Goal: Task Accomplishment & Management: Complete application form

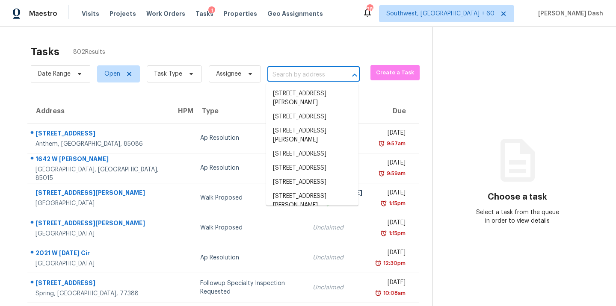
click at [300, 74] on input "text" at bounding box center [302, 74] width 68 height 13
paste input "5110 N 31st Way Unit 324, Phoenix, AZ 85016"
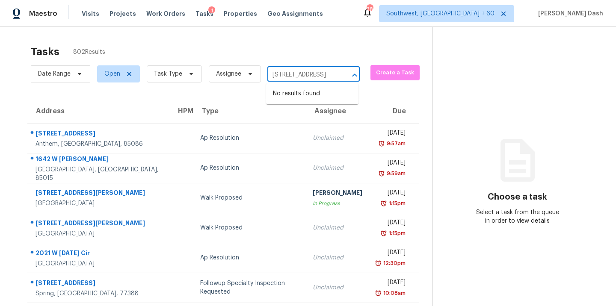
type input "5110 N 31st Way Unit 324, Phoenix, AZ 85016"
click at [294, 67] on div "Date Range Open Task Type Assignee ​" at bounding box center [195, 74] width 329 height 22
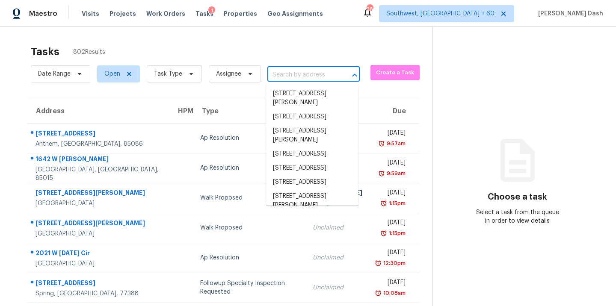
click at [292, 75] on input "text" at bounding box center [302, 74] width 68 height 13
paste input "5110 N 31st Way Unit 324, Phoenix, AZ 85016"
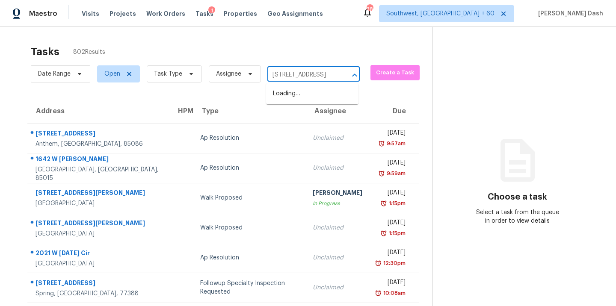
type input "[STREET_ADDRESS]"
click at [308, 96] on li "5110 N 31st Way Unit 324, Phoenix, AZ 85016" at bounding box center [312, 94] width 92 height 14
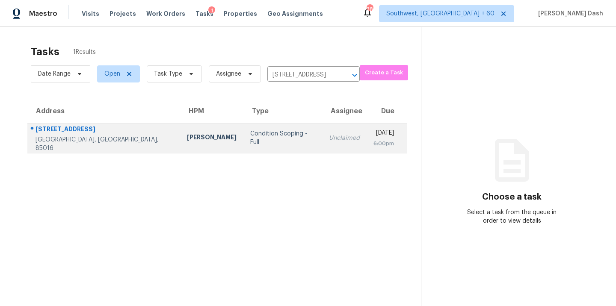
click at [267, 131] on td "Condition Scoping - Full" at bounding box center [283, 138] width 79 height 30
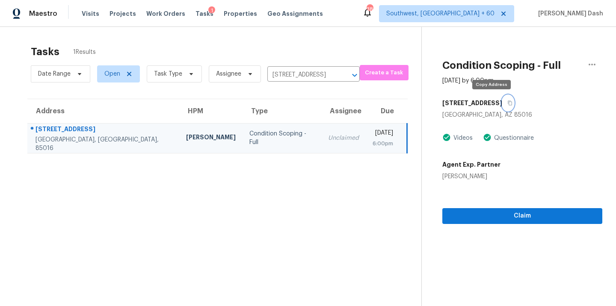
click at [508, 102] on icon "button" at bounding box center [510, 103] width 5 height 5
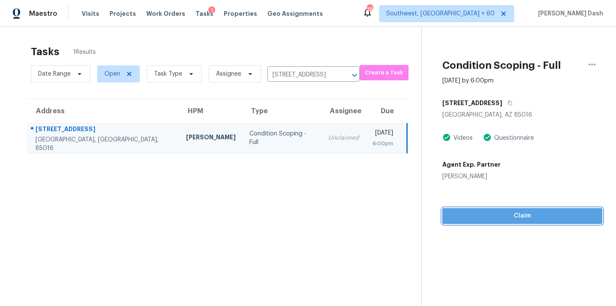
click at [528, 217] on span "Claim" at bounding box center [522, 216] width 146 height 11
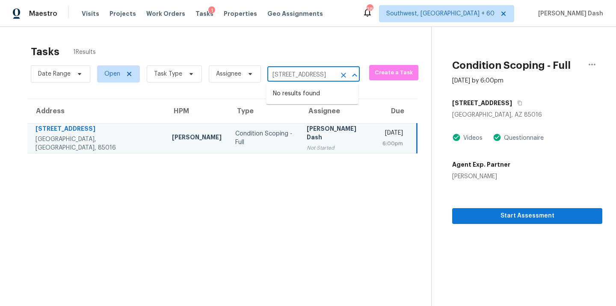
click at [284, 74] on input "5110 N 31st Way Unit 324, Phoenix, AZ 85016" at bounding box center [302, 74] width 68 height 13
paste input "38906 Santa Barbara St, Clinton Township, MI, 4803"
type input "38906 Santa Barbara St, Clinton Township, MI, 48036"
click at [292, 92] on li "38906 Santa Barbara St, Clinton Township, MI 48036" at bounding box center [312, 103] width 92 height 32
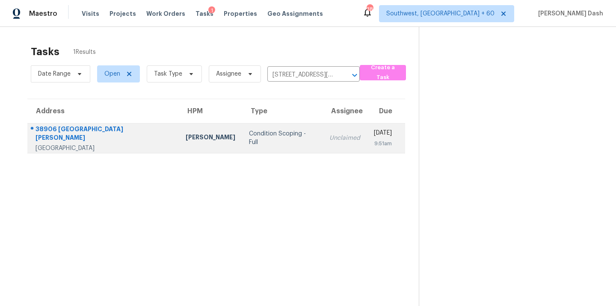
click at [258, 140] on div "Condition Scoping - Full" at bounding box center [282, 138] width 67 height 17
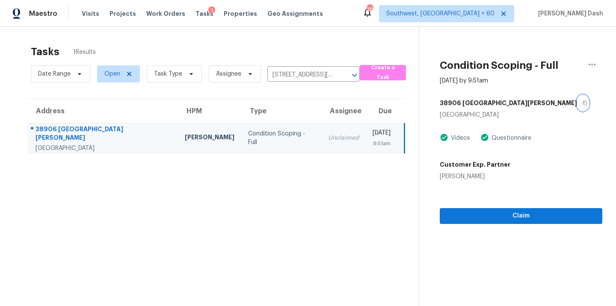
click at [577, 102] on button "button" at bounding box center [583, 102] width 12 height 15
click at [497, 211] on span "Claim" at bounding box center [521, 216] width 149 height 11
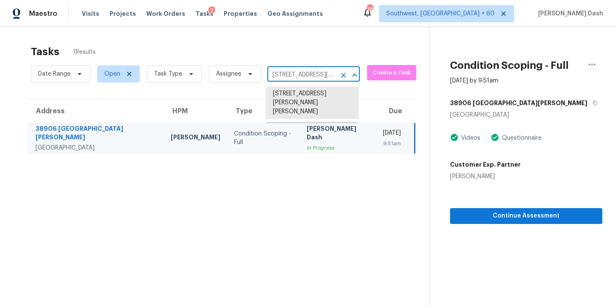
click at [303, 73] on input "38906 Santa Barbara St, Clinton Township, MI 48036" at bounding box center [302, 74] width 68 height 13
paste input "907 Grassy Mdws, San Antonio, TX, 78258"
type input "907 Grassy Mdws, San Antonio, TX, 78258"
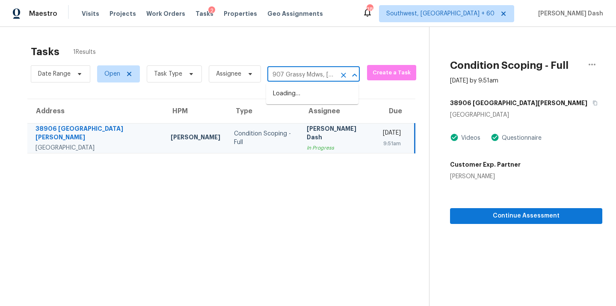
scroll to position [0, 54]
click at [292, 95] on li "907 Grassy Mdws, San Antonio, TX 78258" at bounding box center [312, 98] width 92 height 23
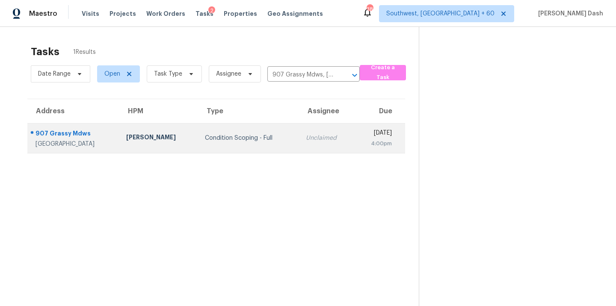
click at [299, 138] on td "Unclaimed" at bounding box center [326, 138] width 55 height 30
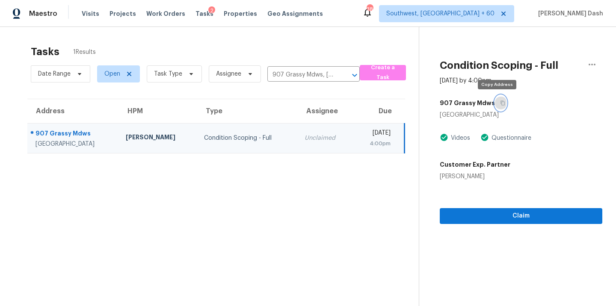
click at [501, 102] on icon "button" at bounding box center [503, 103] width 4 height 5
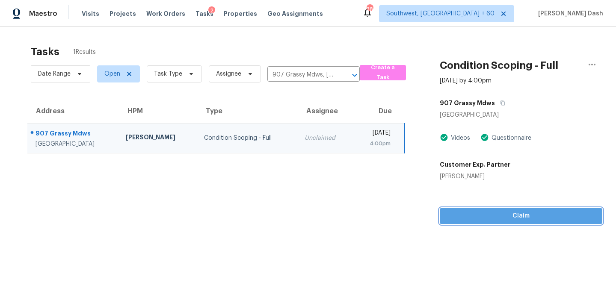
click at [496, 217] on span "Claim" at bounding box center [521, 216] width 149 height 11
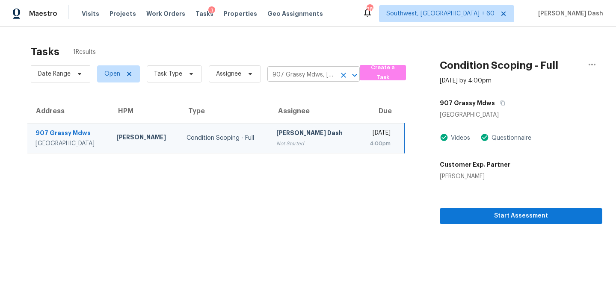
click at [314, 71] on input "907 Grassy Mdws, San Antonio, TX 78258" at bounding box center [302, 74] width 68 height 13
paste input "5110 N 31st Way Unit 324, Phoenix, AZ 85016"
type input "[STREET_ADDRESS]"
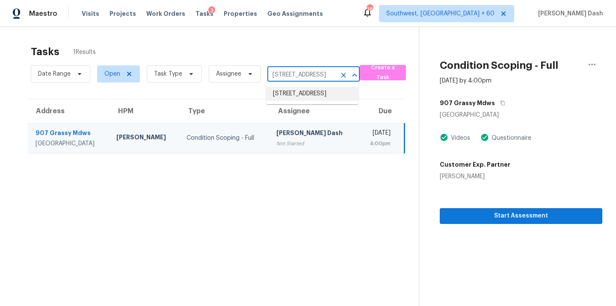
click at [314, 101] on li "5110 N 31st Way Unit 324, Phoenix, AZ 85016" at bounding box center [312, 94] width 92 height 14
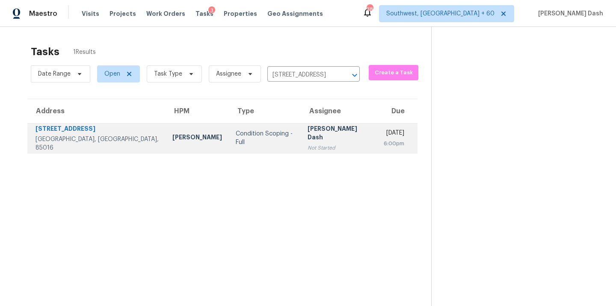
click at [236, 135] on div "Condition Scoping - Full" at bounding box center [265, 138] width 58 height 17
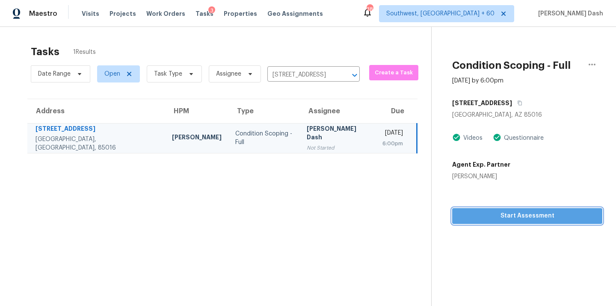
click at [508, 223] on button "Start Assessment" at bounding box center [527, 216] width 150 height 16
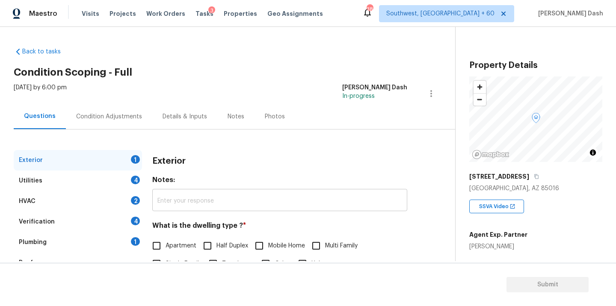
scroll to position [52, 0]
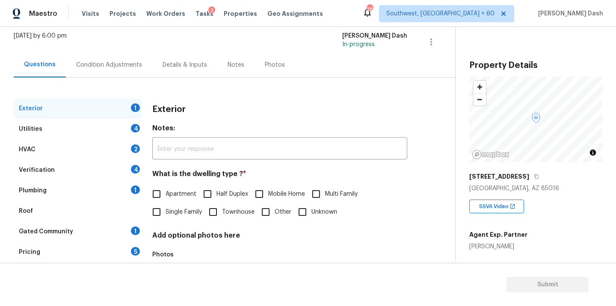
click at [155, 187] on input "Apartment" at bounding box center [157, 194] width 18 height 18
checkbox input "true"
click at [128, 129] on div "Utilities 4" at bounding box center [78, 129] width 128 height 21
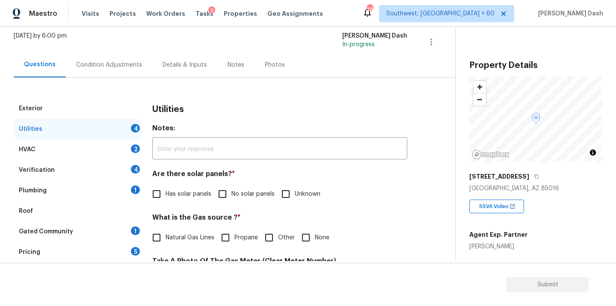
click at [233, 197] on span "No solar panels" at bounding box center [253, 194] width 43 height 9
click at [232, 197] on input "No solar panels" at bounding box center [223, 194] width 18 height 18
checkbox input "true"
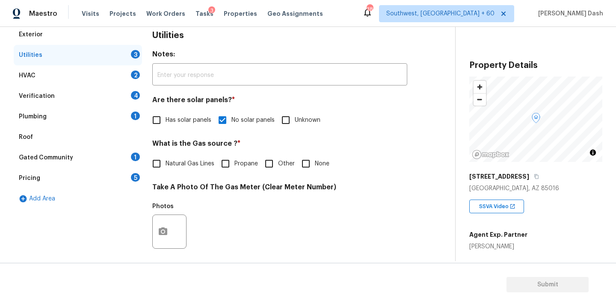
click at [272, 163] on input "Other" at bounding box center [269, 164] width 18 height 18
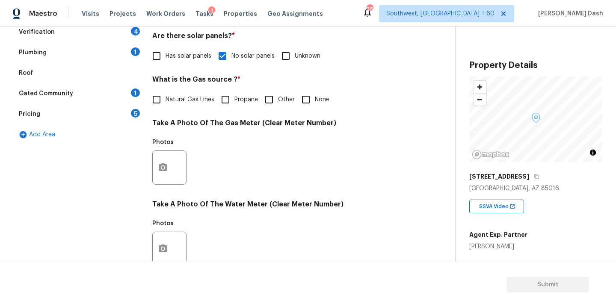
click at [274, 102] on input "Other" at bounding box center [269, 100] width 18 height 18
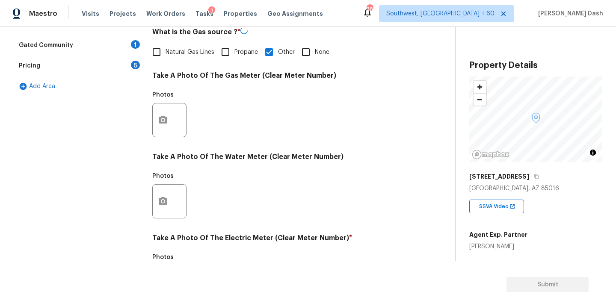
checkbox input "false"
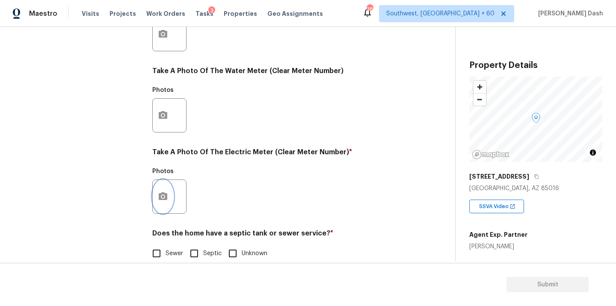
click at [161, 195] on icon "button" at bounding box center [163, 197] width 9 height 8
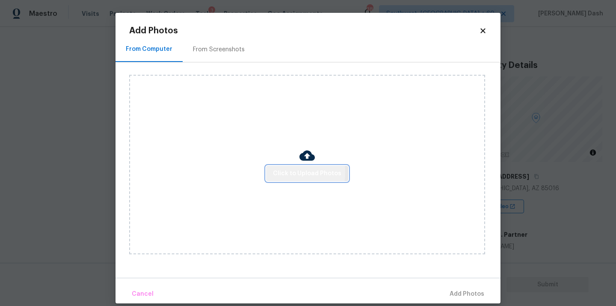
click at [276, 172] on span "Click to Upload Photos" at bounding box center [307, 174] width 68 height 11
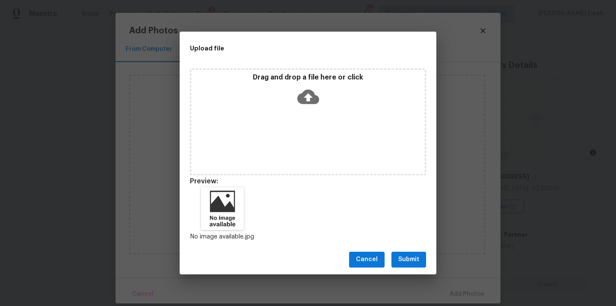
click at [412, 264] on span "Submit" at bounding box center [408, 260] width 21 height 11
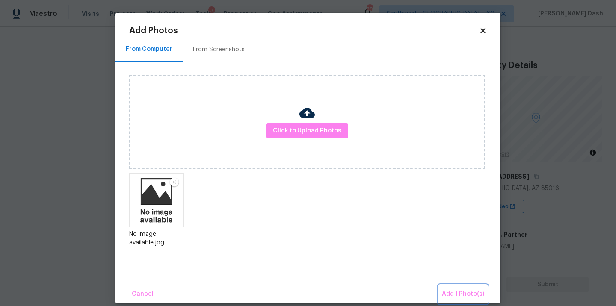
click at [459, 285] on button "Add 1 Photo(s)" at bounding box center [463, 294] width 49 height 18
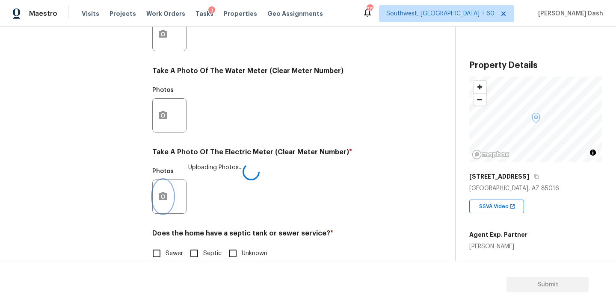
scroll to position [338, 0]
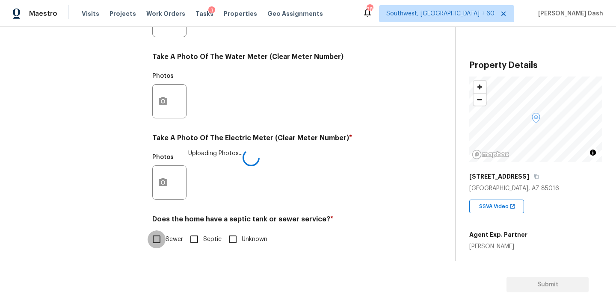
click at [163, 237] on input "Sewer" at bounding box center [157, 240] width 18 height 18
checkbox input "true"
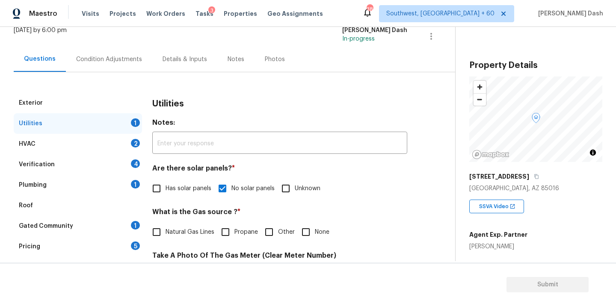
scroll to position [103, 0]
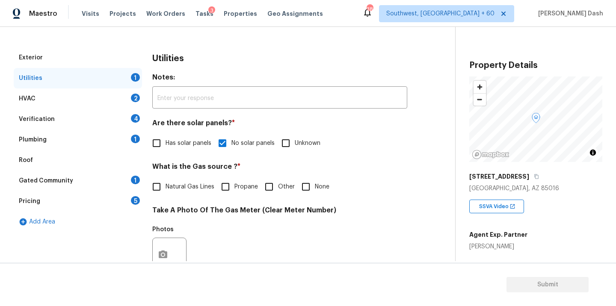
click at [278, 183] on span "Other" at bounding box center [286, 187] width 17 height 9
click at [278, 183] on input "Other" at bounding box center [269, 187] width 18 height 18
checkbox input "true"
click at [104, 97] on div "HVAC 2" at bounding box center [78, 99] width 128 height 21
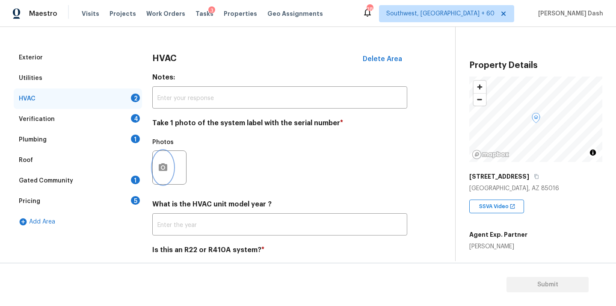
click at [158, 164] on icon "button" at bounding box center [163, 168] width 10 height 10
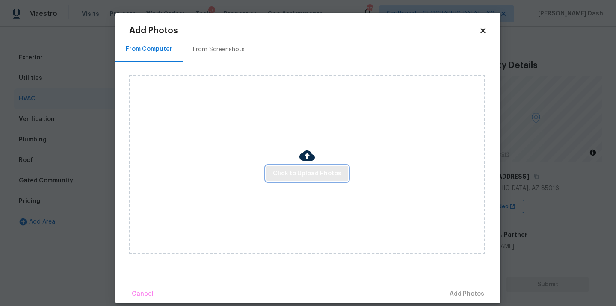
click at [286, 180] on button "Click to Upload Photos" at bounding box center [307, 174] width 82 height 16
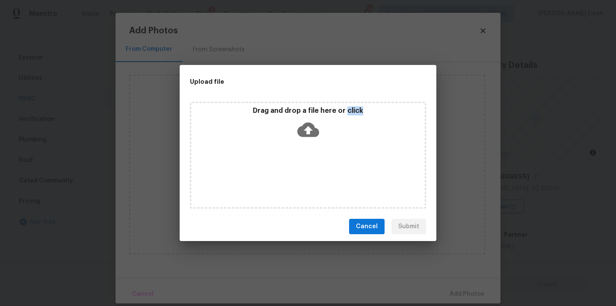
click at [286, 180] on div "Drag and drop a file here or click" at bounding box center [308, 155] width 236 height 107
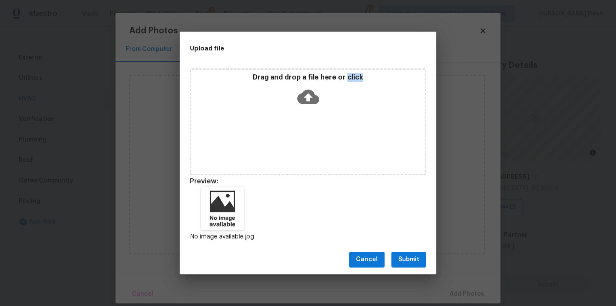
click at [410, 256] on span "Submit" at bounding box center [408, 260] width 21 height 11
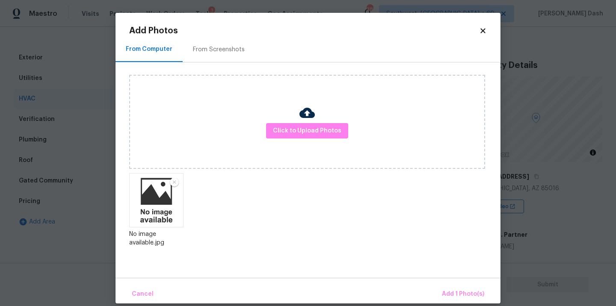
click at [458, 282] on div "Cancel Add 1 Photo(s)" at bounding box center [308, 291] width 385 height 26
click at [458, 296] on span "Add 1 Photo(s)" at bounding box center [463, 294] width 42 height 11
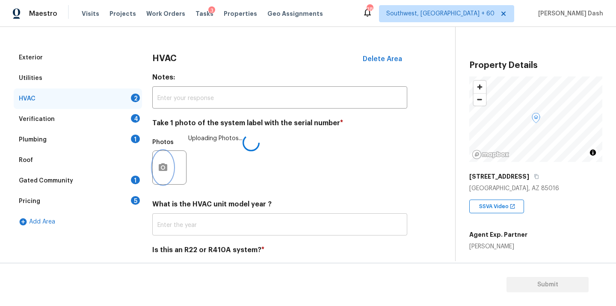
scroll to position [134, 0]
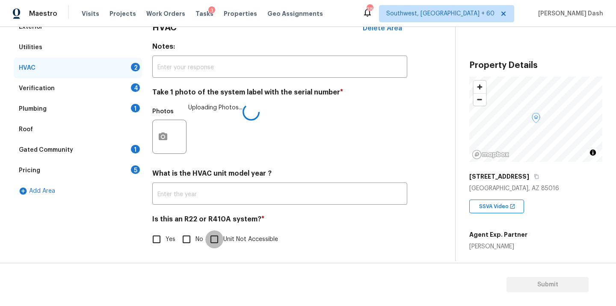
click at [212, 236] on input "Unit Not Accessible" at bounding box center [214, 240] width 18 height 18
checkbox input "true"
click at [131, 89] on div "Verification 4" at bounding box center [78, 88] width 128 height 21
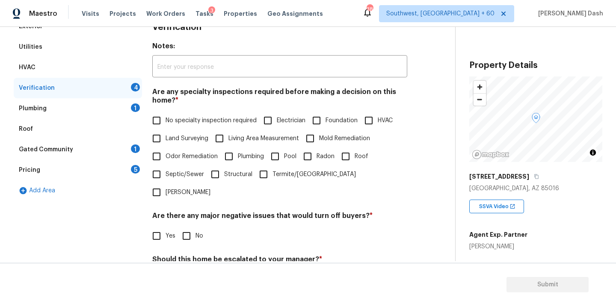
click at [168, 124] on span "No specialty inspection required" at bounding box center [211, 120] width 91 height 9
click at [166, 124] on input "No specialty inspection required" at bounding box center [157, 121] width 18 height 18
checkbox input "true"
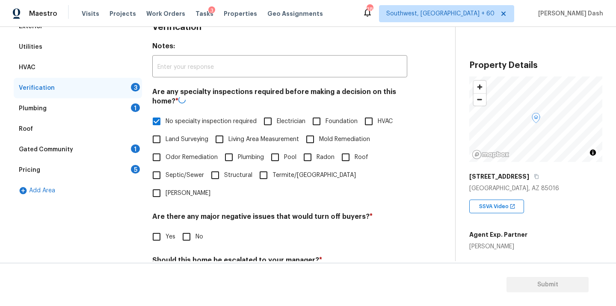
click at [186, 228] on input "No" at bounding box center [187, 237] width 18 height 18
checkbox input "true"
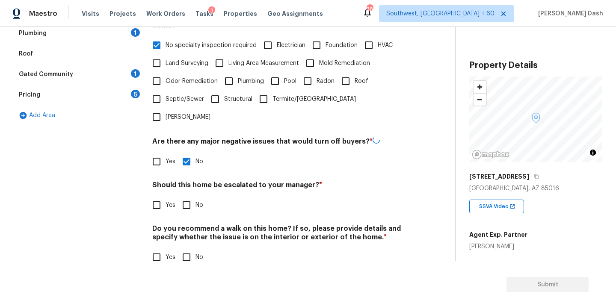
scroll to position [208, 0]
drag, startPoint x: 187, startPoint y: 187, endPoint x: 187, endPoint y: 232, distance: 44.5
click at [187, 196] on input "No" at bounding box center [187, 205] width 18 height 18
checkbox input "true"
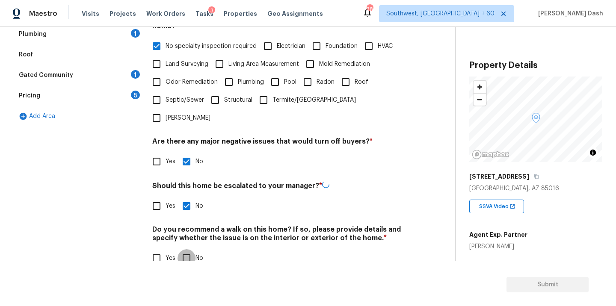
click at [187, 250] on input "No" at bounding box center [187, 259] width 18 height 18
checkbox input "true"
click at [120, 40] on div "Plumbing 1" at bounding box center [78, 34] width 128 height 21
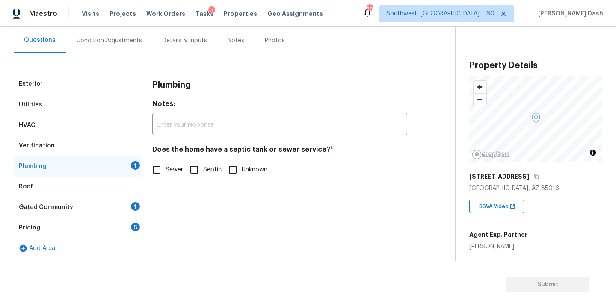
click at [162, 166] on input "Sewer" at bounding box center [157, 170] width 18 height 18
checkbox input "true"
click at [139, 203] on div "Gated Community 1" at bounding box center [78, 207] width 128 height 21
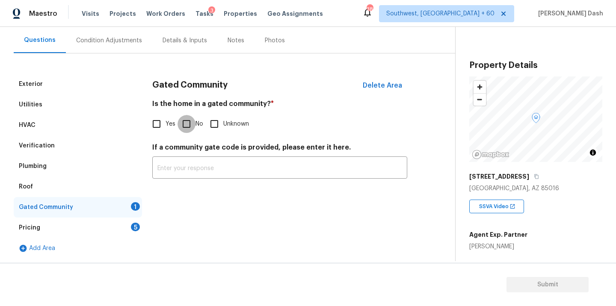
click at [181, 120] on input "No" at bounding box center [187, 124] width 18 height 18
checkbox input "true"
click at [143, 225] on div "Exterior Utilities HVAC Verification Plumbing Roof Gated Community Pricing 5 Ad…" at bounding box center [224, 166] width 421 height 185
drag, startPoint x: 126, startPoint y: 233, endPoint x: 143, endPoint y: 205, distance: 32.9
click at [126, 232] on div "Pricing 5" at bounding box center [78, 228] width 128 height 21
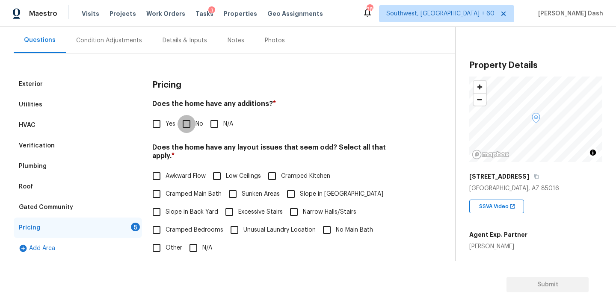
drag, startPoint x: 186, startPoint y: 123, endPoint x: 186, endPoint y: 161, distance: 37.7
click at [186, 123] on input "No" at bounding box center [187, 124] width 18 height 18
checkbox input "true"
click at [194, 244] on input "N/A" at bounding box center [193, 249] width 18 height 18
checkbox input "true"
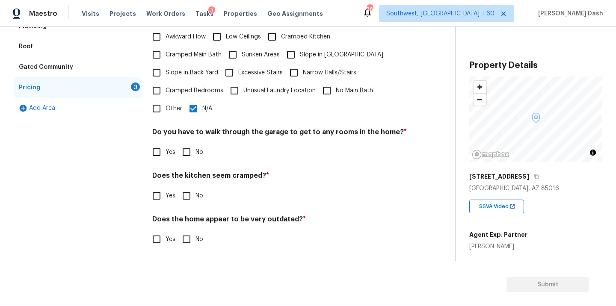
click at [188, 152] on input "No" at bounding box center [187, 152] width 18 height 18
checkbox input "true"
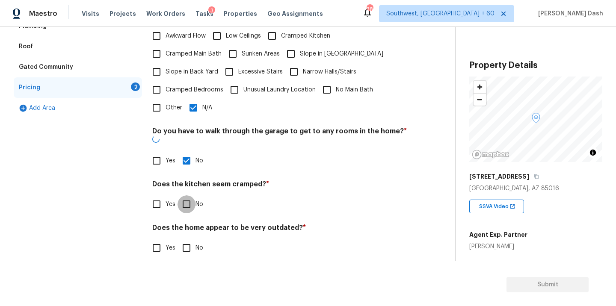
click at [188, 196] on input "No" at bounding box center [187, 205] width 18 height 18
checkbox input "true"
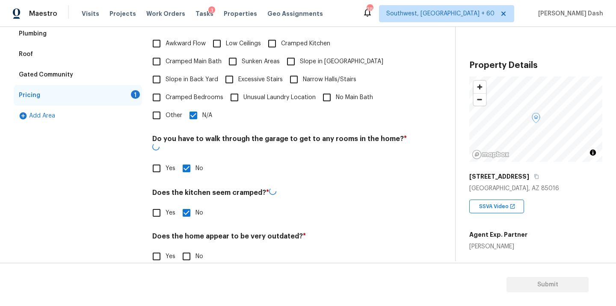
click at [188, 248] on input "No" at bounding box center [187, 257] width 18 height 18
checkbox input "true"
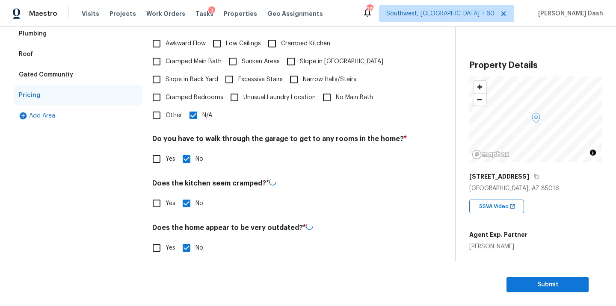
click at [108, 201] on div "Exterior Utilities HVAC Verification Plumbing Roof Gated Community Pricing Add …" at bounding box center [78, 104] width 128 height 326
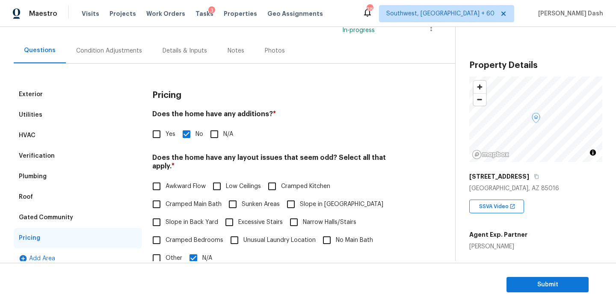
scroll to position [33, 0]
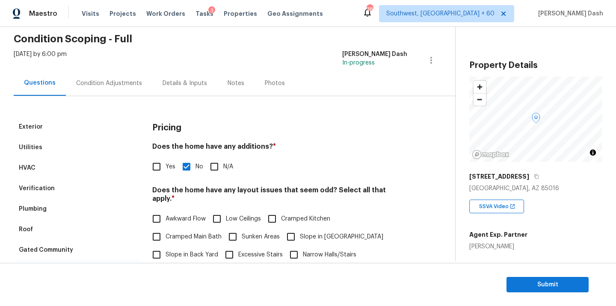
click at [111, 83] on div "Condition Adjustments" at bounding box center [109, 83] width 66 height 9
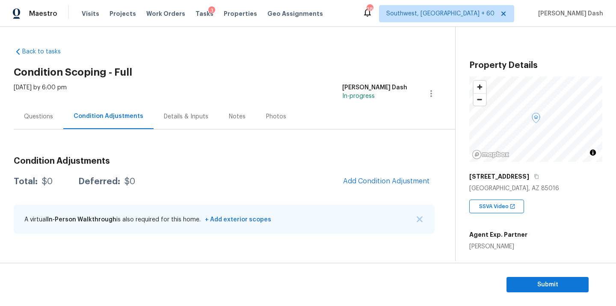
click at [372, 170] on div "Condition Adjustments Total: $0 Deferred: $0 Add Condition Adjustment A virtual…" at bounding box center [224, 196] width 421 height 92
click at [372, 175] on button "Add Condition Adjustment" at bounding box center [386, 181] width 97 height 18
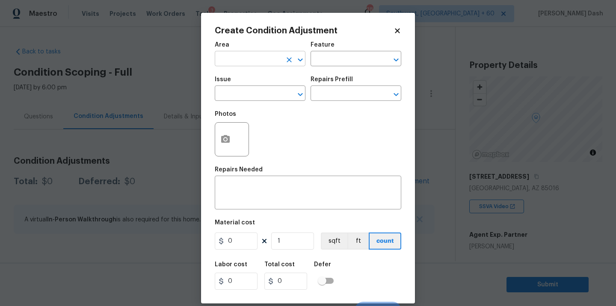
click at [266, 65] on input "text" at bounding box center [248, 59] width 67 height 13
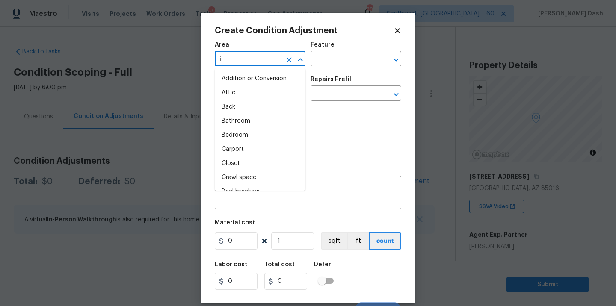
type input "in"
click at [243, 135] on li "Interior Overall" at bounding box center [260, 135] width 91 height 14
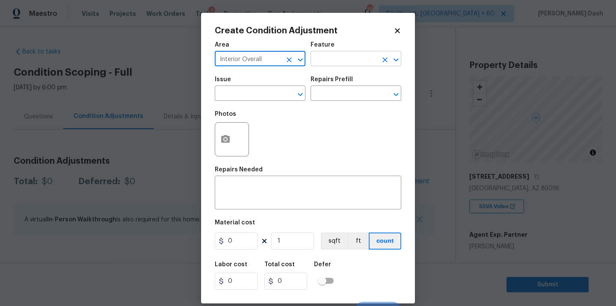
type input "Interior Overall"
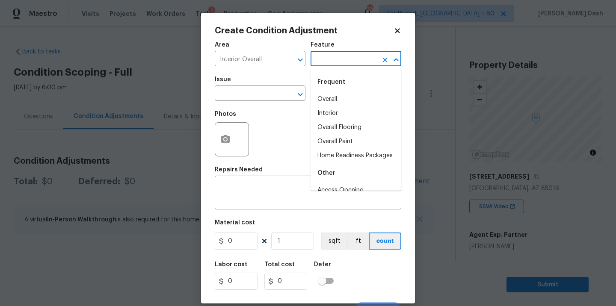
click at [321, 66] on input "text" at bounding box center [344, 59] width 67 height 13
click at [328, 89] on div "Frequent" at bounding box center [356, 82] width 91 height 21
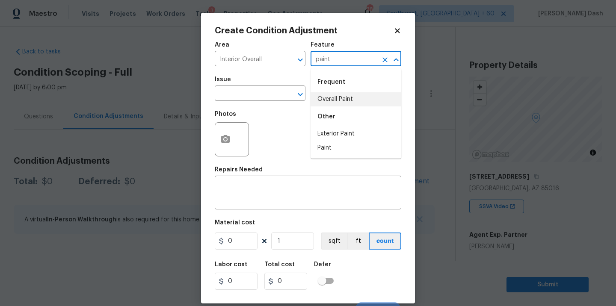
click at [324, 102] on li "Overall Paint" at bounding box center [356, 99] width 91 height 14
type input "Overall Paint"
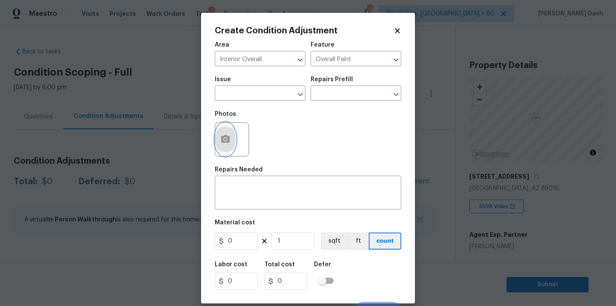
click at [216, 133] on button "button" at bounding box center [225, 139] width 21 height 33
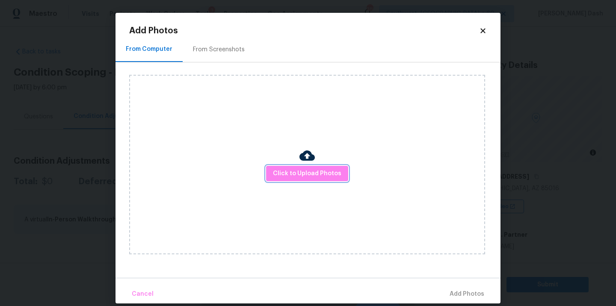
click at [301, 173] on span "Click to Upload Photos" at bounding box center [307, 174] width 68 height 11
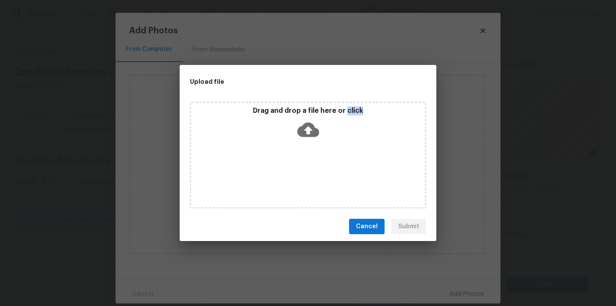
click at [301, 173] on div "Drag and drop a file here or click" at bounding box center [308, 155] width 236 height 107
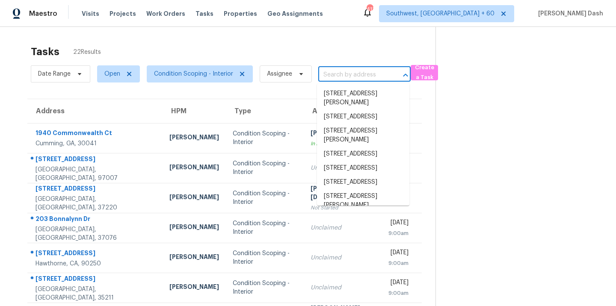
click at [349, 74] on input "text" at bounding box center [352, 74] width 68 height 13
type input "1133 Hueytown Rd, Bessemer, AL 35023"
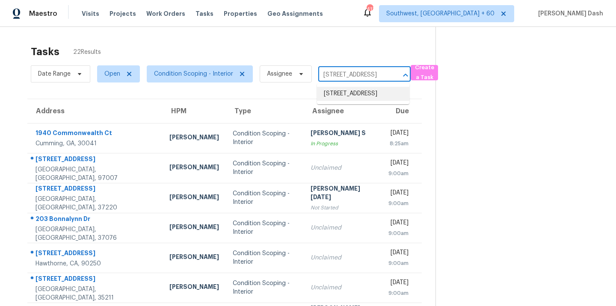
click at [348, 97] on li "1133 Hueytown Rd, Bessemer, AL 35023" at bounding box center [363, 94] width 92 height 14
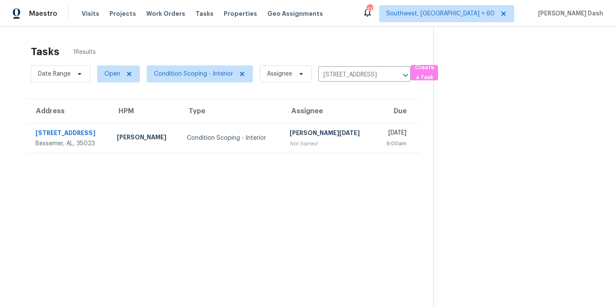
click at [257, 130] on td "Condition Scoping - Interior" at bounding box center [231, 138] width 103 height 30
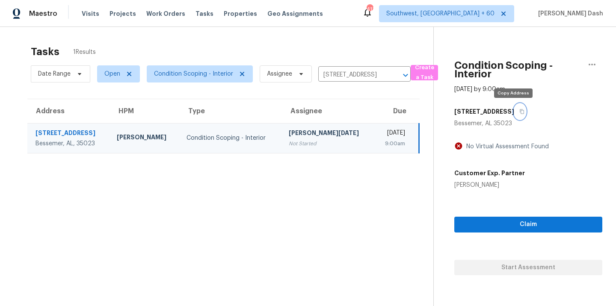
click at [514, 107] on button "button" at bounding box center [520, 111] width 12 height 15
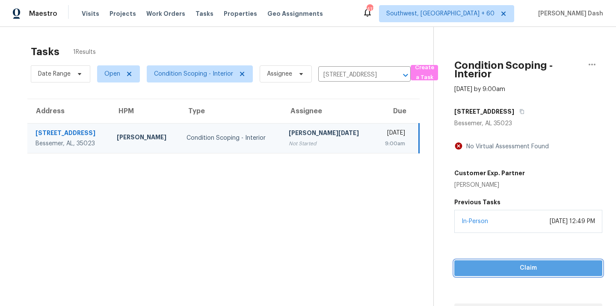
click at [514, 268] on span "Claim" at bounding box center [528, 268] width 134 height 11
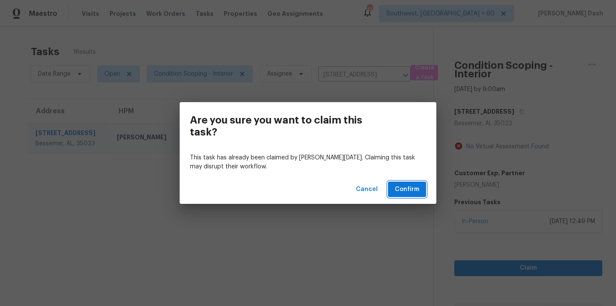
click at [399, 183] on button "Confirm" at bounding box center [407, 190] width 38 height 16
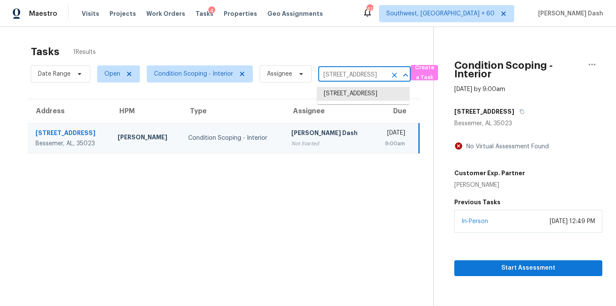
click at [372, 80] on input "1133 Hueytown Rd, Bessemer, AL 35023" at bounding box center [352, 74] width 68 height 13
paste input "805 E Mia Ln, Gilbert, AZ 85298"
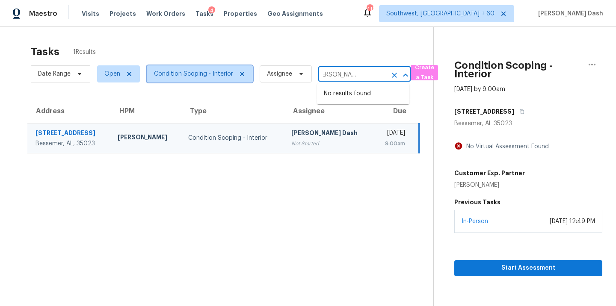
type input "1133 Hueytown Rd, Bessemer, AL 35023"
click at [194, 80] on span "Condition Scoping - Interior" at bounding box center [200, 73] width 106 height 17
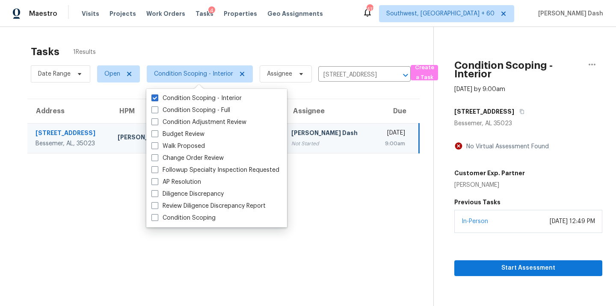
click at [194, 226] on div "Condition Scoping - Interior Condition Scoping - Full Condition Adjustment Revi…" at bounding box center [216, 158] width 141 height 139
click at [194, 219] on label "Condition Scoping" at bounding box center [184, 218] width 64 height 9
click at [157, 219] on input "Condition Scoping" at bounding box center [155, 217] width 6 height 6
checkbox input "true"
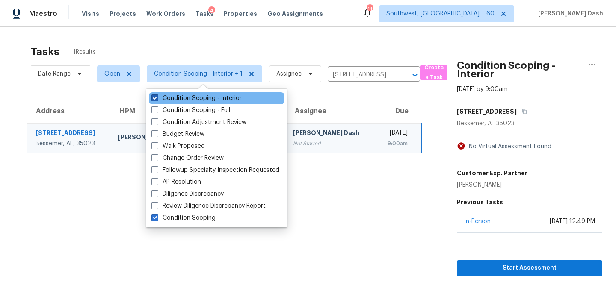
click at [190, 101] on label "Condition Scoping - Interior" at bounding box center [197, 98] width 90 height 9
click at [157, 100] on input "Condition Scoping - Interior" at bounding box center [155, 97] width 6 height 6
checkbox input "false"
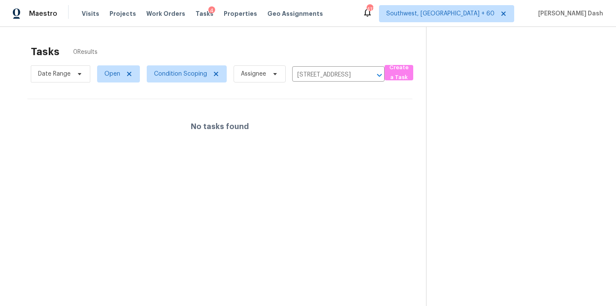
click at [326, 145] on div "No tasks found" at bounding box center [219, 126] width 385 height 55
click at [370, 79] on icon "Clear" at bounding box center [368, 75] width 9 height 9
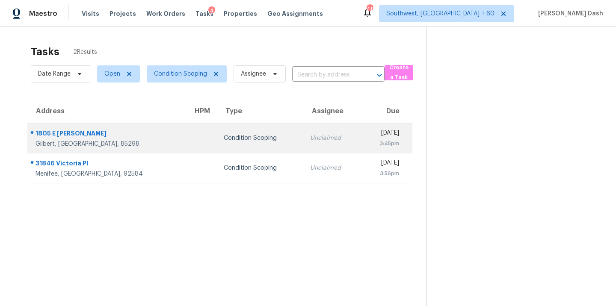
click at [193, 137] on div at bounding box center [202, 138] width 18 height 2
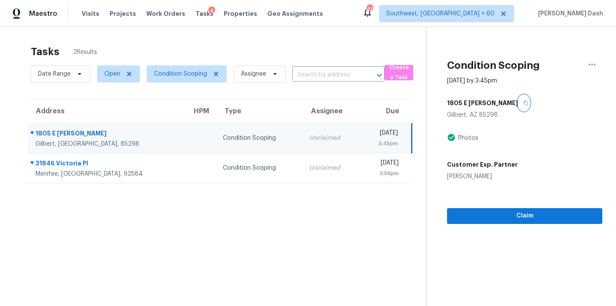
click at [524, 102] on icon "button" at bounding box center [526, 103] width 4 height 5
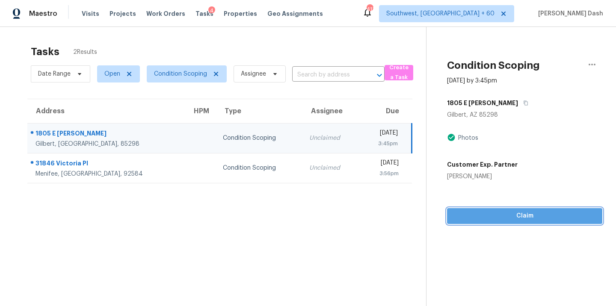
click at [518, 217] on span "Claim" at bounding box center [525, 216] width 142 height 11
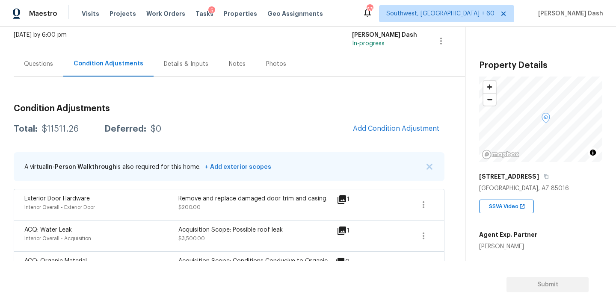
scroll to position [65, 0]
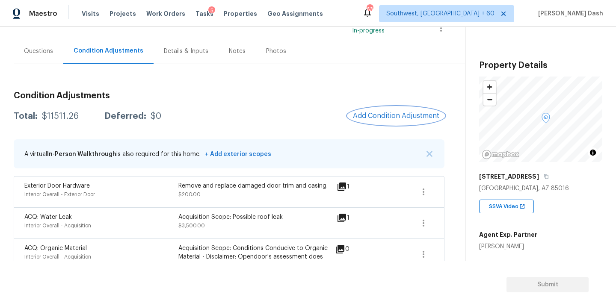
click at [366, 112] on span "Add Condition Adjustment" at bounding box center [396, 116] width 86 height 8
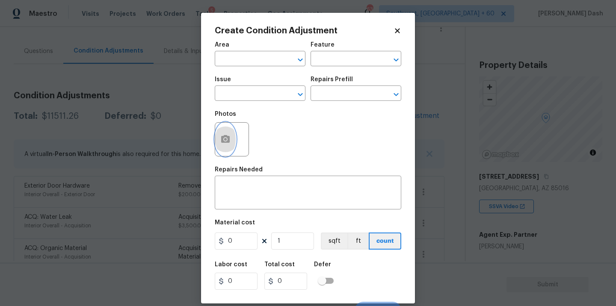
click at [224, 135] on icon "button" at bounding box center [225, 139] width 10 height 10
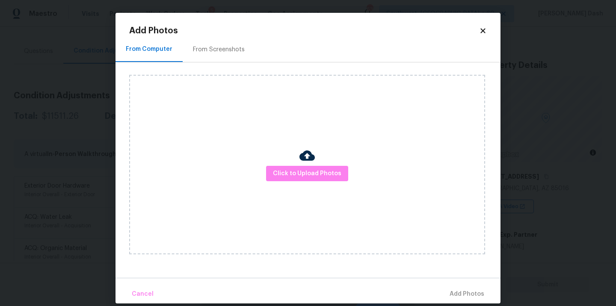
click at [316, 194] on div "Click to Upload Photos" at bounding box center [307, 165] width 356 height 180
click at [304, 169] on span "Click to Upload Photos" at bounding box center [307, 174] width 68 height 11
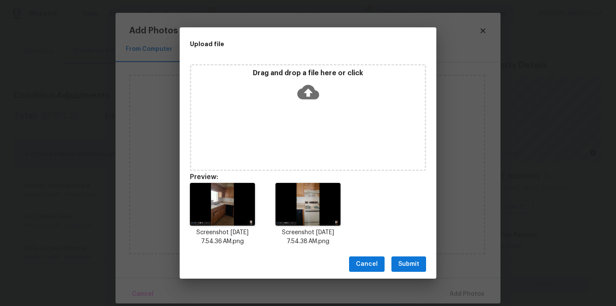
click at [315, 91] on icon at bounding box center [308, 92] width 22 height 15
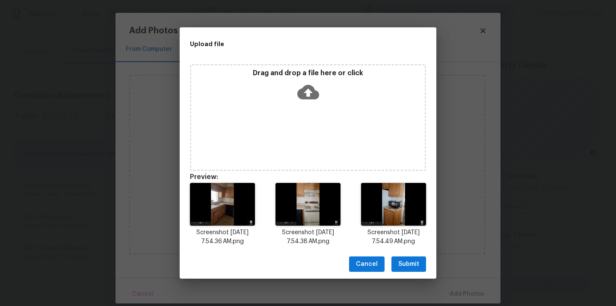
click at [406, 276] on div "Cancel Submit" at bounding box center [308, 265] width 257 height 30
click at [406, 267] on span "Submit" at bounding box center [408, 264] width 21 height 11
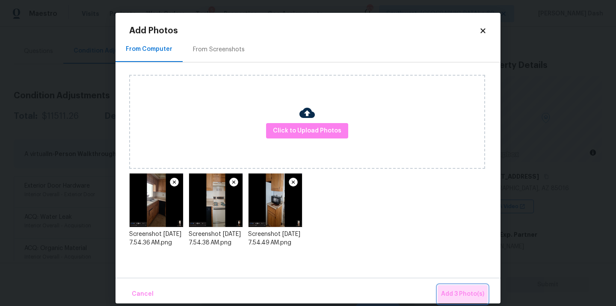
click at [461, 294] on span "Add 3 Photo(s)" at bounding box center [462, 294] width 43 height 11
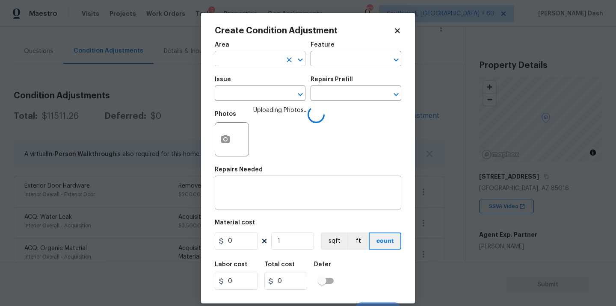
click at [272, 61] on input "text" at bounding box center [248, 59] width 67 height 13
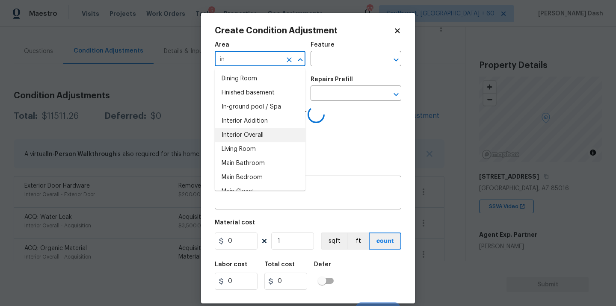
click at [237, 142] on li "Interior Overall" at bounding box center [260, 135] width 91 height 14
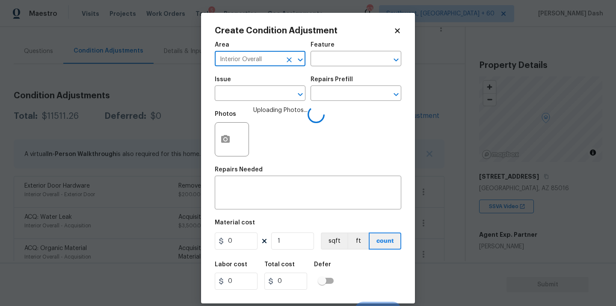
type input "Interior Overall"
click at [348, 36] on div "Create Condition Adjustment Area Interior Overall ​ Feature ​ Issue ​ Repairs P…" at bounding box center [308, 159] width 187 height 264
click at [342, 52] on div "Feature" at bounding box center [356, 47] width 91 height 11
click at [338, 57] on input "text" at bounding box center [344, 59] width 67 height 13
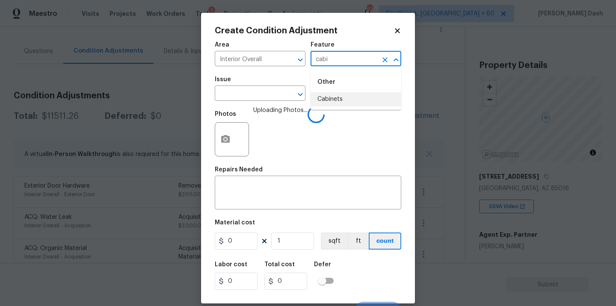
click at [328, 107] on ul "Other Cabinets" at bounding box center [356, 89] width 91 height 42
click at [327, 104] on li "Cabinets" at bounding box center [356, 99] width 91 height 14
type input "Cabinets"
click at [267, 94] on input "text" at bounding box center [248, 94] width 67 height 13
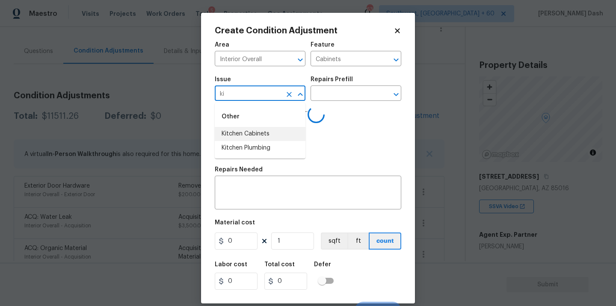
click at [263, 135] on li "Kitchen Cabinets" at bounding box center [260, 134] width 91 height 14
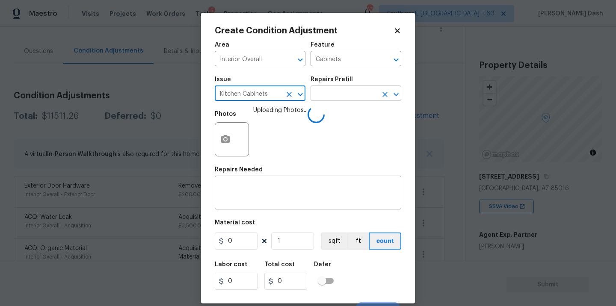
type input "Kitchen Cabinets"
click at [322, 98] on input "text" at bounding box center [344, 94] width 67 height 13
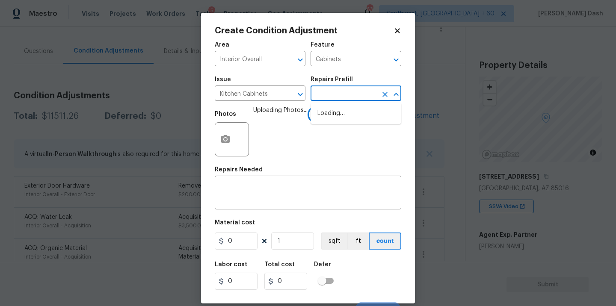
type input "p"
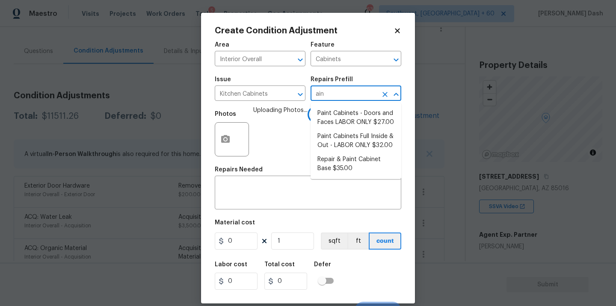
type input "aint"
click at [323, 121] on li "Paint Cabinets - Doors and Faces LABOR ONLY $27.00" at bounding box center [356, 118] width 91 height 23
type textarea "Prep, sand, mask and apply 2 coats of paint to the kitchen cabinet doors and bo…"
type input "27"
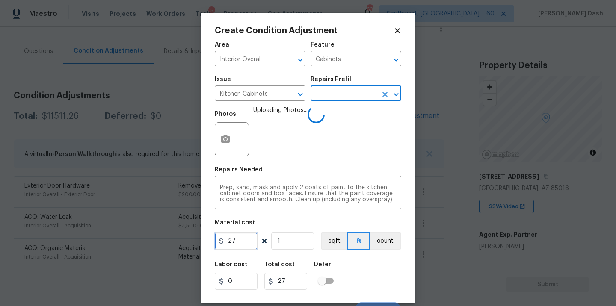
click at [244, 250] on input "27" at bounding box center [236, 241] width 43 height 17
type input "1200"
click at [291, 256] on div "Area Interior Overall ​ Feature Cabinets ​ Issue Kitchen Cabinets ​ Repairs Pre…" at bounding box center [308, 178] width 187 height 282
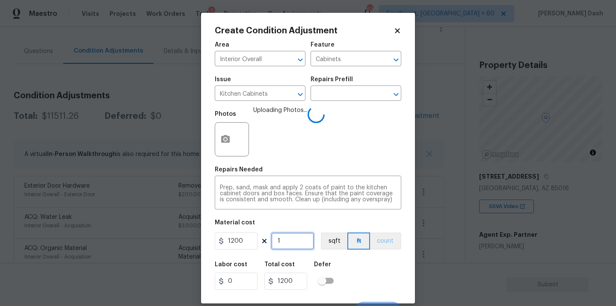
drag, startPoint x: 291, startPoint y: 241, endPoint x: 372, endPoint y: 240, distance: 81.8
click at [291, 241] on input "1" at bounding box center [292, 241] width 43 height 17
click at [382, 240] on button "count" at bounding box center [385, 241] width 31 height 17
click at [369, 283] on div "Labor cost 0 Total cost 1200 Defer" at bounding box center [308, 276] width 187 height 39
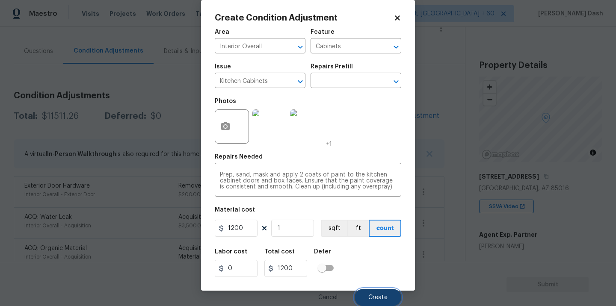
click at [373, 295] on span "Create" at bounding box center [378, 298] width 19 height 6
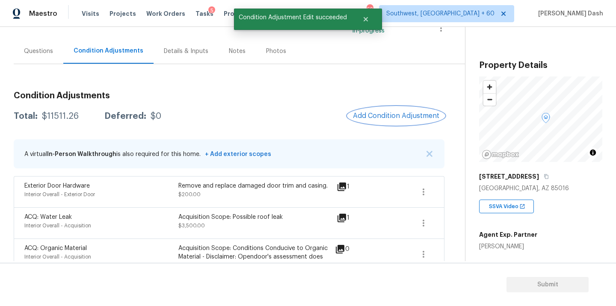
scroll to position [0, 0]
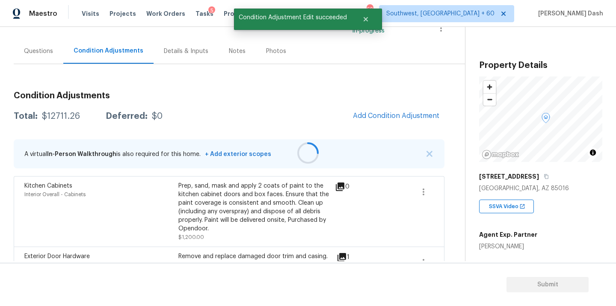
click at [388, 119] on div at bounding box center [308, 153] width 616 height 306
click at [369, 115] on div at bounding box center [308, 153] width 616 height 306
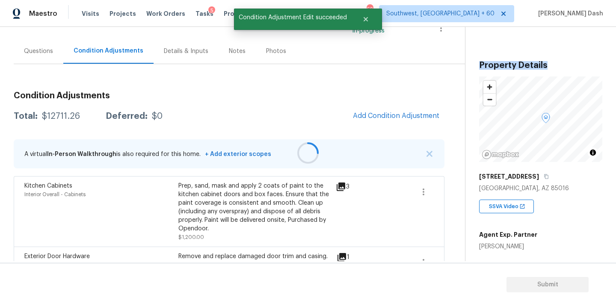
click at [369, 115] on div at bounding box center [308, 153] width 616 height 306
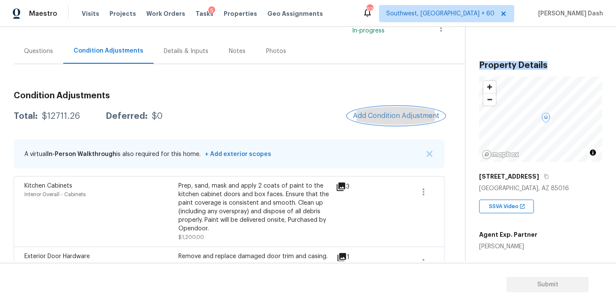
click at [370, 112] on button "Add Condition Adjustment" at bounding box center [396, 116] width 97 height 18
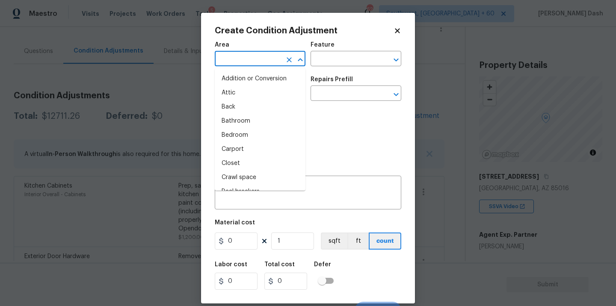
click at [239, 62] on input "text" at bounding box center [248, 59] width 67 height 13
click at [235, 137] on li "Interior Overall" at bounding box center [260, 135] width 91 height 14
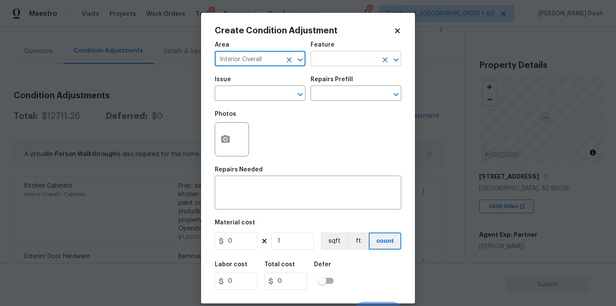
type input "Interior Overall"
click at [334, 65] on input "text" at bounding box center [344, 59] width 67 height 13
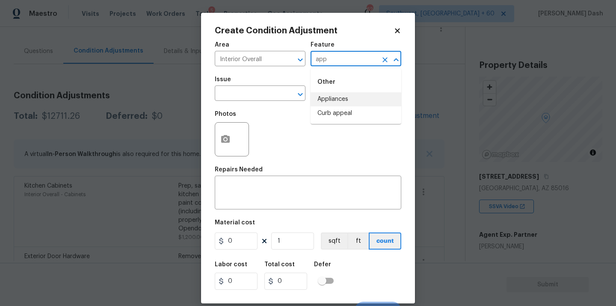
click at [332, 98] on li "Appliances" at bounding box center [356, 99] width 91 height 14
type input "Appliances"
click at [267, 96] on input "text" at bounding box center [248, 94] width 67 height 13
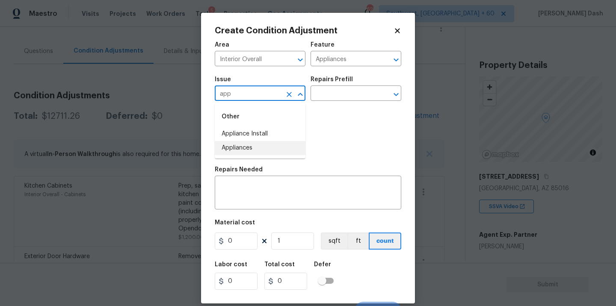
click at [239, 149] on li "Appliances" at bounding box center [260, 148] width 91 height 14
type input "Appliances"
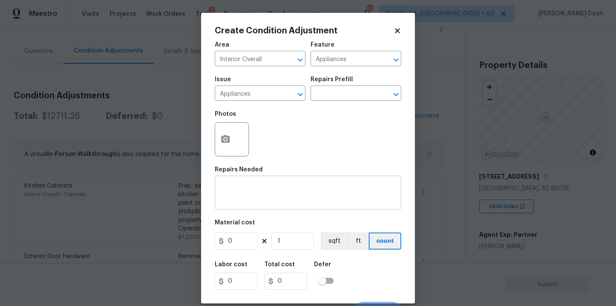
click at [238, 182] on div "x ​" at bounding box center [308, 194] width 187 height 32
type textarea ")"
type textarea "0"
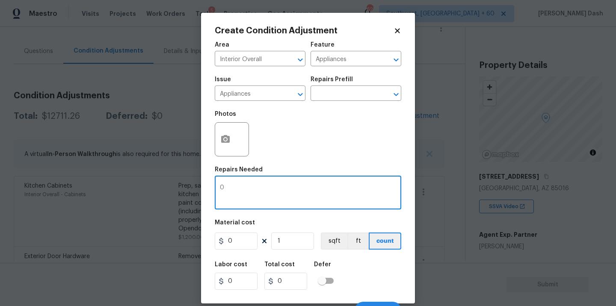
click at [237, 189] on textarea "0" at bounding box center [308, 194] width 176 height 18
type textarea "Appliance package"
click at [360, 267] on div "Labor cost 0 Total cost 0 Defer" at bounding box center [308, 276] width 187 height 39
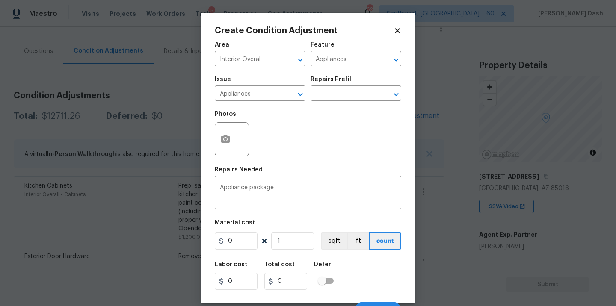
scroll to position [13, 0]
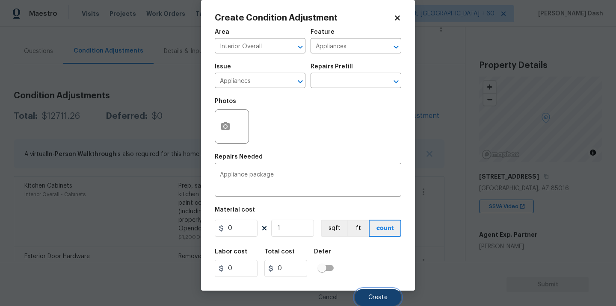
click at [374, 291] on button "Create" at bounding box center [378, 297] width 47 height 17
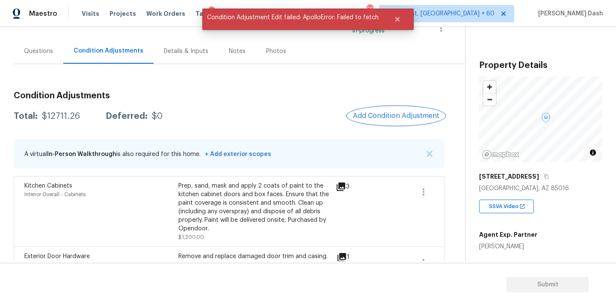
scroll to position [0, 0]
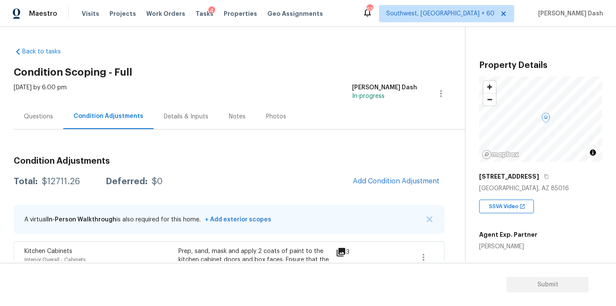
scroll to position [120, 0]
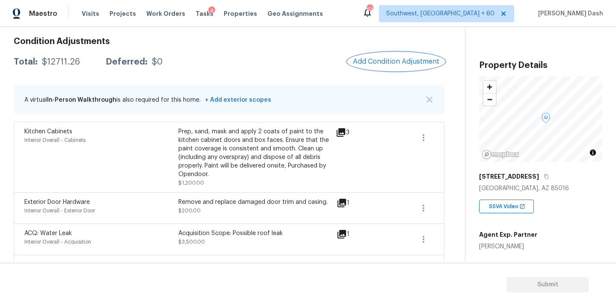
click at [373, 60] on span "Add Condition Adjustment" at bounding box center [396, 62] width 86 height 8
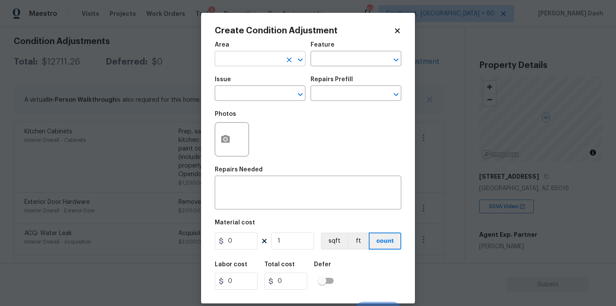
click at [244, 61] on input "text" at bounding box center [248, 59] width 67 height 13
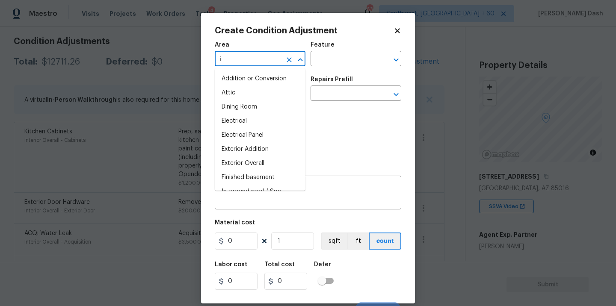
type input "in"
click at [242, 133] on li "Interior Overall" at bounding box center [260, 135] width 91 height 14
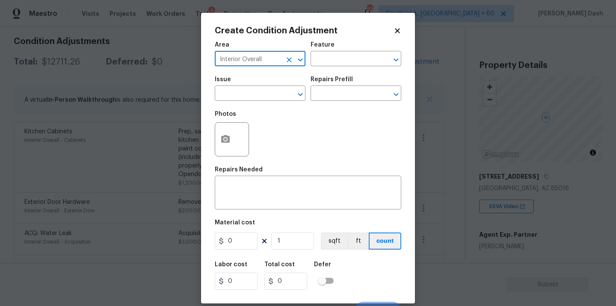
type input "Interior Overall"
click at [322, 67] on div "Area Interior Overall ​ Feature ​" at bounding box center [308, 54] width 187 height 35
click at [326, 60] on input "text" at bounding box center [344, 59] width 67 height 13
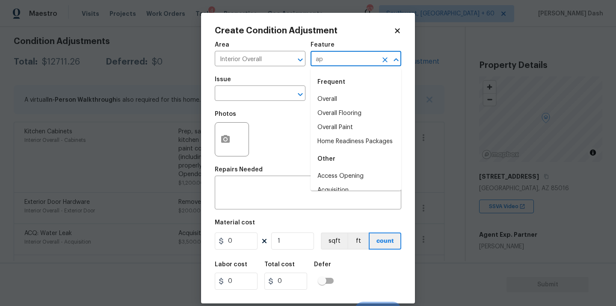
type input "app"
click at [333, 102] on li "Overall" at bounding box center [356, 99] width 91 height 14
type input "Overall"
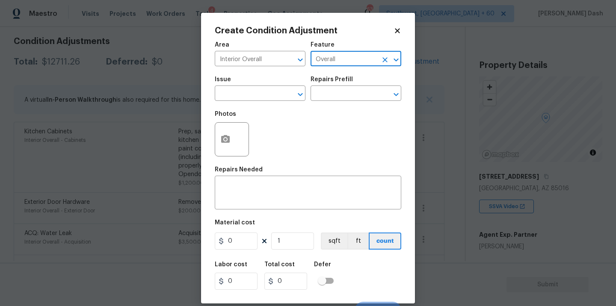
click at [382, 61] on icon "Clear" at bounding box center [385, 60] width 9 height 9
click at [365, 94] on li "Appliances" at bounding box center [356, 99] width 91 height 14
click at [287, 100] on button "Clear" at bounding box center [289, 95] width 12 height 12
type input "Appliances"
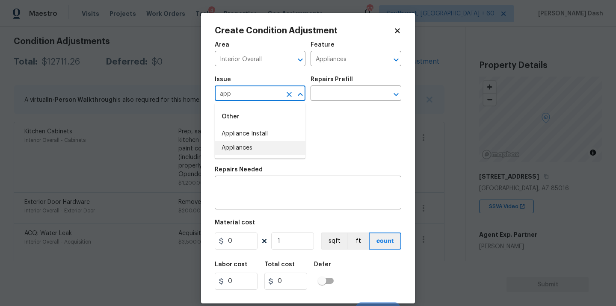
click at [237, 145] on li "Appliances" at bounding box center [260, 148] width 91 height 14
type input "Appliances"
click at [254, 195] on textarea at bounding box center [308, 194] width 176 height 18
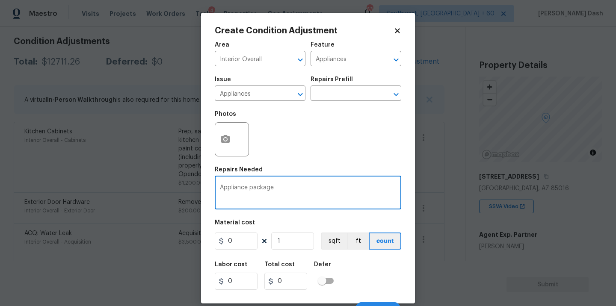
type textarea "Appliance package"
click at [235, 253] on div "Area Interior Overall ​ Feature Appliances ​ Issue Appliances ​ Repairs Prefill…" at bounding box center [308, 178] width 187 height 282
click at [342, 273] on div "Labor cost 0 Total cost 0 Defer" at bounding box center [308, 276] width 187 height 39
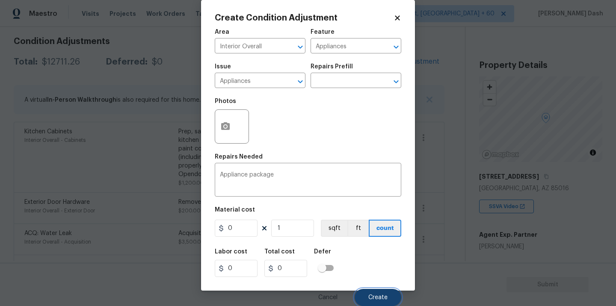
click at [378, 301] on button "Create" at bounding box center [378, 297] width 47 height 17
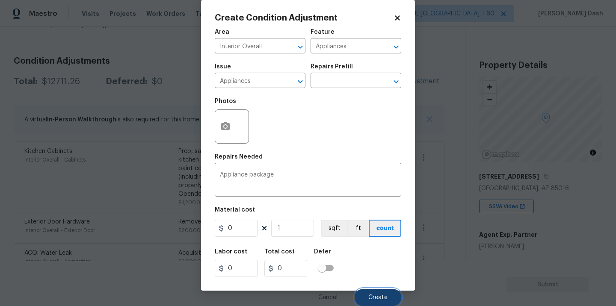
click at [378, 301] on button "Create" at bounding box center [378, 297] width 47 height 17
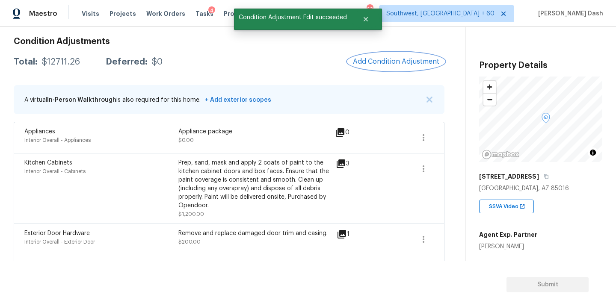
scroll to position [67, 0]
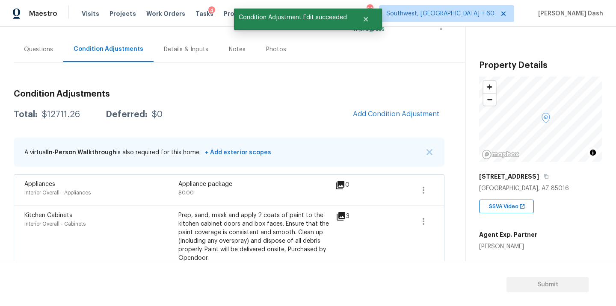
click at [21, 51] on div "Questions" at bounding box center [39, 49] width 50 height 25
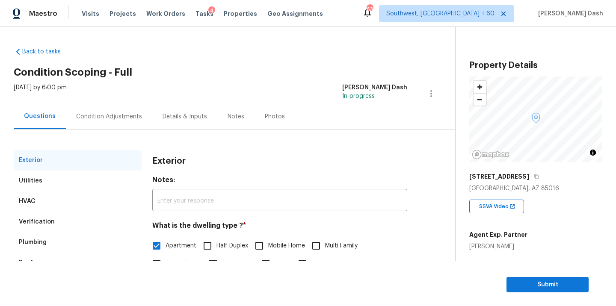
click at [40, 223] on div "Verification" at bounding box center [37, 222] width 36 height 9
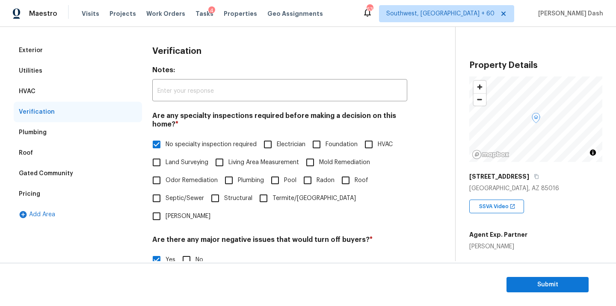
scroll to position [230, 0]
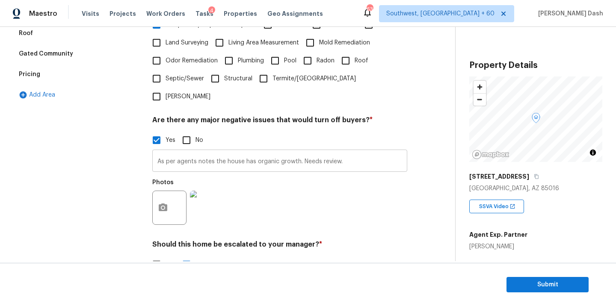
click at [351, 152] on input "As per agents notes the house has organic growth. Needs review." at bounding box center [279, 162] width 255 height 20
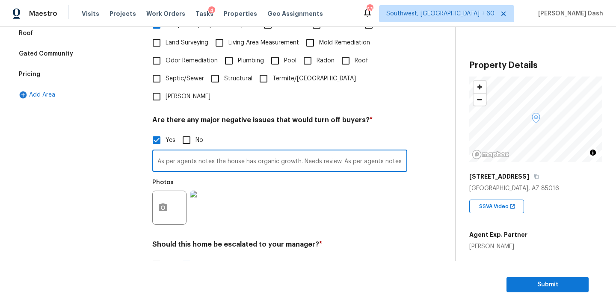
paste input "Appliances cannot be tested at this time"
click at [351, 152] on input "As per agents notes the house has organic growth. Needs review. As per agents n…" at bounding box center [279, 162] width 255 height 20
drag, startPoint x: 402, startPoint y: 144, endPoint x: 422, endPoint y: 181, distance: 41.9
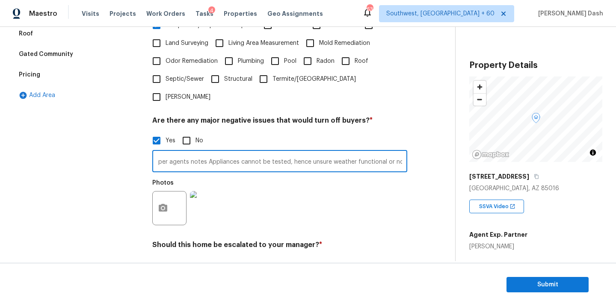
click at [402, 152] on input "As per agents notes the house has organic growth. Needs review. As per agents n…" at bounding box center [279, 162] width 255 height 20
click at [373, 152] on input "As per agents notes the house has organic growth. Needs review. As per agents n…" at bounding box center [279, 162] width 255 height 20
click at [401, 152] on input "As per agents notes the house has organic growth. Needs review. As per agents n…" at bounding box center [279, 162] width 255 height 20
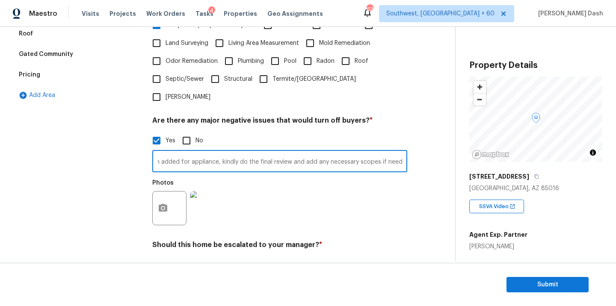
type input "As per agents notes the house has organic growth. Needs review. As per agents n…"
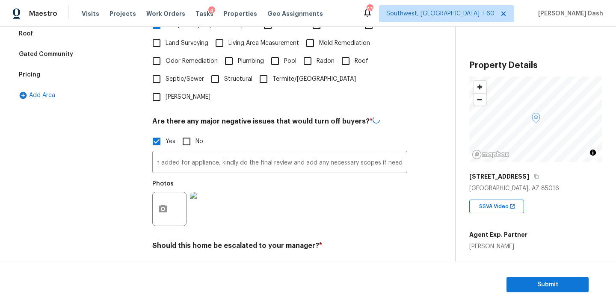
click at [375, 176] on div "Photos" at bounding box center [279, 204] width 255 height 56
click at [100, 149] on div "Exterior Utilities HVAC Verification Plumbing Roof Gated Community Pricing Add …" at bounding box center [78, 129] width 128 height 417
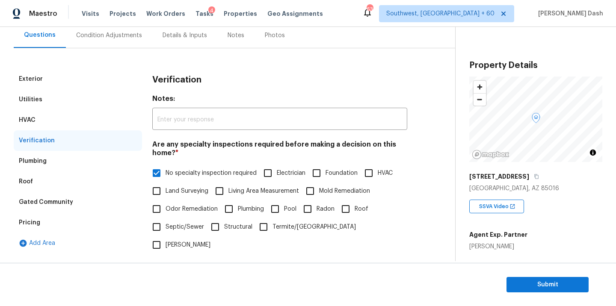
click at [114, 33] on div "Condition Adjustments" at bounding box center [109, 35] width 66 height 9
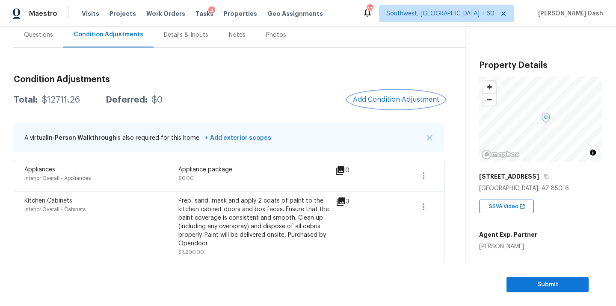
click at [386, 99] on span "Add Condition Adjustment" at bounding box center [396, 100] width 86 height 8
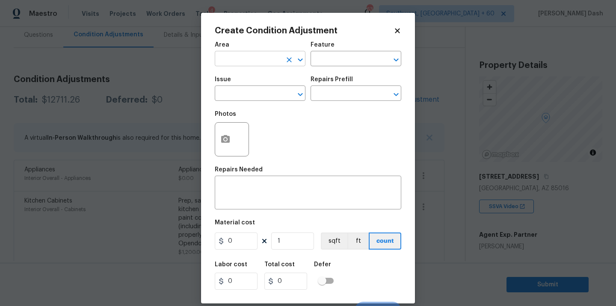
click at [255, 59] on input "text" at bounding box center [248, 59] width 67 height 13
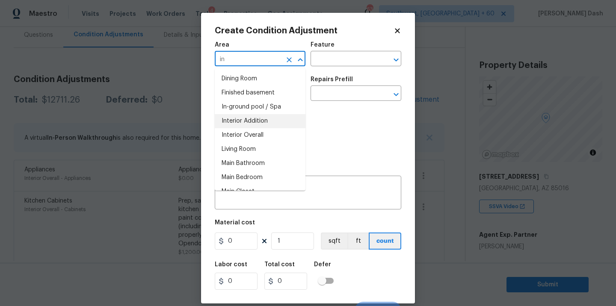
click at [246, 132] on li "Interior Overall" at bounding box center [260, 135] width 91 height 14
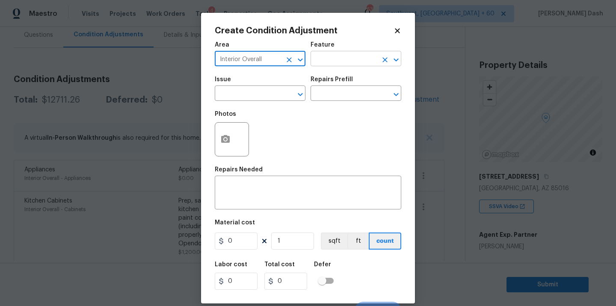
type input "Interior Overall"
click at [321, 64] on input "text" at bounding box center [344, 59] width 67 height 13
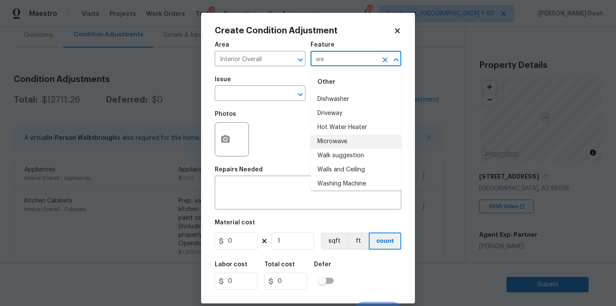
click at [328, 130] on li "Hot Water Heater" at bounding box center [356, 128] width 91 height 14
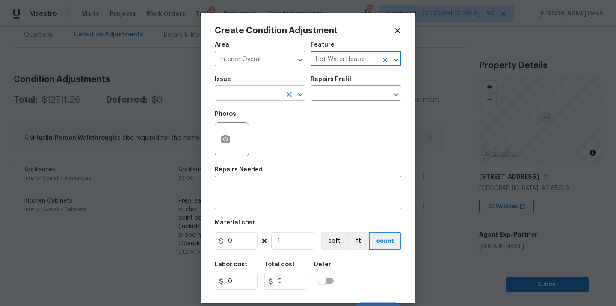
type input "Hot Water Heater"
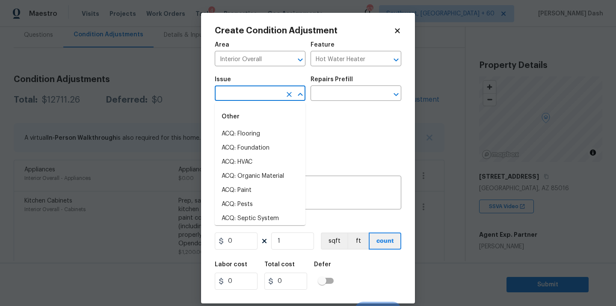
click at [273, 95] on input "text" at bounding box center [248, 94] width 67 height 13
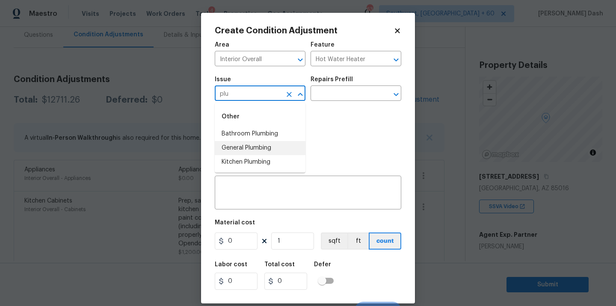
click at [257, 147] on li "General Plumbing" at bounding box center [260, 148] width 91 height 14
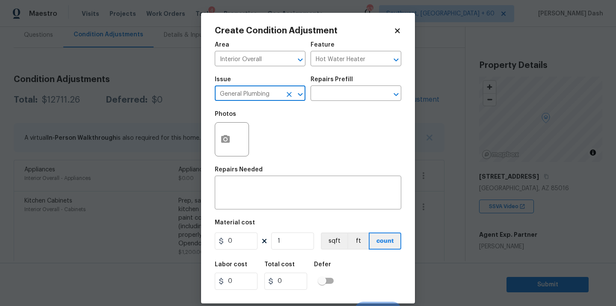
type input "General Plumbing"
click at [321, 102] on div "Issue General Plumbing ​ Repairs Prefill ​" at bounding box center [308, 88] width 187 height 35
click at [324, 95] on input "text" at bounding box center [344, 94] width 67 height 13
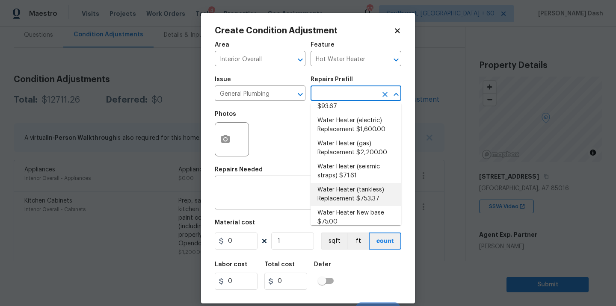
scroll to position [356, 0]
click at [347, 126] on li "Water Heater (electric) Replacement $1,600.00" at bounding box center [356, 124] width 91 height 23
type input "Plumbing"
type textarea "Remove the existing electric water heater and install a new 40 gallon electric …"
type input "1600"
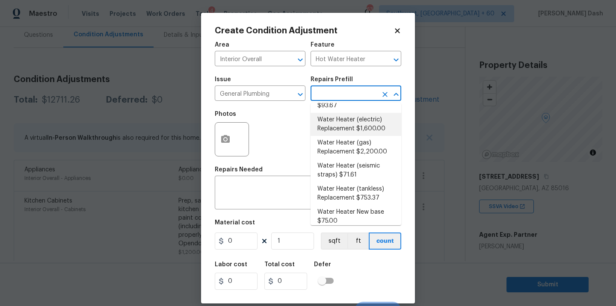
type input "1600"
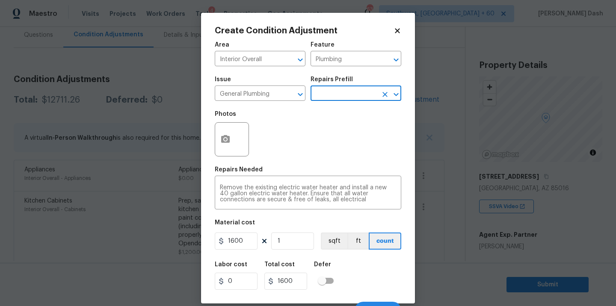
scroll to position [13, 0]
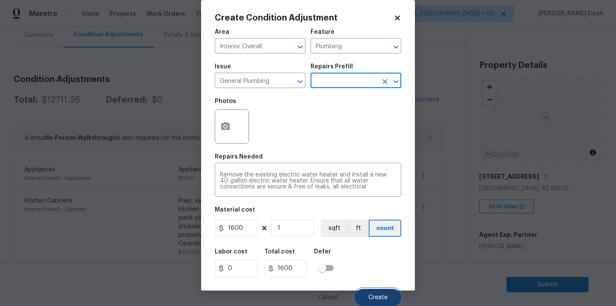
click at [380, 291] on button "Create" at bounding box center [378, 297] width 47 height 17
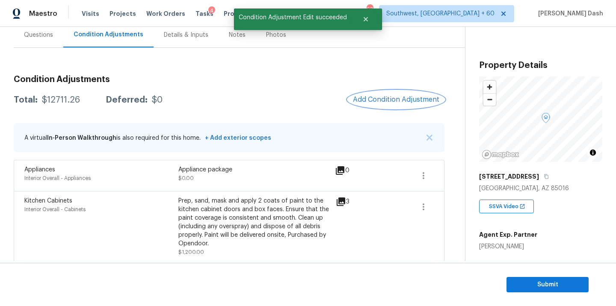
scroll to position [0, 0]
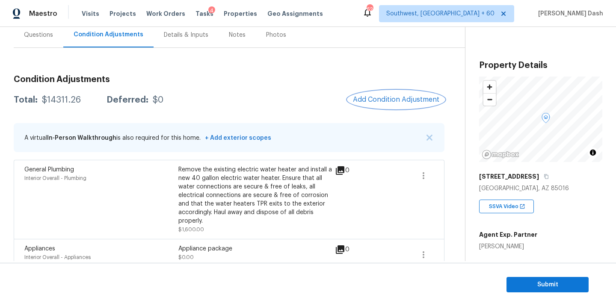
click at [376, 99] on span "Add Condition Adjustment" at bounding box center [396, 100] width 86 height 8
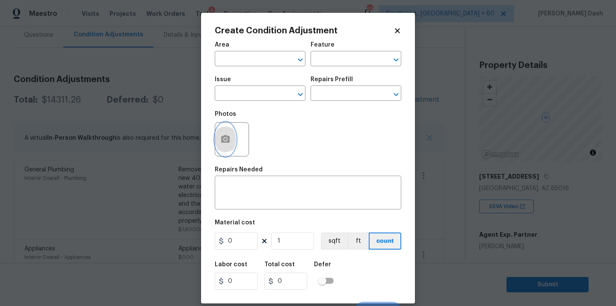
click at [226, 146] on button "button" at bounding box center [225, 139] width 21 height 33
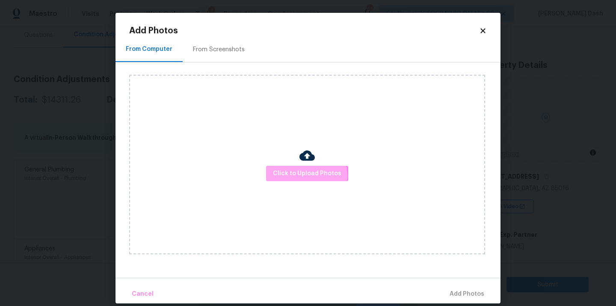
click at [307, 176] on span "Click to Upload Photos" at bounding box center [307, 174] width 68 height 11
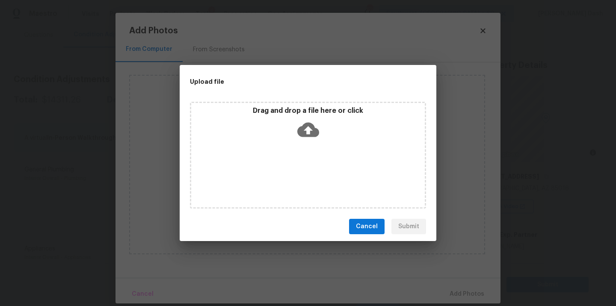
click at [307, 176] on div "Drag and drop a file here or click" at bounding box center [308, 155] width 236 height 107
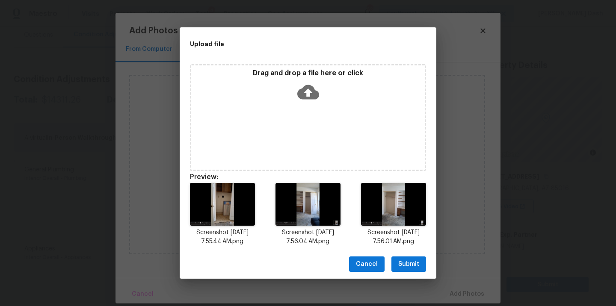
click at [400, 267] on span "Submit" at bounding box center [408, 264] width 21 height 11
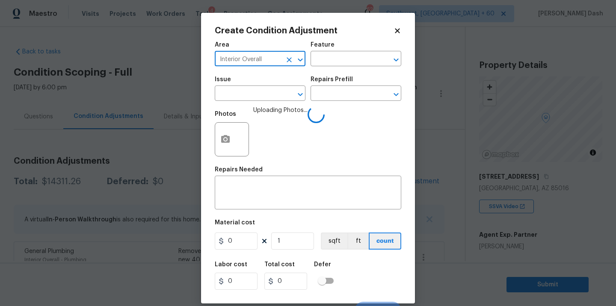
scroll to position [82, 0]
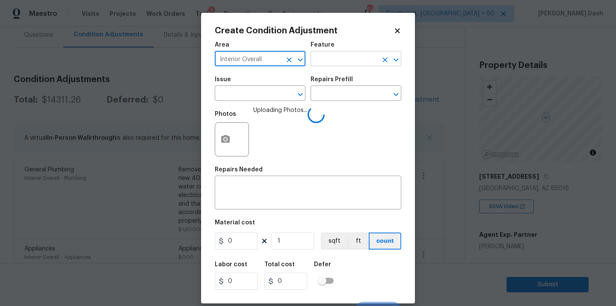
type input "Interior Overall"
click at [335, 55] on input "text" at bounding box center [344, 59] width 67 height 13
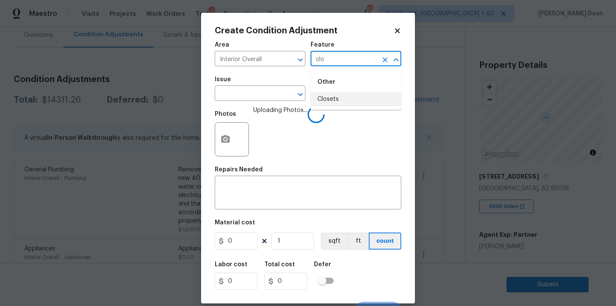
click at [325, 103] on li "Closets" at bounding box center [356, 99] width 91 height 14
type input "Closets"
click at [275, 97] on input "text" at bounding box center [248, 94] width 67 height 13
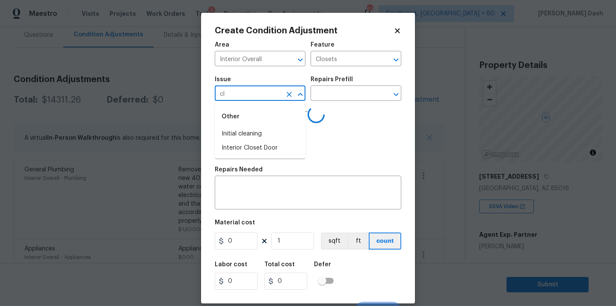
type input "clo"
click at [251, 140] on li "ACQ: Flooring" at bounding box center [260, 134] width 91 height 14
type input "ACQ: Flooring"
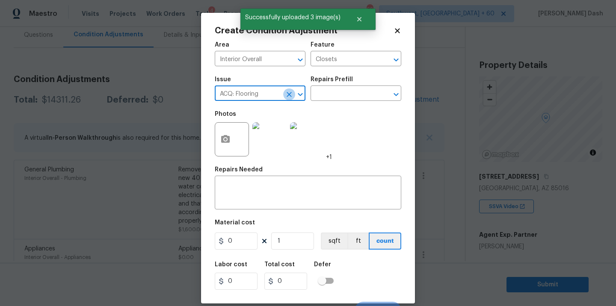
click at [288, 97] on icon "Clear" at bounding box center [289, 94] width 9 height 9
click at [281, 128] on li "Interior Closet Door" at bounding box center [260, 134] width 91 height 14
type input "Interior Closet Door"
click at [337, 89] on input "text" at bounding box center [344, 94] width 67 height 13
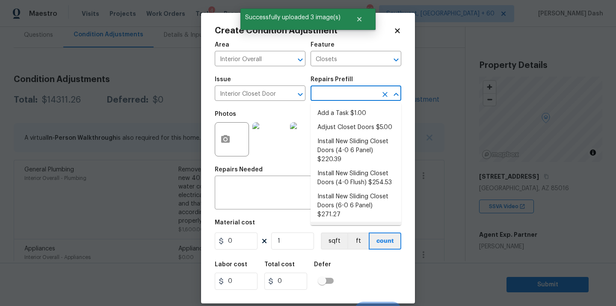
scroll to position [28, 0]
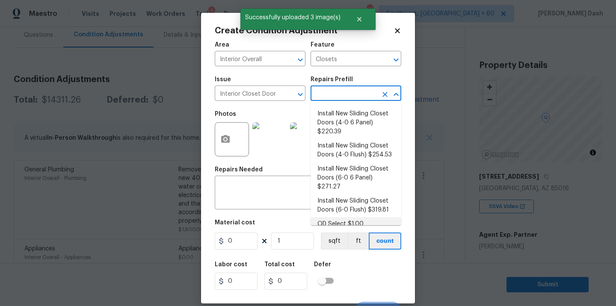
click at [326, 217] on li "OD Select $1.00" at bounding box center [356, 224] width 91 height 14
type input "Interior Door"
type input "1"
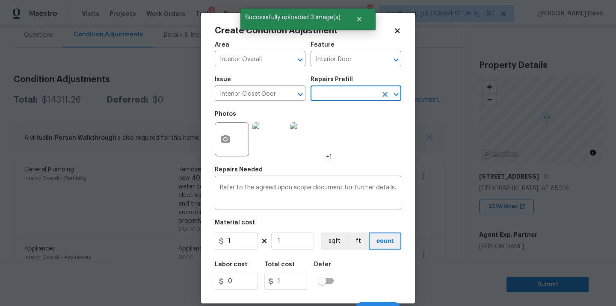
click at [335, 95] on input "text" at bounding box center [344, 94] width 67 height 13
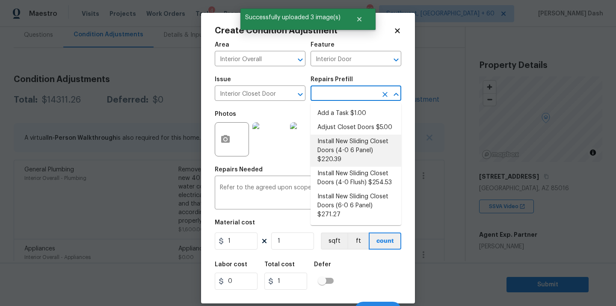
scroll to position [25, 0]
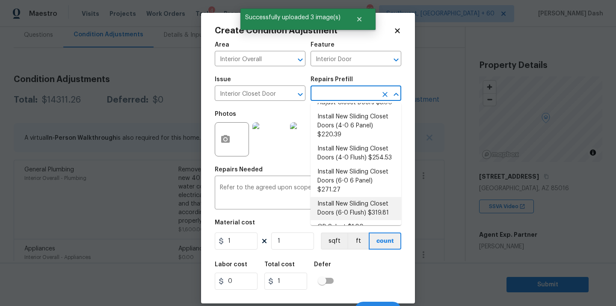
click at [342, 199] on li "Install New Sliding Closet Doors (6-0 Flush) $319.81" at bounding box center [356, 208] width 91 height 23
type input "319.81"
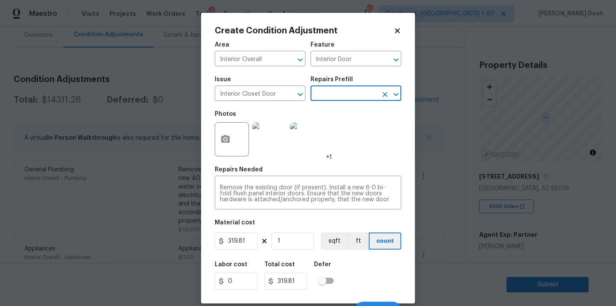
scroll to position [13, 0]
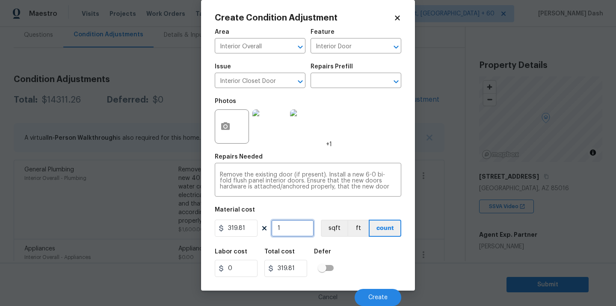
click at [301, 232] on input "1" at bounding box center [292, 228] width 43 height 17
type input "0"
type input "3"
type input "959.43"
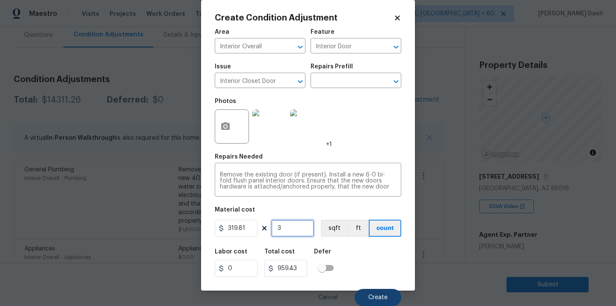
type input "3"
click at [371, 295] on span "Create" at bounding box center [378, 298] width 19 height 6
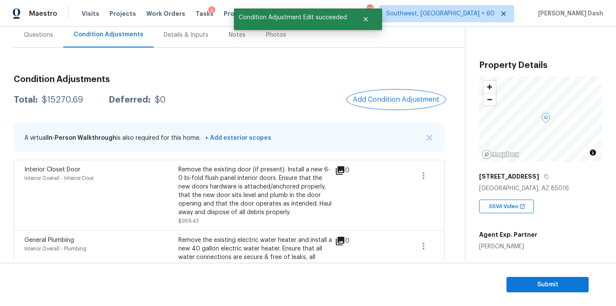
scroll to position [0, 0]
click at [381, 100] on span "Add Condition Adjustment" at bounding box center [396, 100] width 86 height 8
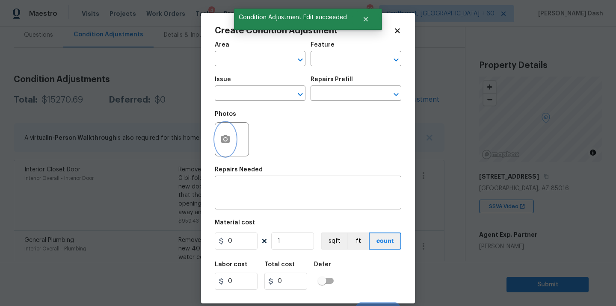
click at [221, 135] on icon "button" at bounding box center [225, 139] width 10 height 10
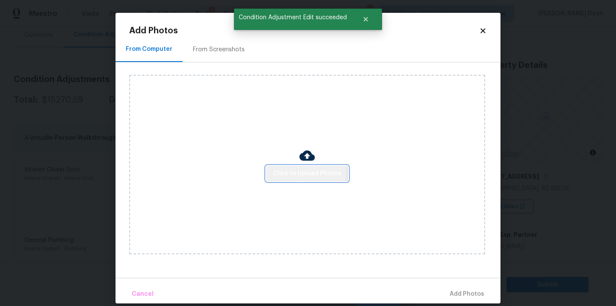
click at [291, 175] on span "Click to Upload Photos" at bounding box center [307, 174] width 68 height 11
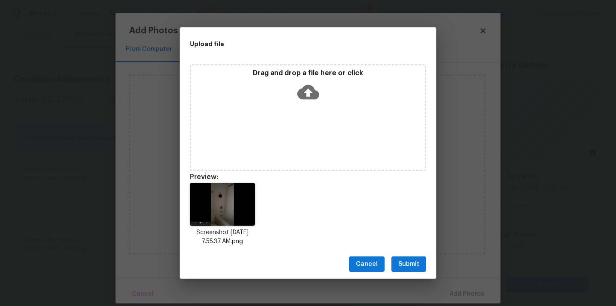
click at [394, 266] on button "Submit" at bounding box center [409, 265] width 35 height 16
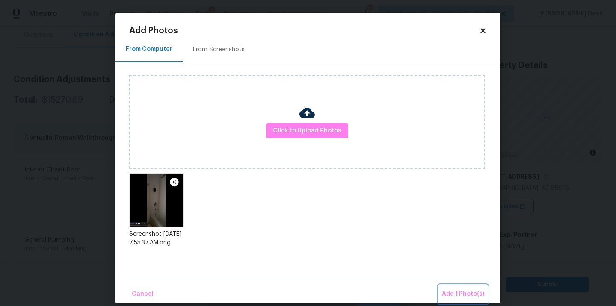
click at [452, 289] on span "Add 1 Photo(s)" at bounding box center [463, 294] width 42 height 11
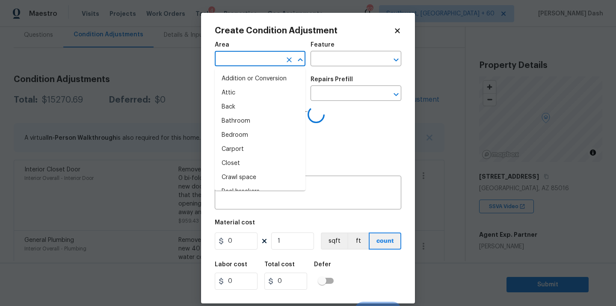
click at [258, 63] on input "text" at bounding box center [248, 59] width 67 height 13
type input "i"
click at [246, 134] on li "Interior Overall" at bounding box center [260, 135] width 91 height 14
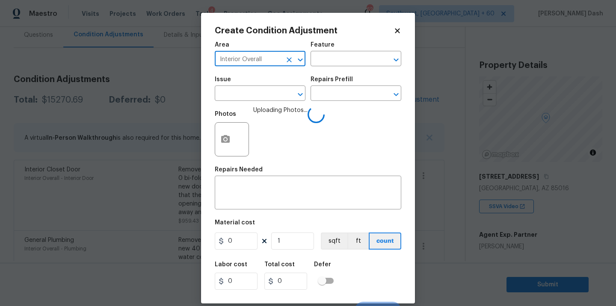
type input "Interior Overall"
click at [328, 68] on div "Area Interior Overall ​ Feature ​" at bounding box center [308, 54] width 187 height 35
click at [329, 64] on input "text" at bounding box center [344, 59] width 67 height 13
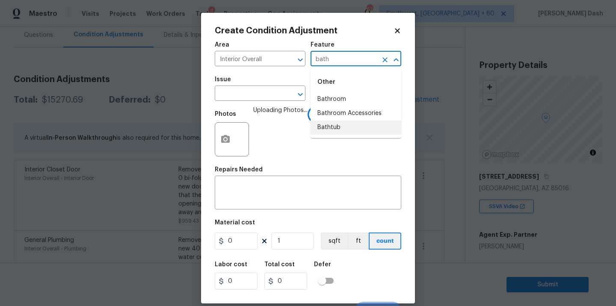
click at [325, 127] on li "Bathtub" at bounding box center [356, 128] width 91 height 14
type input "Bathtub"
click at [258, 102] on span "Issue ​" at bounding box center [260, 88] width 91 height 35
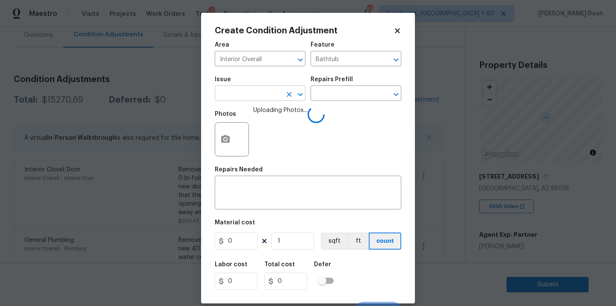
click at [258, 92] on input "text" at bounding box center [248, 94] width 67 height 13
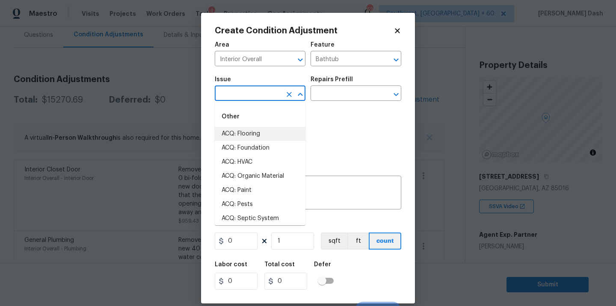
click at [247, 94] on input "text" at bounding box center [248, 94] width 67 height 13
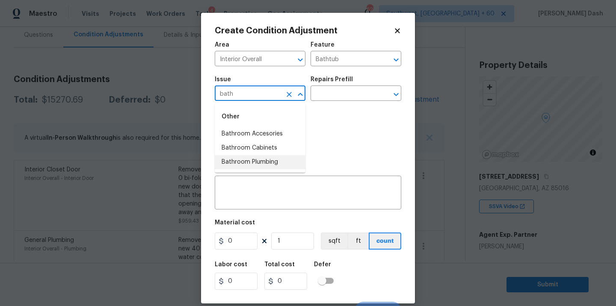
click at [244, 160] on li "Bathroom Plumbing" at bounding box center [260, 162] width 91 height 14
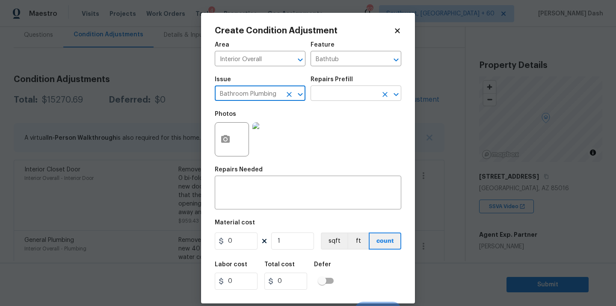
type input "Bathroom Plumbing"
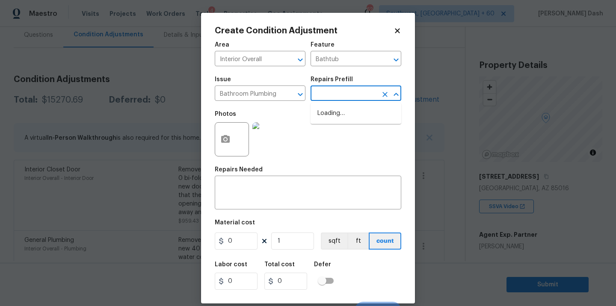
click at [313, 94] on input "text" at bounding box center [344, 94] width 67 height 13
type input "f"
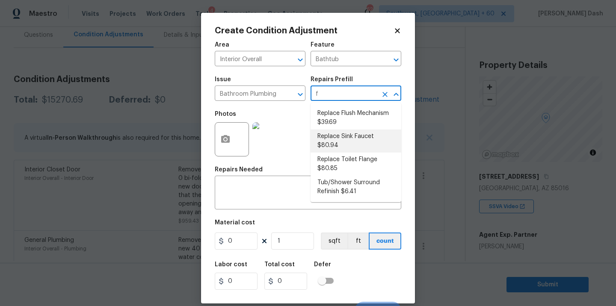
click at [336, 137] on li "Replace Sink Faucet $80.94" at bounding box center [356, 141] width 91 height 23
type input "Plumbing"
type textarea "Remove and replace the existing sink faucet with new (PM to approve finish). En…"
type input "80.94"
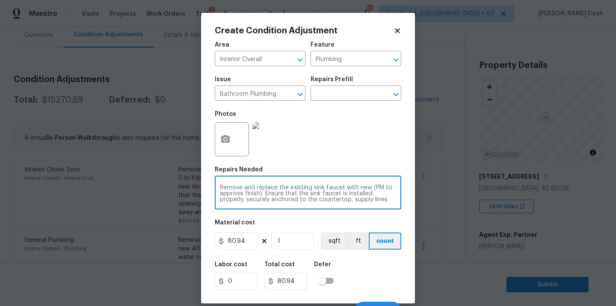
click at [324, 187] on textarea "Remove and replace the existing sink faucet with new (PM to approve finish). En…" at bounding box center [308, 194] width 176 height 18
click at [327, 194] on textarea "Remove and replace the existing bathtub faucet with new (PM to approve finish).…" at bounding box center [308, 194] width 176 height 18
click at [318, 197] on textarea "Remove and replace the existing bathtub faucet with new (PM to approve finish).…" at bounding box center [308, 194] width 176 height 18
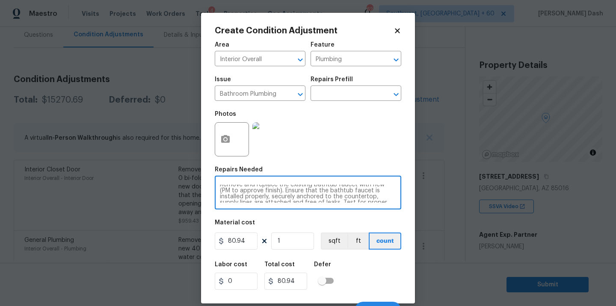
drag, startPoint x: 318, startPoint y: 197, endPoint x: 351, endPoint y: 196, distance: 32.1
click at [351, 196] on textarea "Remove and replace the existing bathtub faucet with new (PM to approve finish).…" at bounding box center [308, 194] width 176 height 18
type textarea "Remove and replace the existing bathtub faucet with new (PM to approve finish).…"
click at [237, 244] on input "80.94" at bounding box center [236, 241] width 43 height 17
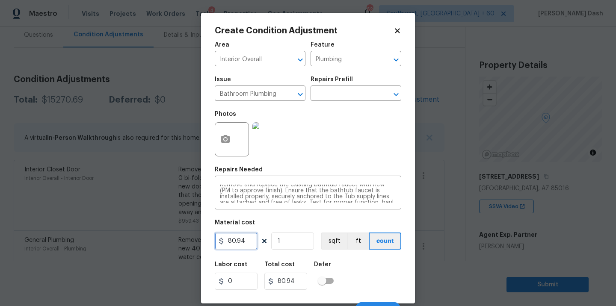
click at [237, 244] on input "80.94" at bounding box center [236, 241] width 43 height 17
click at [245, 242] on input "2250" at bounding box center [236, 241] width 43 height 17
type input "250"
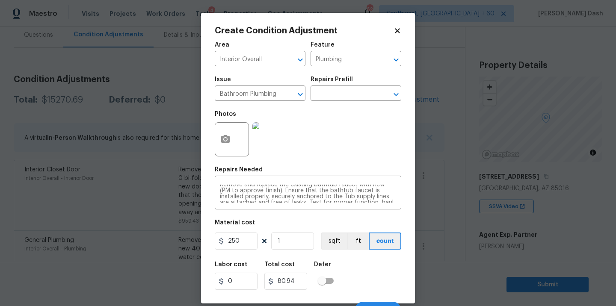
type input "250"
click at [347, 288] on div "Labor cost 0 Total cost 250 Defer" at bounding box center [308, 276] width 187 height 39
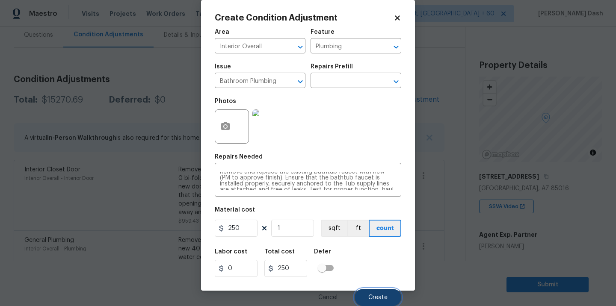
click at [378, 302] on button "Create" at bounding box center [378, 297] width 47 height 17
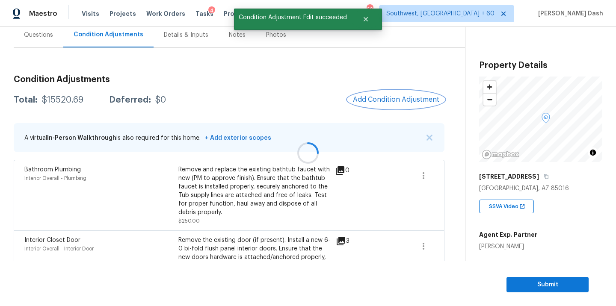
scroll to position [0, 0]
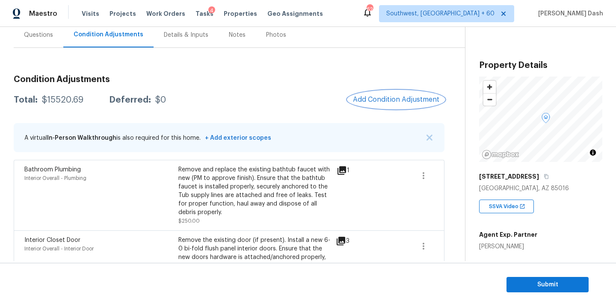
click at [393, 95] on button "Add Condition Adjustment" at bounding box center [396, 100] width 97 height 18
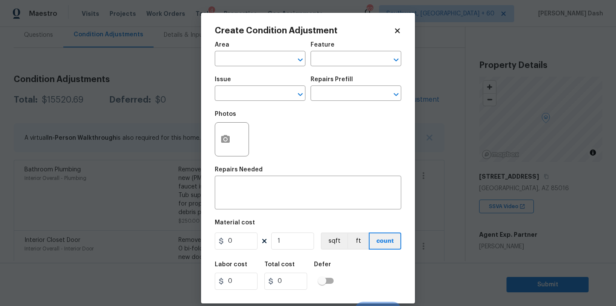
click at [216, 132] on div at bounding box center [232, 139] width 34 height 34
click at [229, 145] on button "button" at bounding box center [225, 139] width 21 height 33
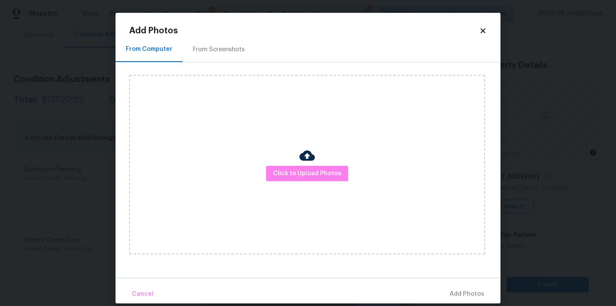
click at [311, 161] on img at bounding box center [307, 155] width 15 height 15
click at [311, 180] on button "Click to Upload Photos" at bounding box center [307, 174] width 82 height 16
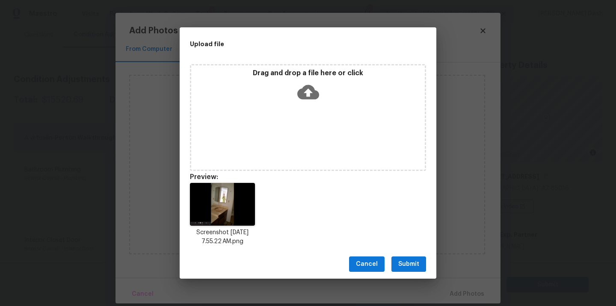
click at [410, 259] on button "Submit" at bounding box center [409, 265] width 35 height 16
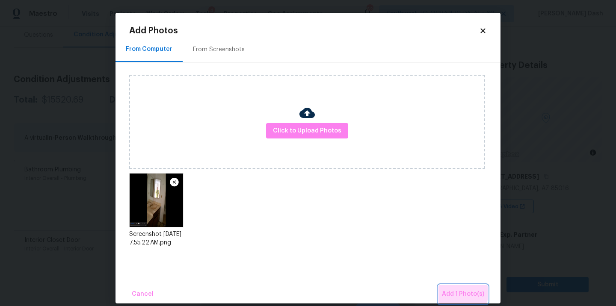
click at [459, 291] on span "Add 1 Photo(s)" at bounding box center [463, 294] width 42 height 11
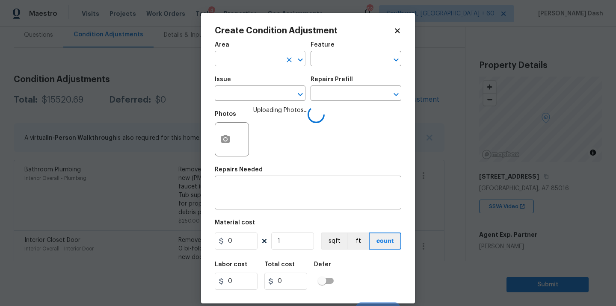
click at [270, 54] on input "text" at bounding box center [248, 59] width 67 height 13
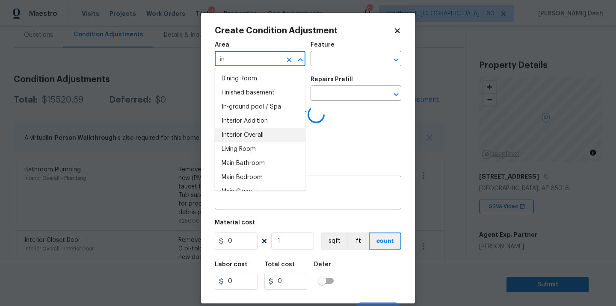
click at [259, 134] on li "Interior Overall" at bounding box center [260, 135] width 91 height 14
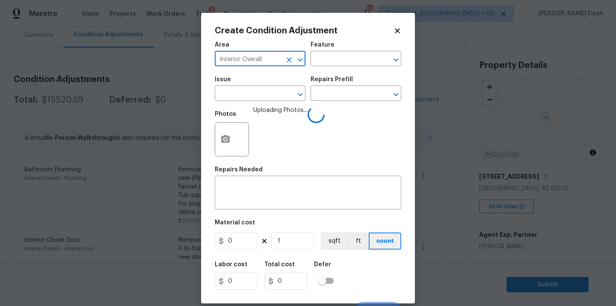
type input "Interior Overall"
click at [336, 51] on div "Feature" at bounding box center [356, 47] width 91 height 11
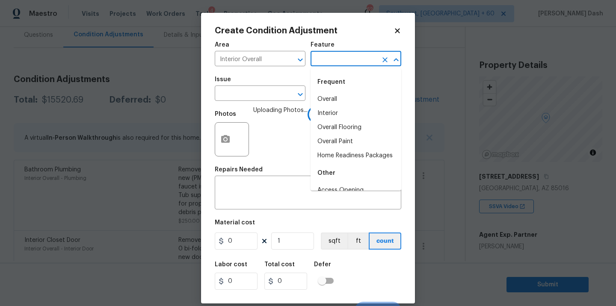
click at [333, 62] on input "text" at bounding box center [344, 59] width 67 height 13
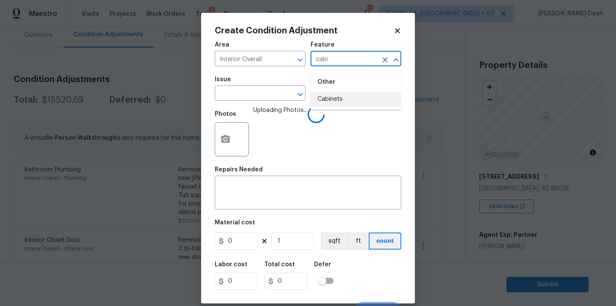
click at [324, 98] on li "Cabinets" at bounding box center [356, 99] width 91 height 14
type input "Cabinets"
click at [271, 97] on input "text" at bounding box center [248, 94] width 67 height 13
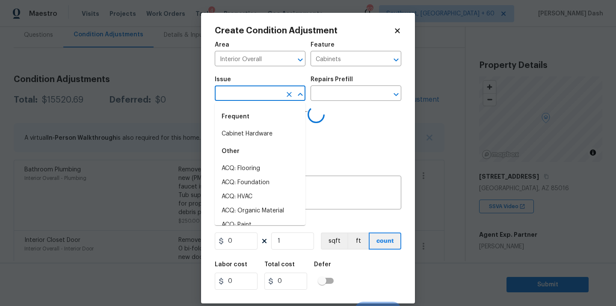
type input "b"
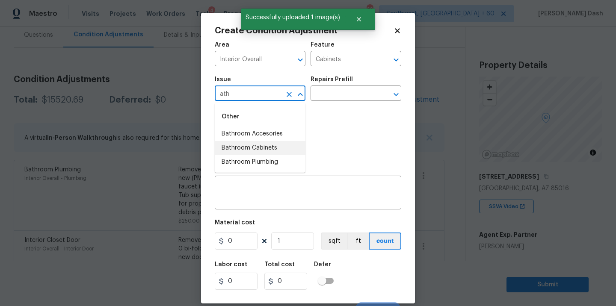
click at [262, 148] on li "Bathroom Cabinets" at bounding box center [260, 148] width 91 height 14
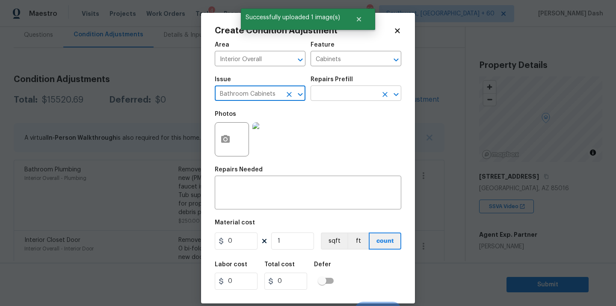
type input "Bathroom Cabinets"
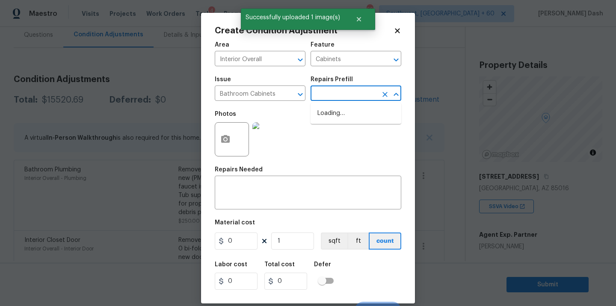
click at [327, 92] on input "text" at bounding box center [344, 94] width 67 height 13
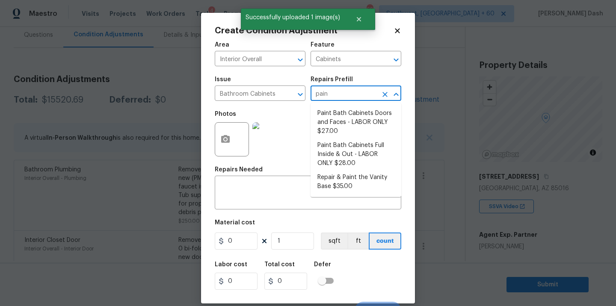
type input "paint"
click at [329, 136] on li "Paint Bath Cabinets Doors and Faces - LABOR ONLY $27.00" at bounding box center [356, 123] width 91 height 32
type textarea "Prep, sand, mask and apply 2 coats of paint to the bathroom cabinet doors and b…"
type input "27"
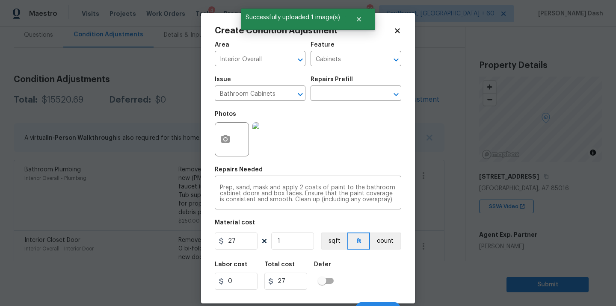
click at [349, 102] on div "Issue Bathroom Cabinets ​ Repairs Prefill ​" at bounding box center [308, 88] width 187 height 35
click at [349, 100] on input "text" at bounding box center [344, 94] width 67 height 13
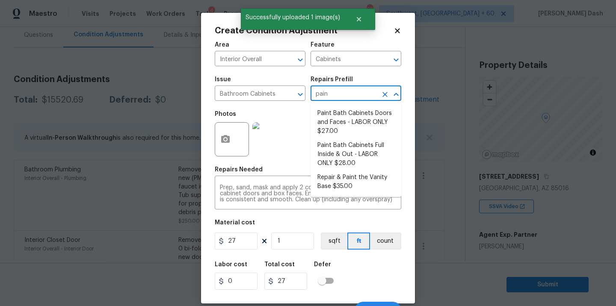
type input "paint"
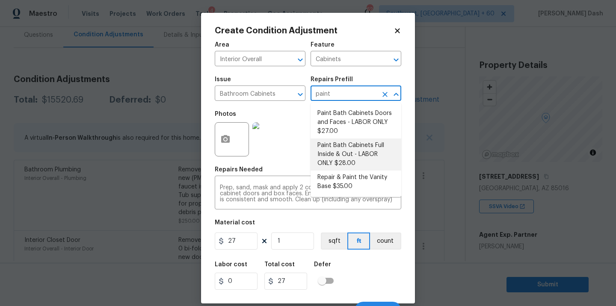
click at [354, 150] on li "Paint Bath Cabinets Full Inside & Out - LABOR ONLY $28.00" at bounding box center [356, 155] width 91 height 32
type textarea "Prep, sand, mask and apply 2 coats of paint to the bathroom cabinet doors, inte…"
type input "28"
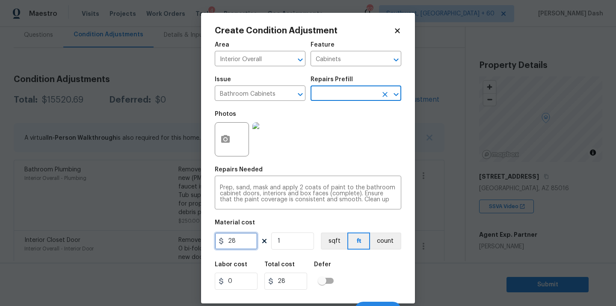
click at [232, 246] on input "28" at bounding box center [236, 241] width 43 height 17
type input "1000"
click at [271, 253] on div "Area Interior Overall ​ Feature Cabinets ​ Issue Bathroom Cabinets ​ Repairs Pr…" at bounding box center [308, 178] width 187 height 282
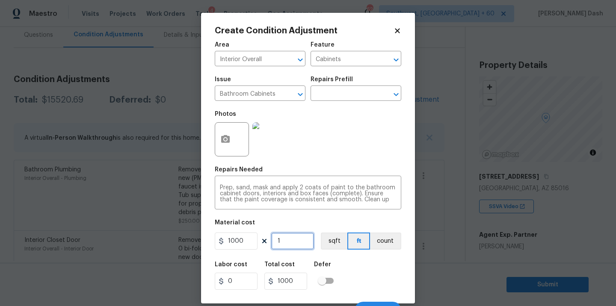
click at [286, 243] on input "1" at bounding box center [292, 241] width 43 height 17
click at [371, 284] on div "Labor cost 0 Total cost 1000 Defer" at bounding box center [308, 276] width 187 height 39
click at [378, 248] on button "count" at bounding box center [385, 241] width 31 height 17
click at [378, 282] on div "Labor cost 0 Total cost 1000 Defer" at bounding box center [308, 276] width 187 height 39
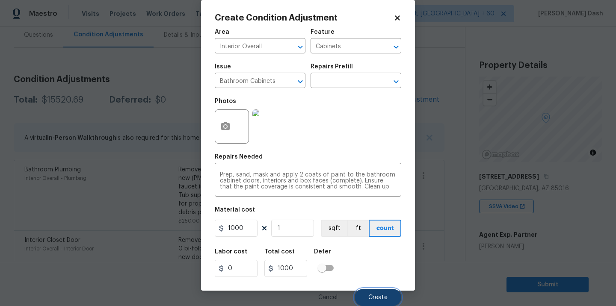
click at [378, 291] on button "Create" at bounding box center [378, 297] width 47 height 17
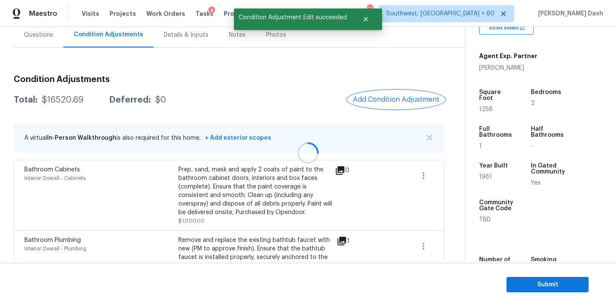
scroll to position [163, 0]
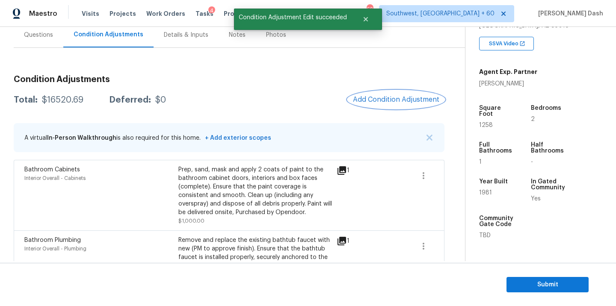
click at [383, 95] on button "Add Condition Adjustment" at bounding box center [396, 100] width 97 height 18
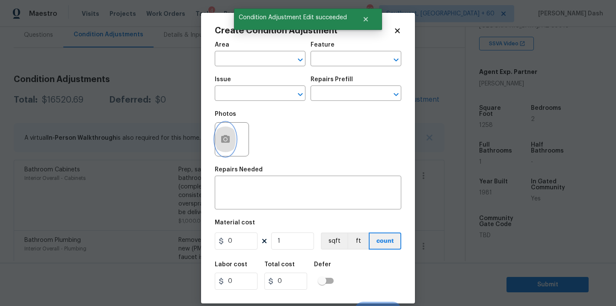
click at [224, 136] on icon "button" at bounding box center [225, 139] width 9 height 8
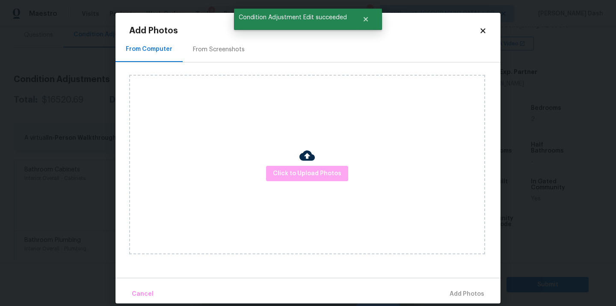
click at [310, 175] on span "Click to Upload Photos" at bounding box center [307, 174] width 68 height 11
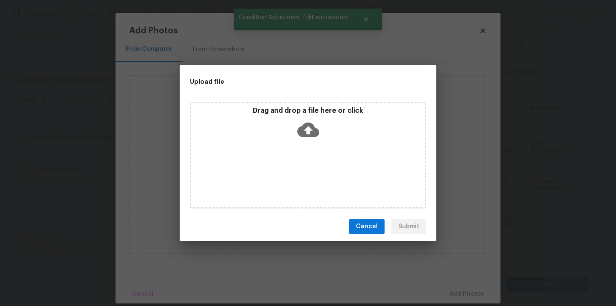
click at [310, 175] on div "Drag and drop a file here or click" at bounding box center [308, 155] width 236 height 107
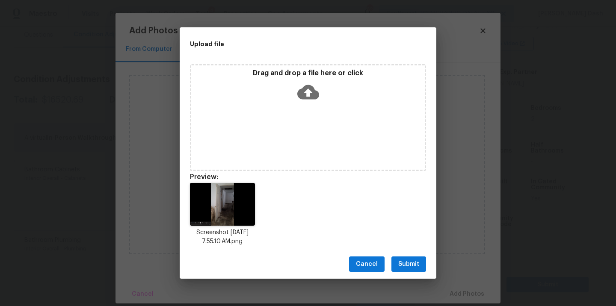
click at [414, 273] on div "Cancel Submit" at bounding box center [308, 265] width 257 height 30
click at [412, 267] on span "Submit" at bounding box center [408, 264] width 21 height 11
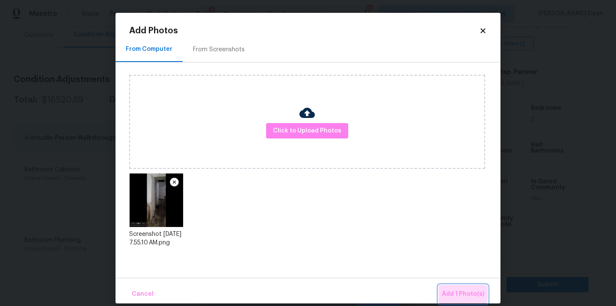
click at [456, 293] on span "Add 1 Photo(s)" at bounding box center [463, 294] width 42 height 11
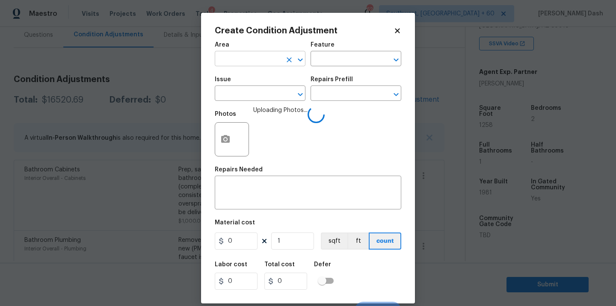
click at [249, 61] on input "text" at bounding box center [248, 59] width 67 height 13
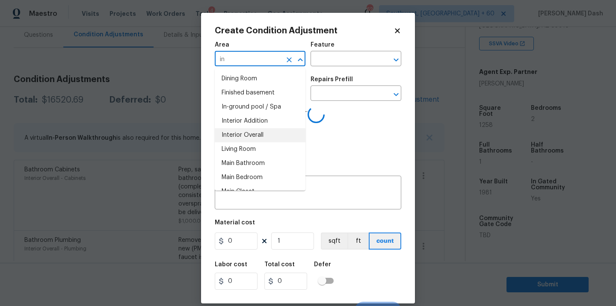
click at [242, 134] on li "Interior Overall" at bounding box center [260, 135] width 91 height 14
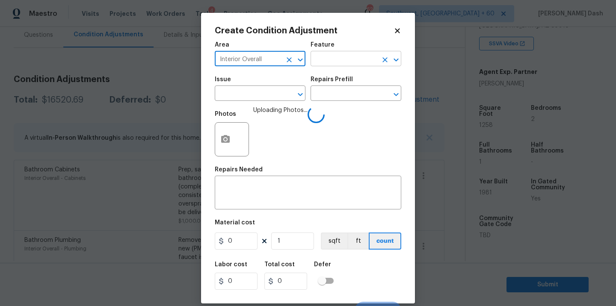
type input "Interior Overall"
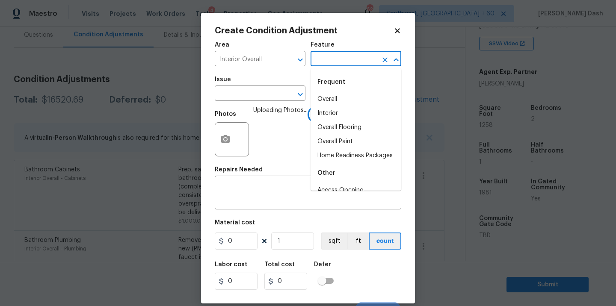
click at [318, 65] on input "text" at bounding box center [344, 59] width 67 height 13
type input "do"
type input "or"
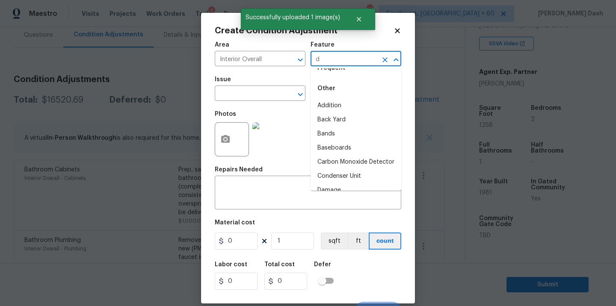
scroll to position [0, 0]
type input "do"
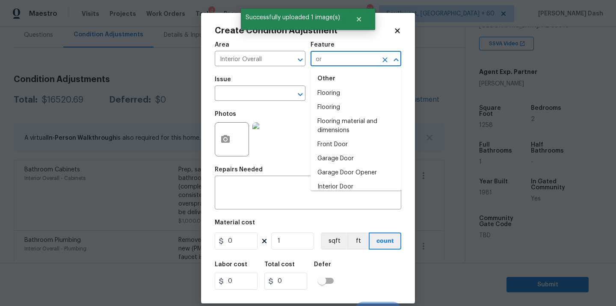
scroll to position [213, 0]
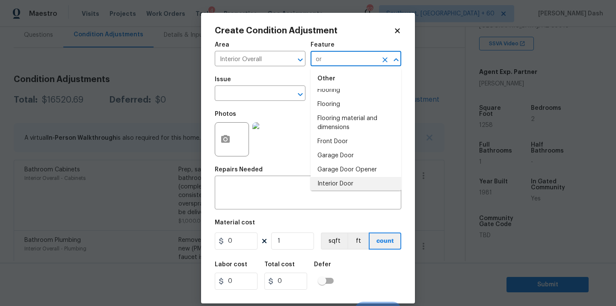
click at [331, 188] on li "Interior Door" at bounding box center [356, 184] width 91 height 14
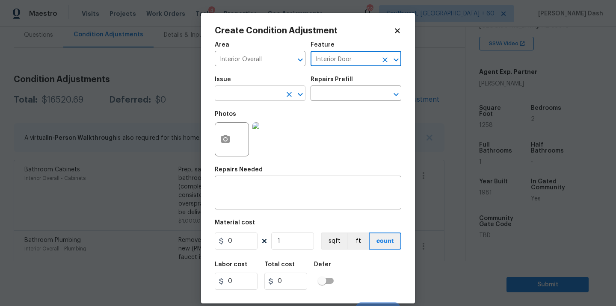
type input "Interior Door"
click at [270, 88] on input "text" at bounding box center [248, 94] width 67 height 13
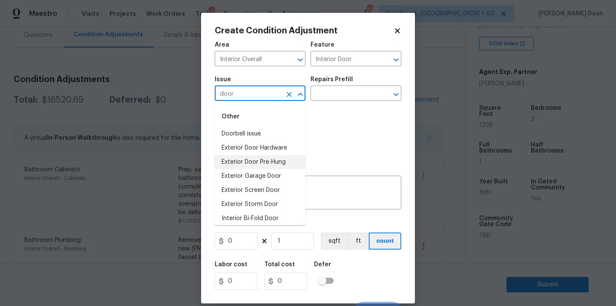
scroll to position [27, 0]
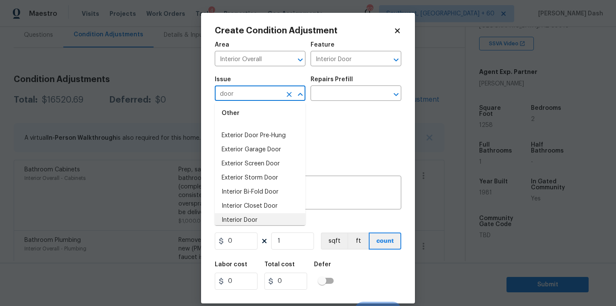
click at [256, 217] on li "Interior Door" at bounding box center [260, 221] width 91 height 14
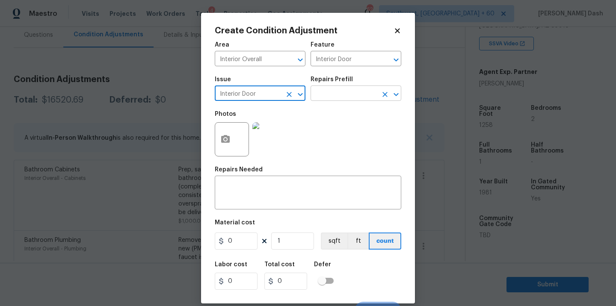
type input "Interior Door"
click at [329, 89] on input "text" at bounding box center [344, 94] width 67 height 13
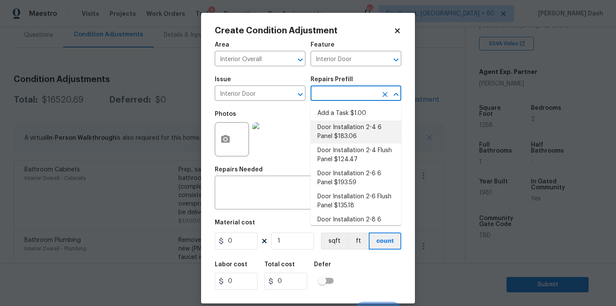
click at [329, 131] on li "Door Installation 2-4 6 Panel $183.06" at bounding box center [356, 132] width 91 height 23
type textarea "Remove the existing door (if present). Install a new pre-hung 2-4 6 panel inter…"
type input "183.06"
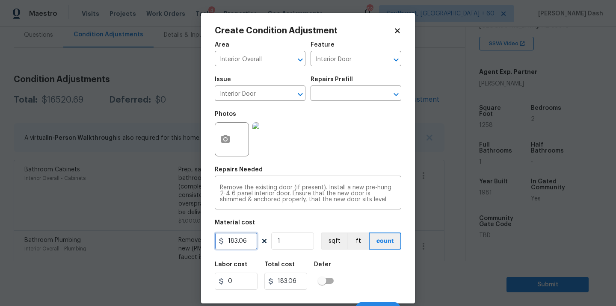
click at [237, 242] on input "183.06" at bounding box center [236, 241] width 43 height 17
type input "200"
click at [354, 270] on div "Labor cost 0 Total cost 200 Defer" at bounding box center [308, 276] width 187 height 39
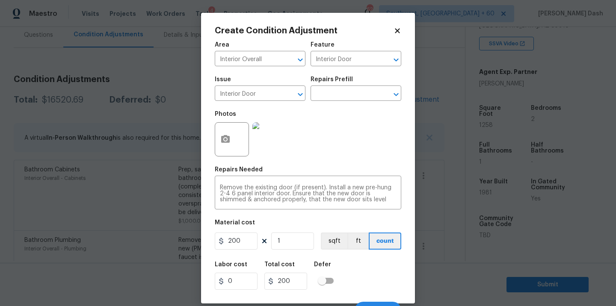
scroll to position [13, 0]
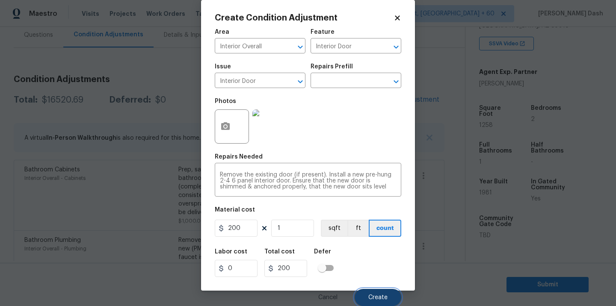
click at [377, 298] on span "Create" at bounding box center [378, 298] width 19 height 6
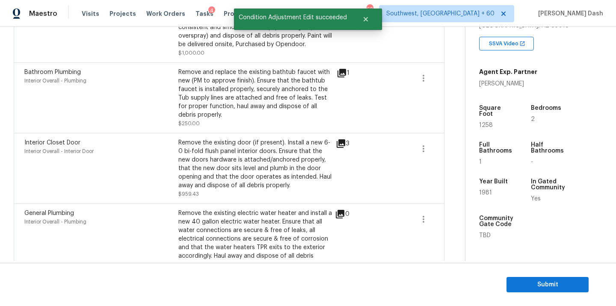
scroll to position [321, 0]
click at [451, 148] on div at bounding box center [308, 153] width 616 height 306
click at [419, 150] on button "button" at bounding box center [423, 149] width 21 height 21
click at [456, 152] on link "Edit" at bounding box center [472, 147] width 73 height 13
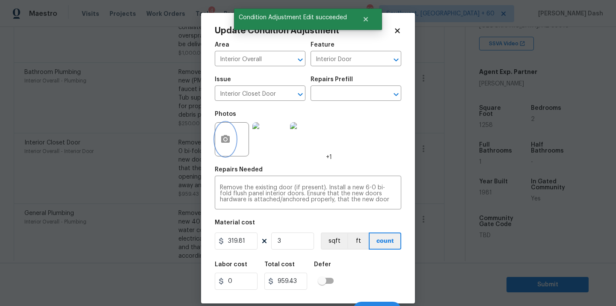
click at [225, 137] on icon "button" at bounding box center [225, 139] width 9 height 8
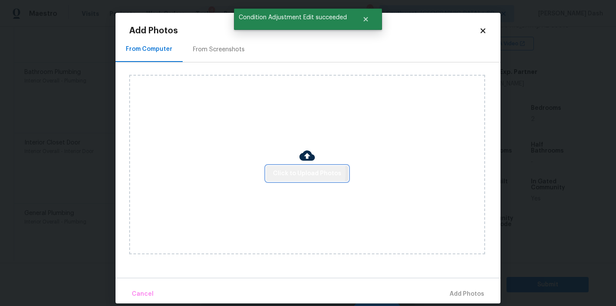
click at [299, 173] on span "Click to Upload Photos" at bounding box center [307, 174] width 68 height 11
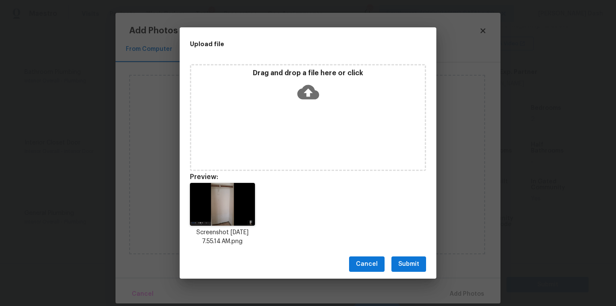
click at [407, 265] on span "Submit" at bounding box center [408, 264] width 21 height 11
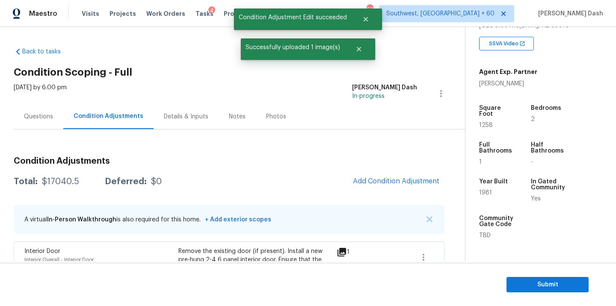
click at [402, 191] on span "Add Condition Adjustment" at bounding box center [396, 181] width 97 height 19
click at [401, 183] on span "Add Condition Adjustment" at bounding box center [396, 182] width 86 height 8
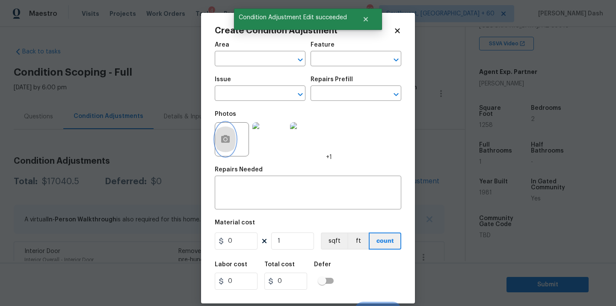
click at [225, 134] on button "button" at bounding box center [225, 139] width 21 height 33
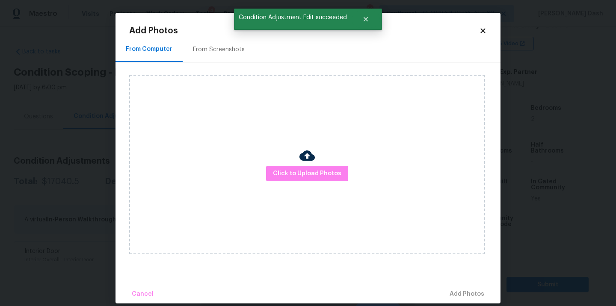
click at [305, 194] on div "Click to Upload Photos" at bounding box center [307, 165] width 356 height 180
click at [302, 173] on span "Click to Upload Photos" at bounding box center [307, 174] width 68 height 11
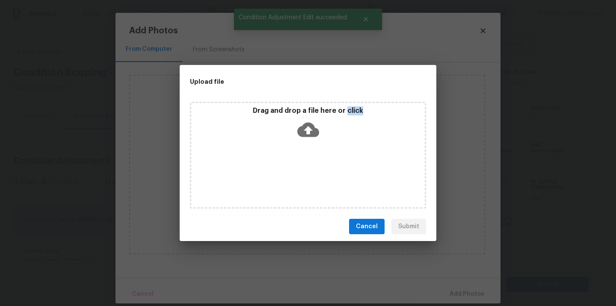
click at [302, 173] on div "Drag and drop a file here or click" at bounding box center [308, 155] width 236 height 107
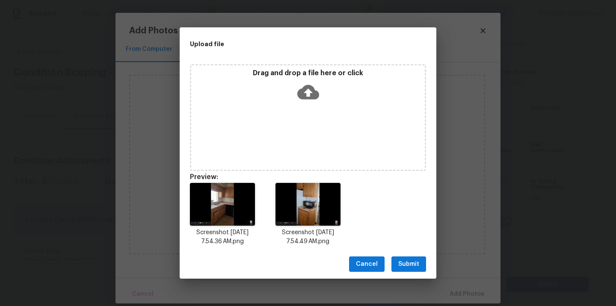
click at [410, 275] on div "Cancel Submit" at bounding box center [308, 265] width 257 height 30
click at [410, 268] on span "Submit" at bounding box center [408, 264] width 21 height 11
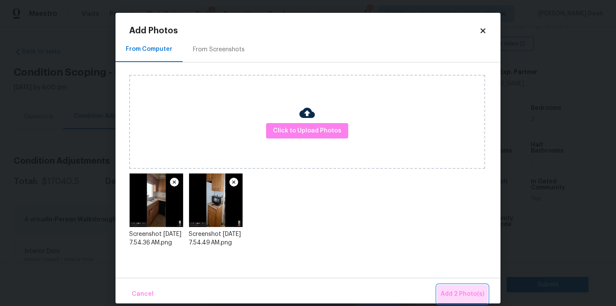
click at [469, 288] on button "Add 2 Photo(s)" at bounding box center [462, 294] width 51 height 18
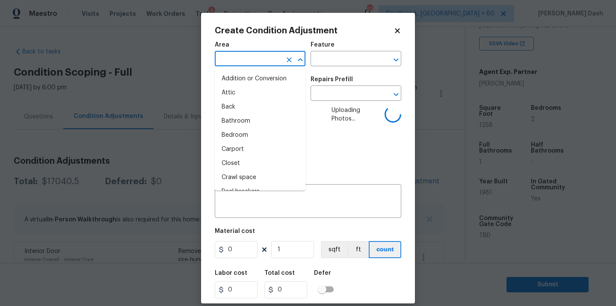
click at [270, 59] on input "text" at bounding box center [248, 59] width 67 height 13
click at [253, 133] on li "Interior Overall" at bounding box center [260, 135] width 91 height 14
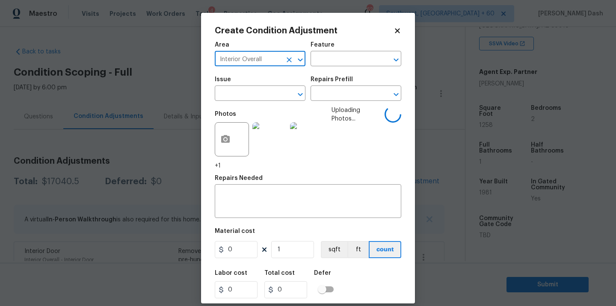
type input "Interior Overall"
click at [329, 51] on div "Feature" at bounding box center [356, 47] width 91 height 11
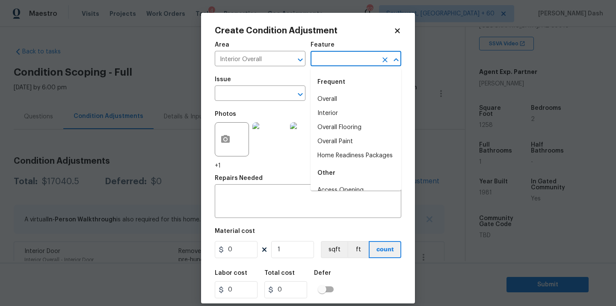
click at [329, 60] on input "text" at bounding box center [344, 59] width 67 height 13
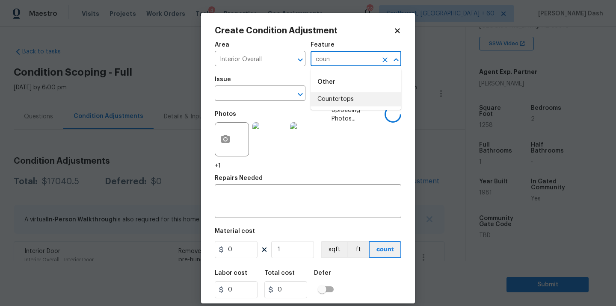
click at [320, 98] on li "Countertops" at bounding box center [356, 99] width 91 height 14
type input "Countertops"
click at [264, 96] on input "text" at bounding box center [248, 94] width 67 height 13
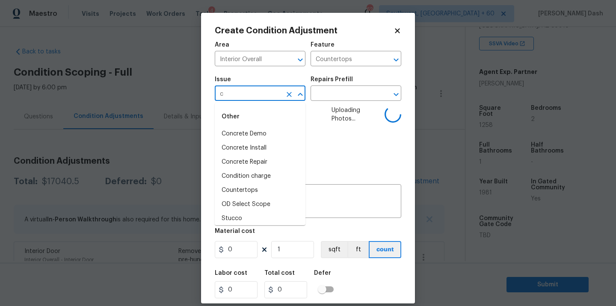
type input "co"
click at [242, 145] on li "Countertops" at bounding box center [260, 148] width 91 height 14
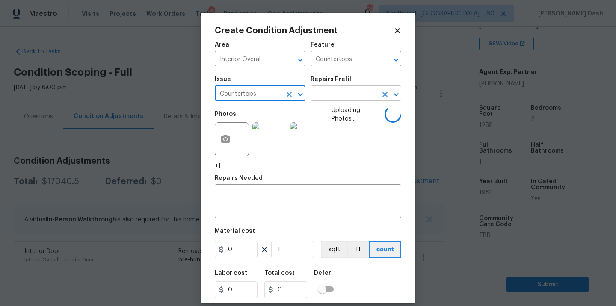
type input "Countertops"
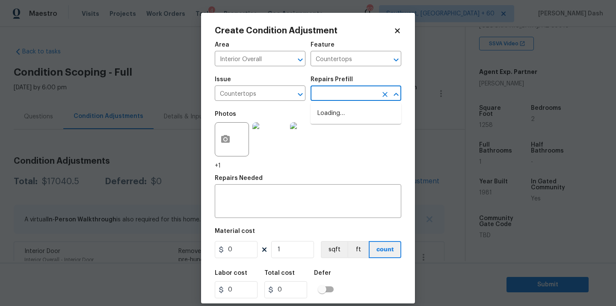
click at [350, 98] on input "text" at bounding box center [344, 94] width 67 height 13
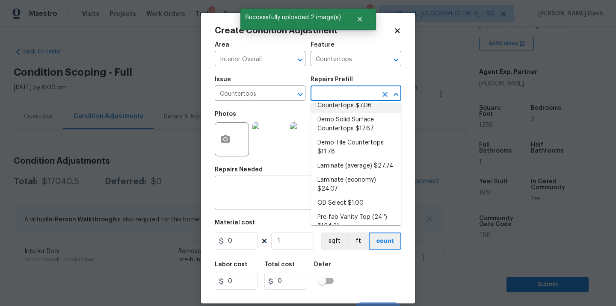
scroll to position [112, 0]
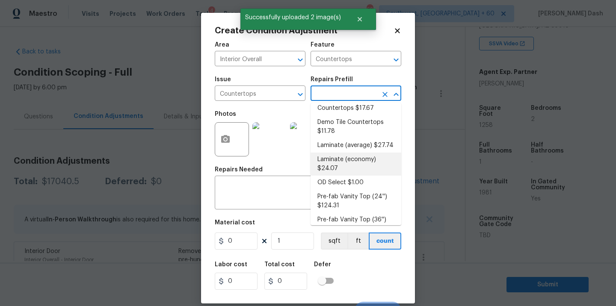
click at [346, 162] on li "Laminate (economy) $24.07" at bounding box center [356, 164] width 91 height 23
type textarea "Remove the existing laminate countertops and replace with new (PM to approve st…"
type input "24.07"
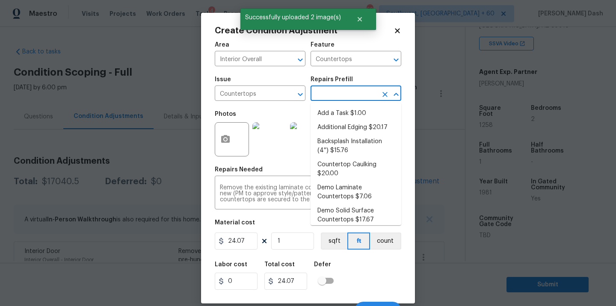
click at [350, 99] on input "text" at bounding box center [344, 94] width 67 height 13
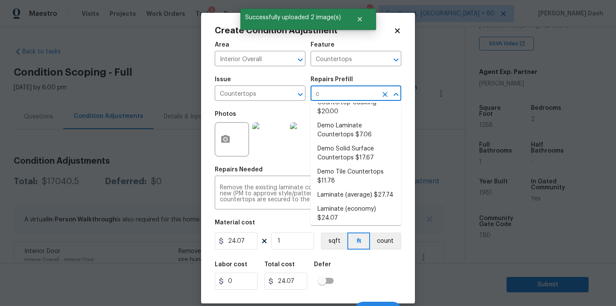
scroll to position [0, 0]
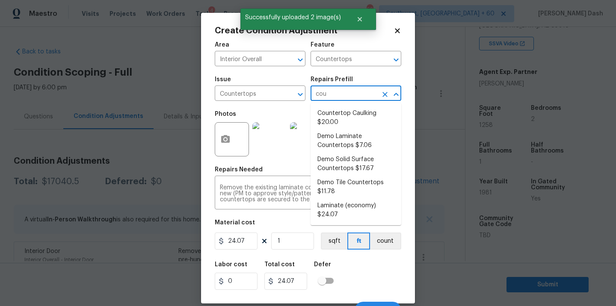
type input "coun"
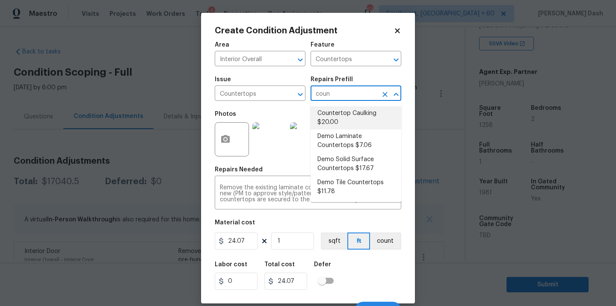
click at [354, 92] on input "coun" at bounding box center [344, 94] width 67 height 13
click at [385, 93] on icon "Clear" at bounding box center [385, 94] width 9 height 9
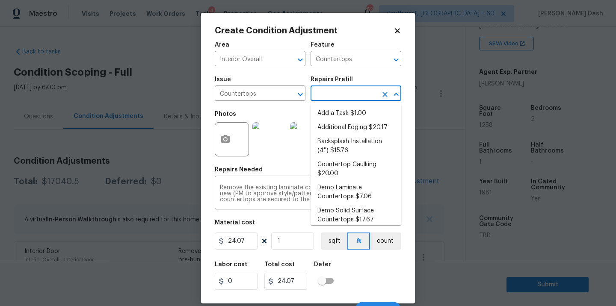
click at [357, 93] on input "text" at bounding box center [344, 94] width 67 height 13
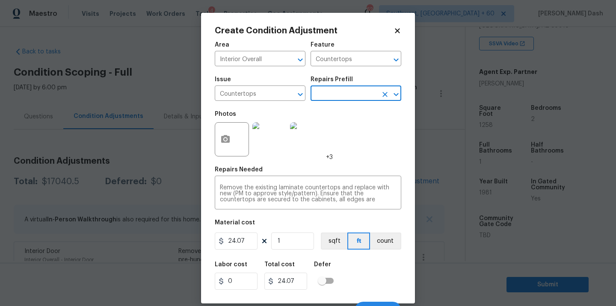
type input "c"
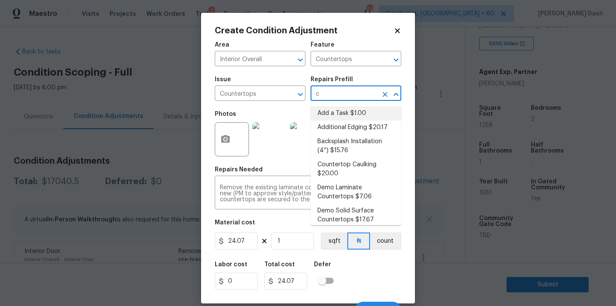
click at [344, 92] on input "c" at bounding box center [344, 94] width 67 height 13
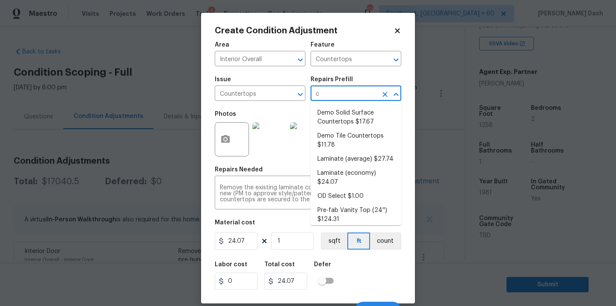
scroll to position [104, 0]
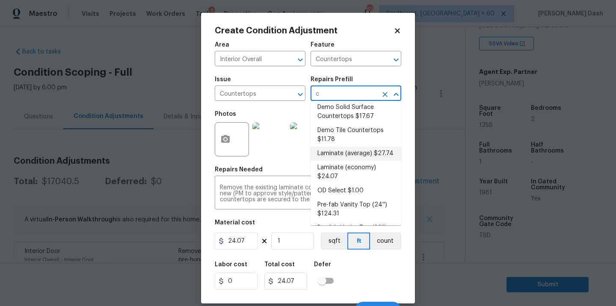
click at [342, 155] on li "Laminate (average) $27.74" at bounding box center [356, 154] width 91 height 14
type textarea "Remove the existing laminate countertops and replace with new (PM to approve st…"
type input "27.74"
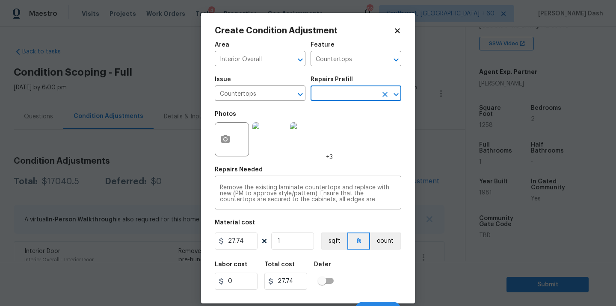
click at [245, 230] on div "Material cost" at bounding box center [308, 225] width 187 height 11
click at [245, 241] on input "27.74" at bounding box center [236, 241] width 43 height 17
type input "2200"
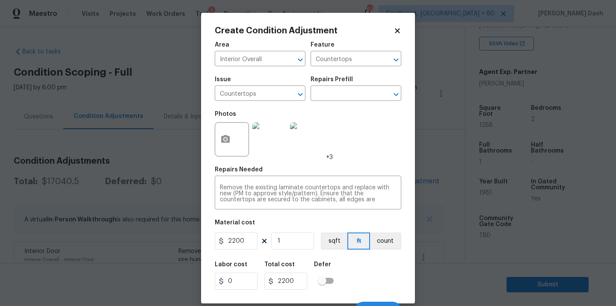
click at [363, 283] on div "Labor cost 0 Total cost 2200 Defer" at bounding box center [308, 276] width 187 height 39
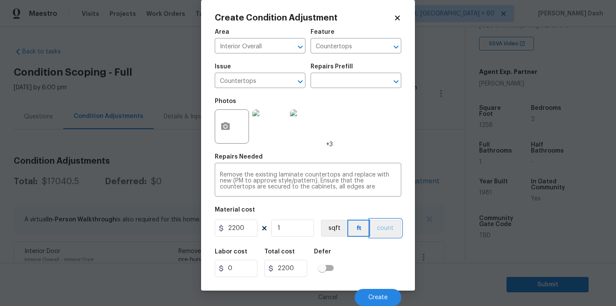
drag, startPoint x: 385, startPoint y: 224, endPoint x: 385, endPoint y: 253, distance: 29.1
click at [385, 225] on button "count" at bounding box center [385, 228] width 31 height 17
click at [385, 302] on button "Create" at bounding box center [378, 297] width 47 height 17
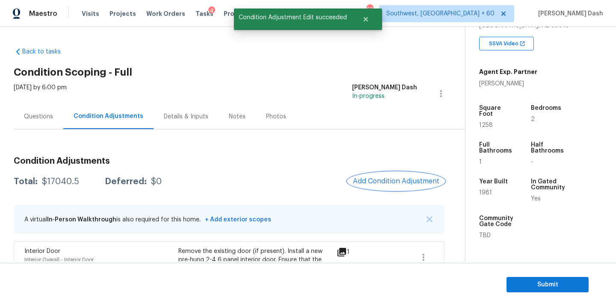
scroll to position [0, 0]
click at [62, 183] on div "$19240.5" at bounding box center [60, 182] width 37 height 9
copy div "$19240.5"
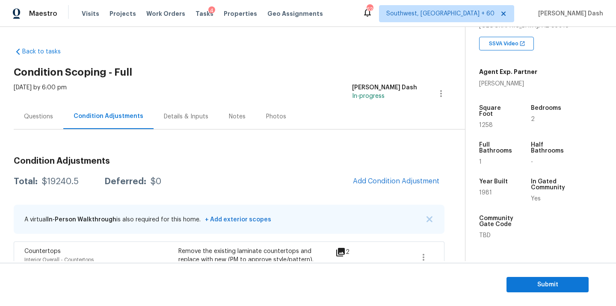
click at [29, 120] on div "Questions" at bounding box center [38, 117] width 29 height 9
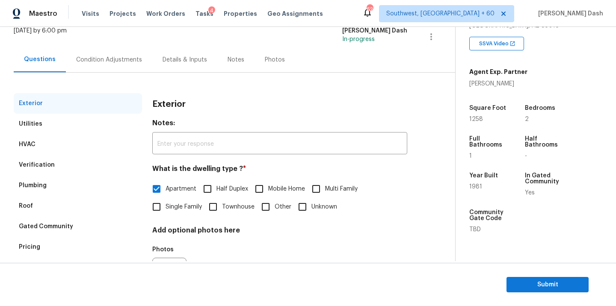
scroll to position [106, 0]
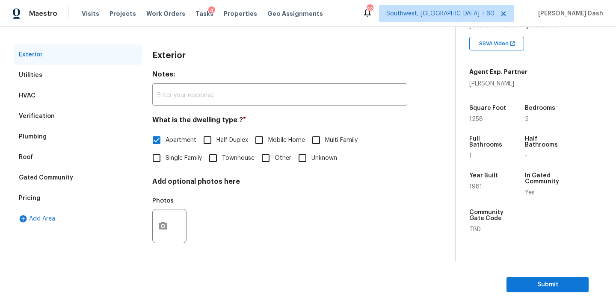
click at [35, 190] on div "Pricing" at bounding box center [78, 198] width 128 height 21
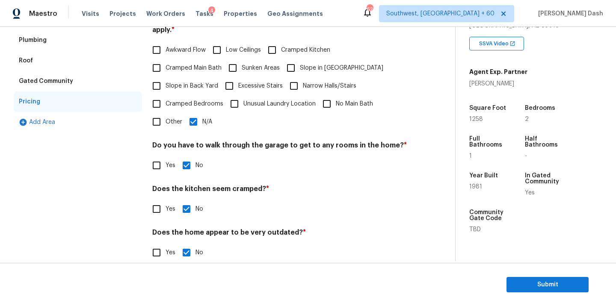
click at [36, 42] on div "Plumbing" at bounding box center [33, 40] width 28 height 9
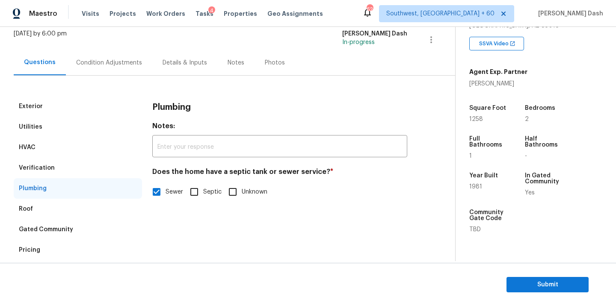
scroll to position [36, 0]
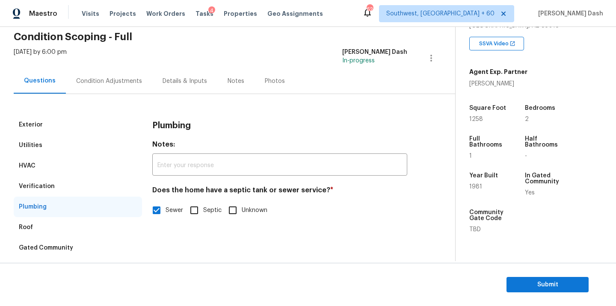
click at [34, 189] on div "Verification" at bounding box center [37, 186] width 36 height 9
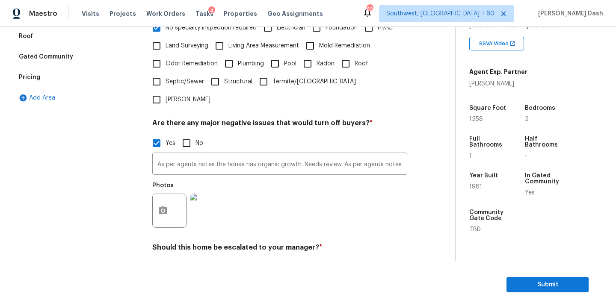
scroll to position [290, 0]
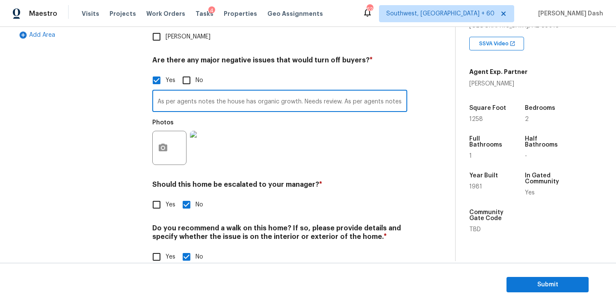
click at [250, 92] on input "As per agents notes the house has organic growth. Needs review. As per agents n…" at bounding box center [279, 102] width 255 height 20
click at [538, 284] on span "Submit" at bounding box center [548, 285] width 68 height 11
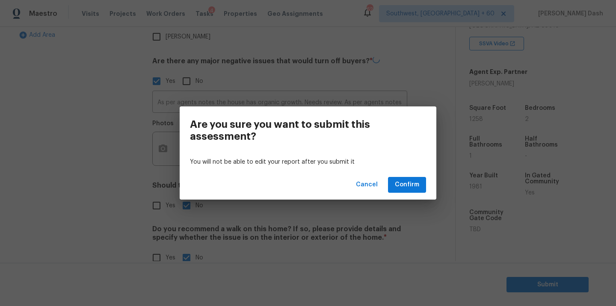
click at [426, 186] on div "Cancel Confirm" at bounding box center [308, 185] width 257 height 30
click at [419, 186] on button "Confirm" at bounding box center [407, 185] width 38 height 16
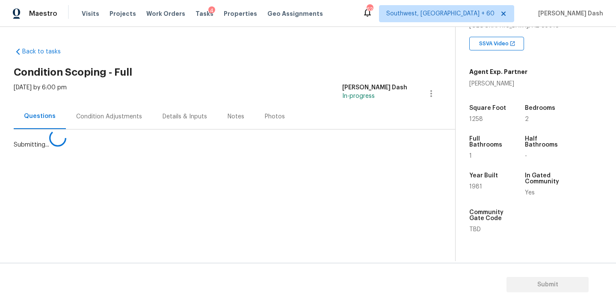
scroll to position [0, 0]
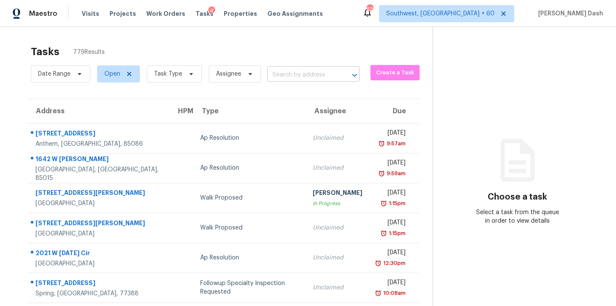
click at [314, 69] on input "text" at bounding box center [302, 74] width 68 height 13
paste input "[STREET_ADDRESS][PERSON_NAME][PERSON_NAME]"
type input "[STREET_ADDRESS][PERSON_NAME][PERSON_NAME]"
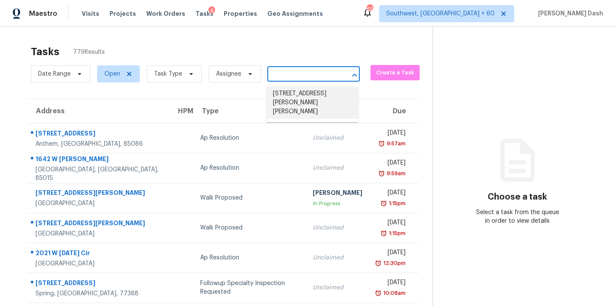
click at [297, 98] on li "[STREET_ADDRESS][PERSON_NAME][PERSON_NAME]" at bounding box center [312, 103] width 92 height 32
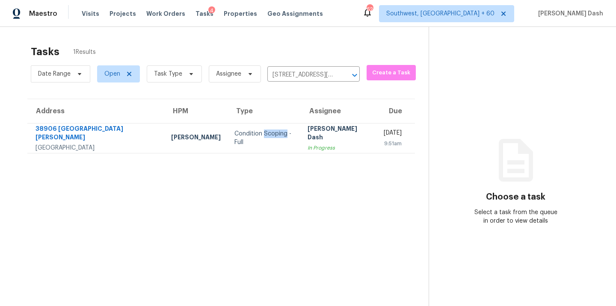
click at [235, 140] on div "Condition Scoping - Full" at bounding box center [264, 138] width 59 height 17
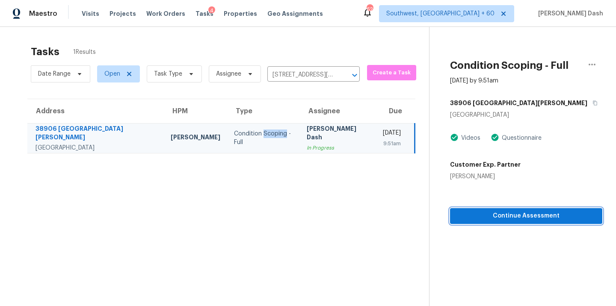
click at [505, 215] on span "Continue Assessment" at bounding box center [526, 216] width 139 height 11
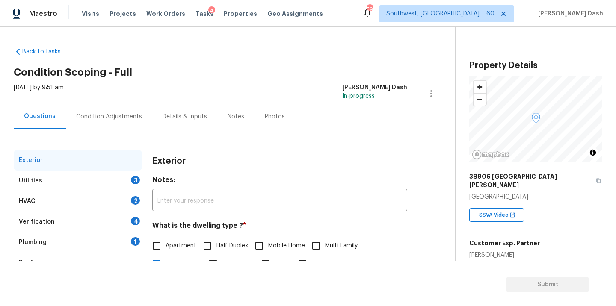
click at [478, 251] on div "[PERSON_NAME]" at bounding box center [505, 255] width 71 height 9
copy div "[PERSON_NAME]"
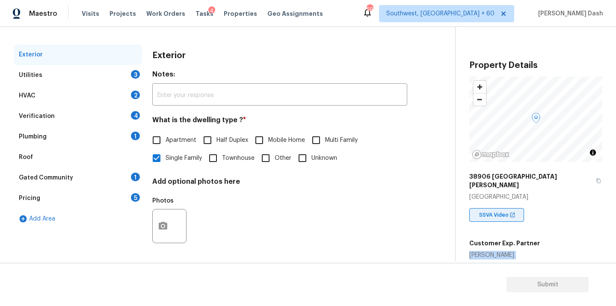
scroll to position [209, 0]
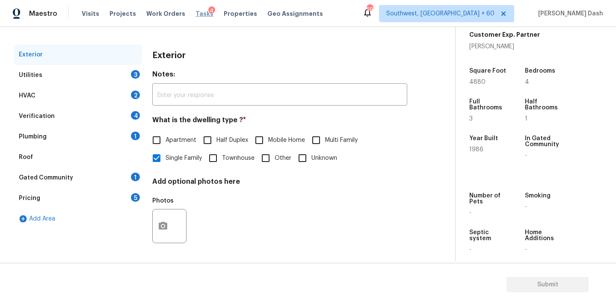
click at [196, 11] on span "Tasks" at bounding box center [205, 14] width 18 height 6
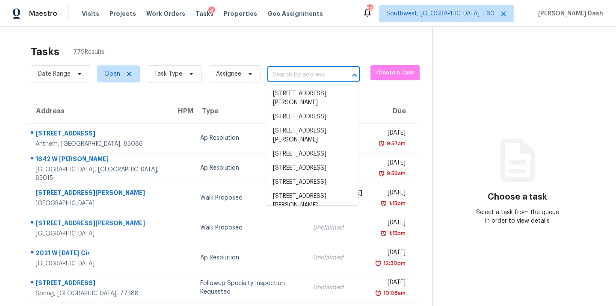
click at [273, 68] on input "text" at bounding box center [302, 74] width 68 height 13
paste input "907 Grassy Mdws, [GEOGRAPHIC_DATA]"
type input "907 Grassy Mdws, [GEOGRAPHIC_DATA]"
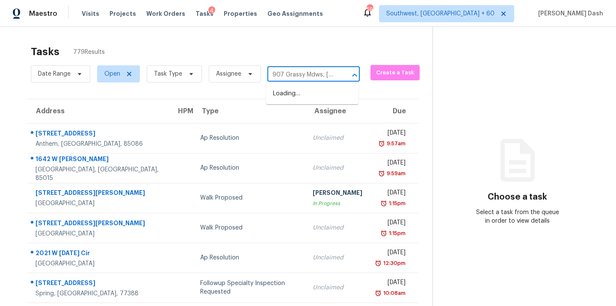
scroll to position [0, 53]
click at [284, 92] on li "907 Grassy Mdws, [GEOGRAPHIC_DATA]" at bounding box center [312, 98] width 92 height 23
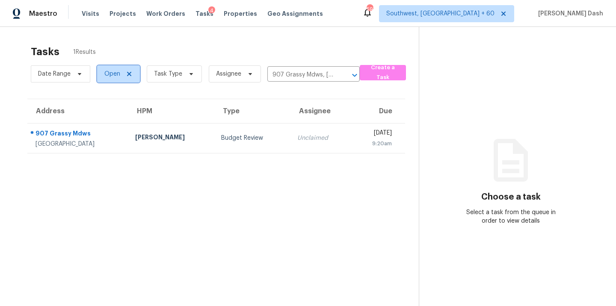
click at [121, 71] on span "Open" at bounding box center [118, 73] width 43 height 17
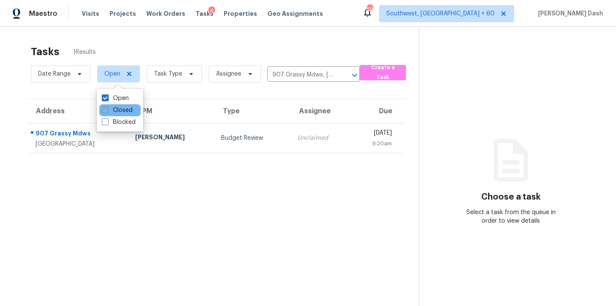
click at [119, 115] on div "Closed" at bounding box center [120, 110] width 42 height 12
click at [122, 112] on label "Closed" at bounding box center [117, 110] width 31 height 9
click at [107, 112] on input "Closed" at bounding box center [105, 109] width 6 height 6
checkbox input "true"
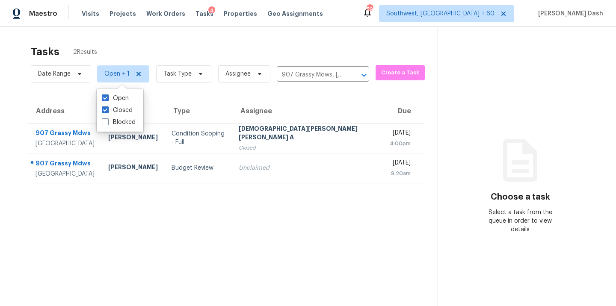
click at [200, 205] on section "Tasks 2 Results Date Range Open + 1 Task Type Assignee 907 Grassy [GEOGRAPHIC_D…" at bounding box center [226, 187] width 424 height 293
click at [349, 75] on icon "Clear" at bounding box center [353, 75] width 9 height 9
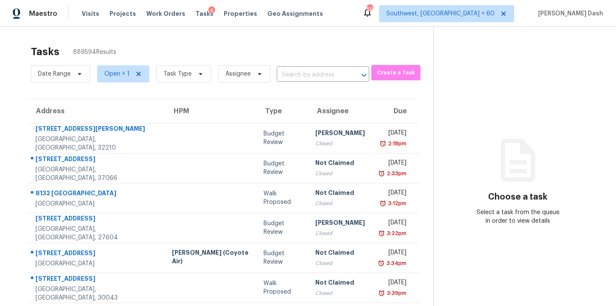
click at [304, 65] on div "Date Range Open + 1 Task Type Assignee ​" at bounding box center [200, 74] width 339 height 22
click at [304, 71] on input "text" at bounding box center [311, 74] width 68 height 13
paste input "[STREET_ADDRESS][PERSON_NAME]"
type input "[STREET_ADDRESS][PERSON_NAME]"
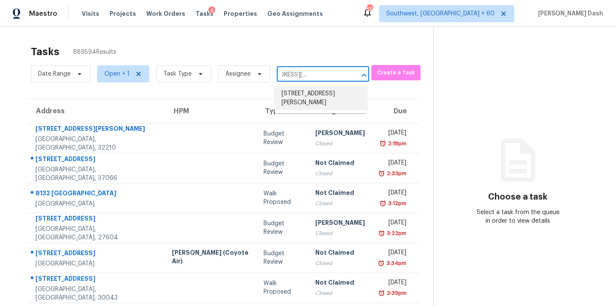
click at [299, 97] on li "[STREET_ADDRESS][PERSON_NAME]" at bounding box center [321, 98] width 92 height 23
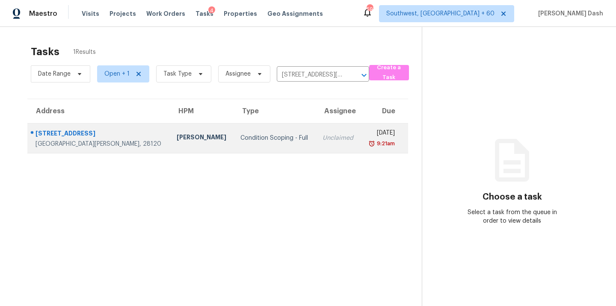
click at [241, 138] on div "Condition Scoping - Full" at bounding box center [275, 138] width 68 height 9
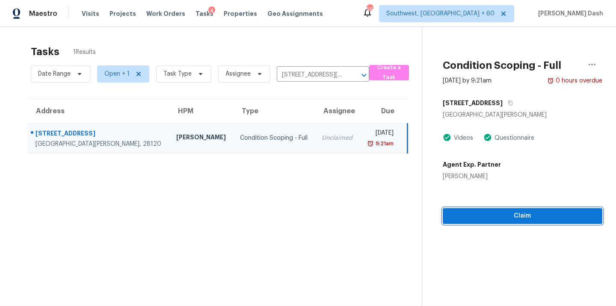
click at [509, 217] on span "Claim" at bounding box center [523, 216] width 146 height 11
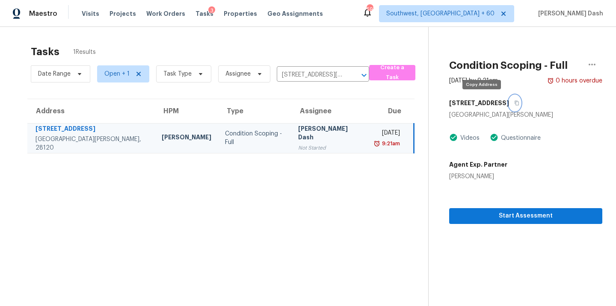
click at [514, 101] on icon "button" at bounding box center [516, 103] width 5 height 5
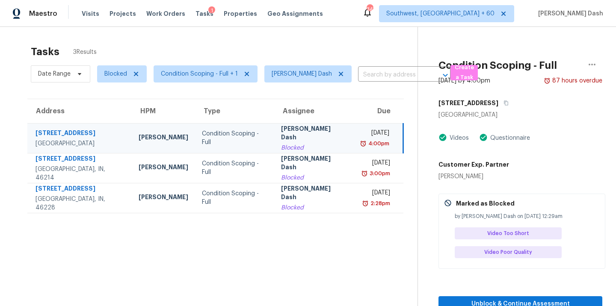
scroll to position [3, 0]
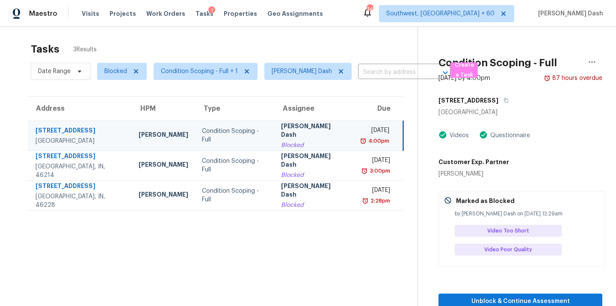
click at [181, 140] on td "[PERSON_NAME]" at bounding box center [163, 136] width 63 height 30
click at [504, 101] on icon "button" at bounding box center [506, 100] width 5 height 5
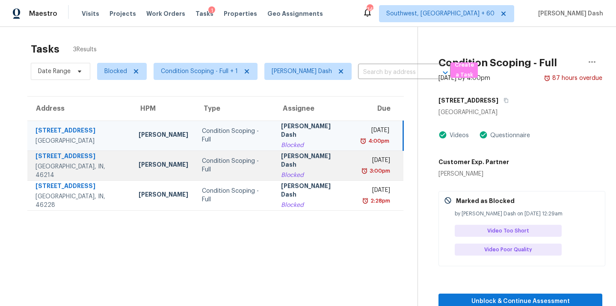
click at [228, 159] on div "Condition Scoping - Full" at bounding box center [234, 165] width 65 height 17
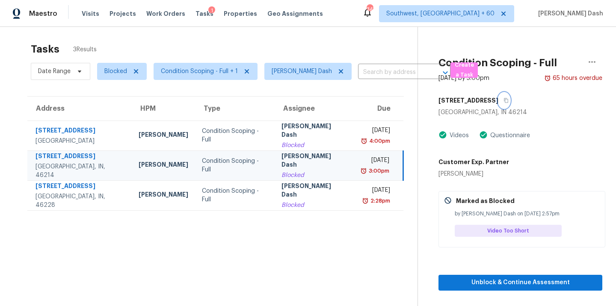
click at [504, 98] on icon "button" at bounding box center [506, 100] width 5 height 5
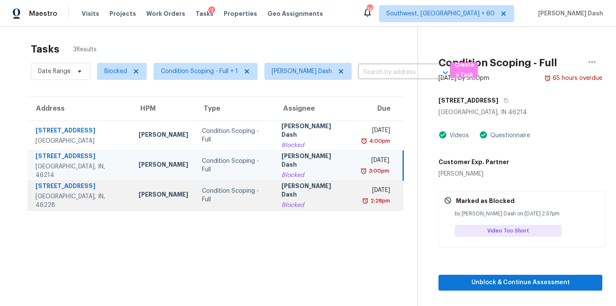
click at [242, 193] on div "Condition Scoping - Full" at bounding box center [234, 195] width 65 height 17
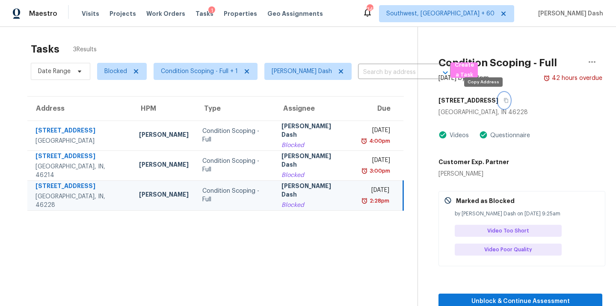
click at [504, 101] on icon "button" at bounding box center [506, 100] width 4 height 5
click at [120, 71] on span "Blocked" at bounding box center [115, 71] width 23 height 9
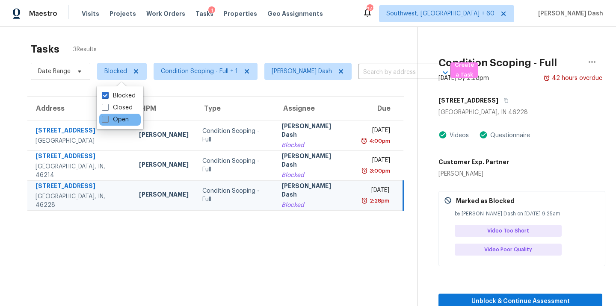
click at [118, 117] on label "Open" at bounding box center [115, 120] width 27 height 9
click at [107, 117] on input "Open" at bounding box center [105, 119] width 6 height 6
checkbox input "true"
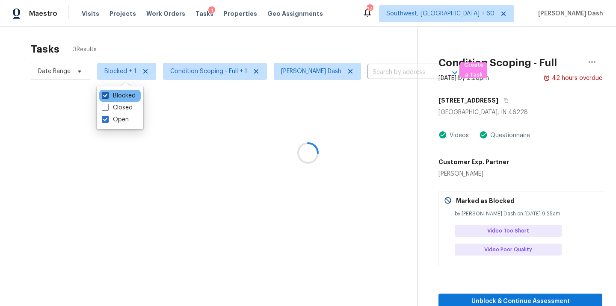
click at [118, 96] on label "Blocked" at bounding box center [119, 96] width 34 height 9
click at [107, 96] on input "Blocked" at bounding box center [105, 95] width 6 height 6
checkbox input "false"
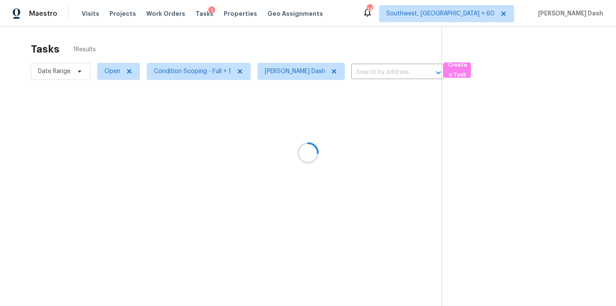
click at [139, 41] on div at bounding box center [308, 153] width 616 height 306
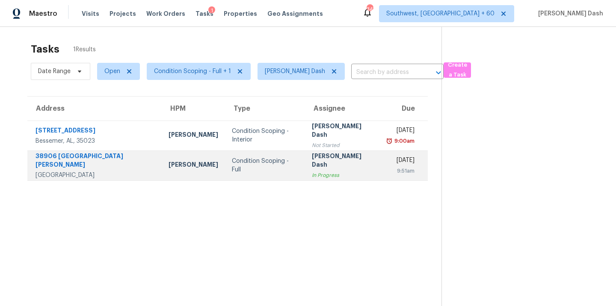
click at [233, 158] on td "Condition Scoping - Full" at bounding box center [265, 166] width 80 height 30
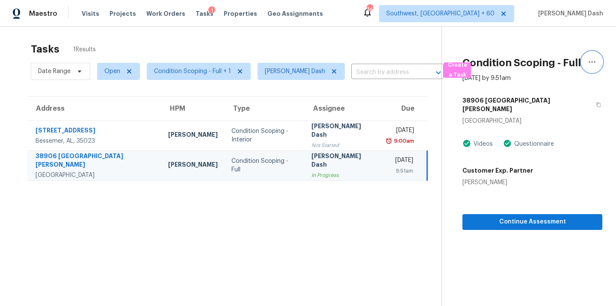
click at [589, 62] on icon "button" at bounding box center [592, 62] width 7 height 2
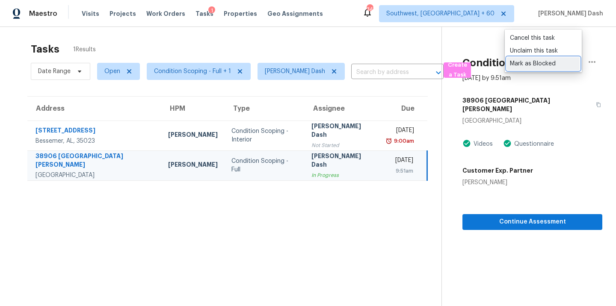
click at [533, 66] on div "Mark as Blocked" at bounding box center [543, 63] width 67 height 9
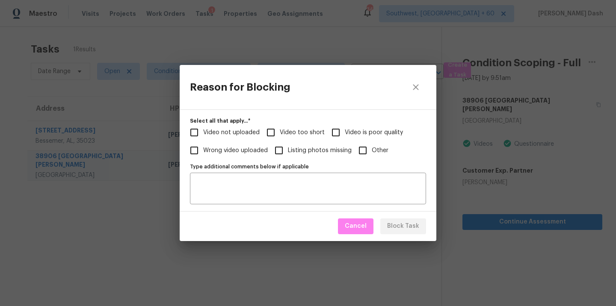
click at [234, 134] on span "Video not uploaded" at bounding box center [231, 132] width 56 height 9
click at [203, 134] on input "Video not uploaded" at bounding box center [194, 133] width 18 height 18
checkbox input "true"
click at [397, 219] on button "Block Task" at bounding box center [404, 227] width 46 height 16
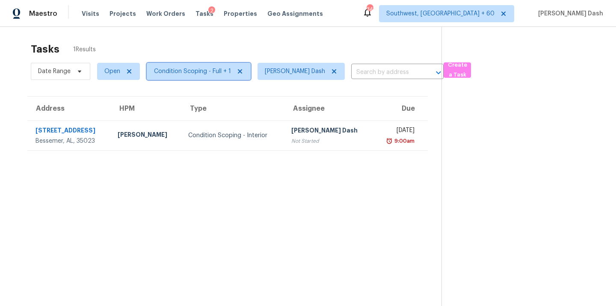
click at [214, 71] on span "Condition Scoping - Full + 1" at bounding box center [192, 71] width 77 height 9
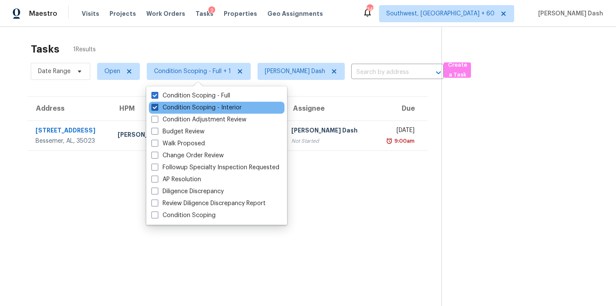
click at [205, 108] on label "Condition Scoping - Interior" at bounding box center [197, 108] width 90 height 9
click at [157, 108] on input "Condition Scoping - Interior" at bounding box center [155, 107] width 6 height 6
checkbox input "false"
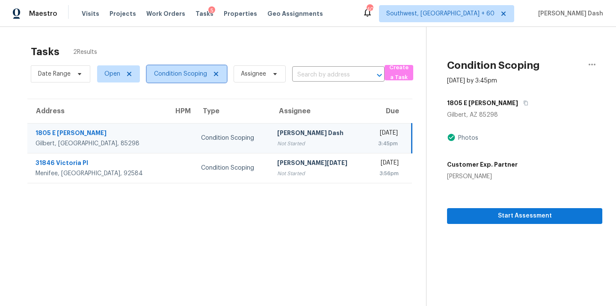
click at [192, 77] on span "Condition Scoping" at bounding box center [180, 74] width 53 height 9
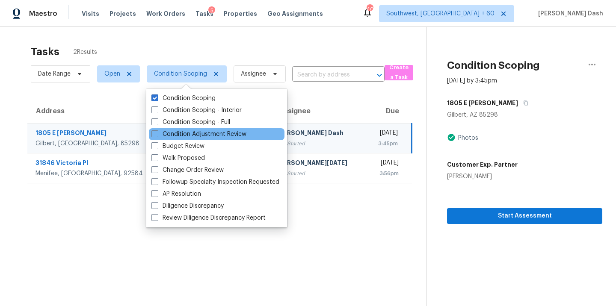
click at [196, 128] on div "Condition Adjustment Review" at bounding box center [217, 134] width 136 height 12
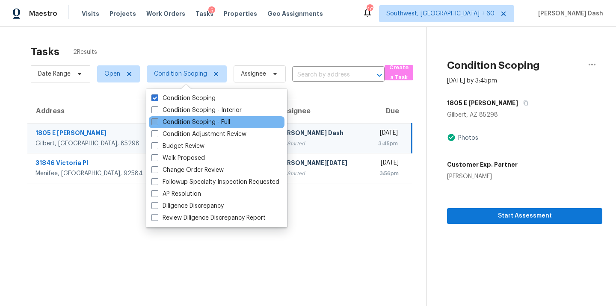
click at [196, 121] on label "Condition Scoping - Full" at bounding box center [191, 122] width 79 height 9
click at [157, 121] on input "Condition Scoping - Full" at bounding box center [155, 121] width 6 height 6
checkbox input "true"
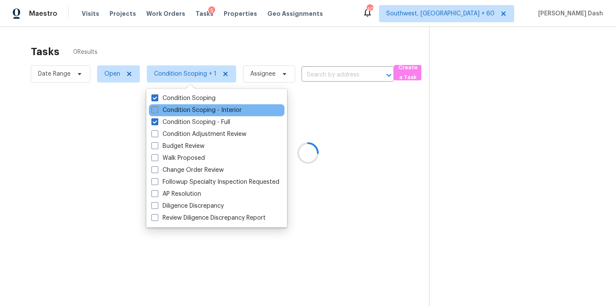
click at [196, 108] on label "Condition Scoping - Interior" at bounding box center [197, 110] width 90 height 9
click at [157, 108] on input "Condition Scoping - Interior" at bounding box center [155, 109] width 6 height 6
checkbox input "true"
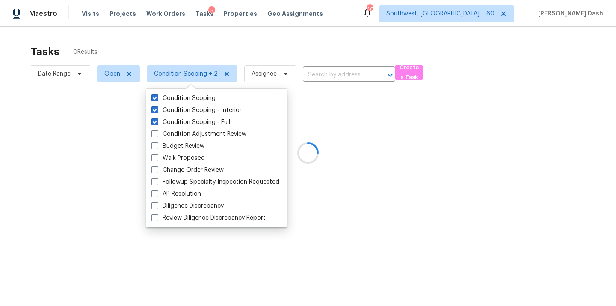
click at [227, 38] on div at bounding box center [308, 153] width 616 height 306
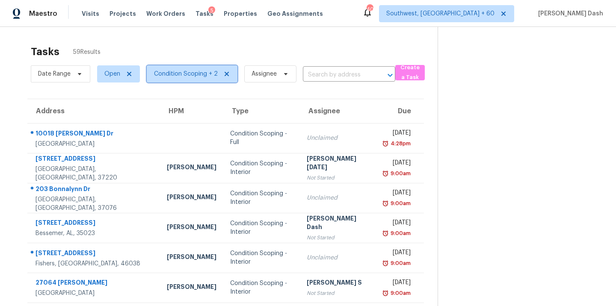
click at [187, 70] on span "Condition Scoping + 2" at bounding box center [186, 74] width 64 height 9
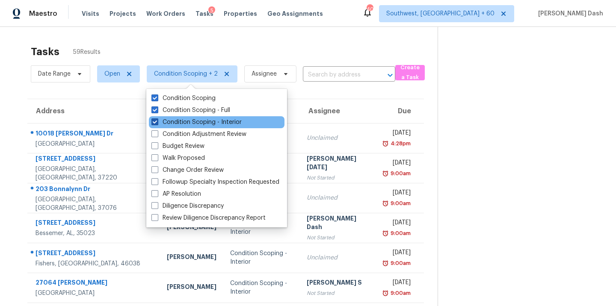
click at [185, 119] on label "Condition Scoping - Interior" at bounding box center [197, 122] width 90 height 9
click at [157, 119] on input "Condition Scoping - Interior" at bounding box center [155, 121] width 6 height 6
checkbox input "false"
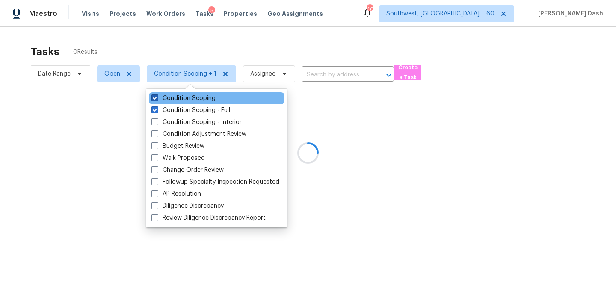
click at [187, 99] on label "Condition Scoping" at bounding box center [184, 98] width 64 height 9
click at [157, 99] on input "Condition Scoping" at bounding box center [155, 97] width 6 height 6
checkbox input "false"
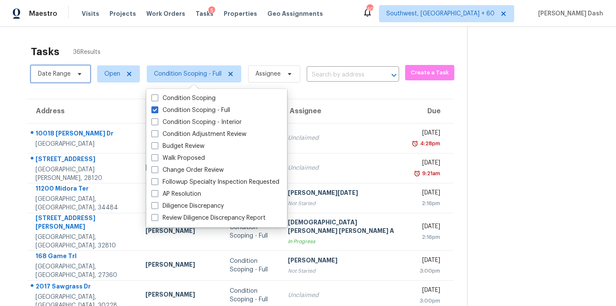
click at [73, 74] on span "Date Range" at bounding box center [60, 73] width 59 height 17
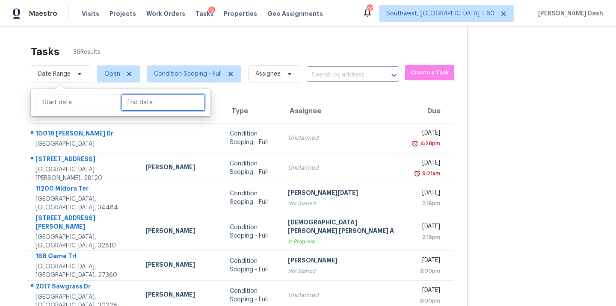
click at [128, 104] on input "text" at bounding box center [163, 102] width 84 height 17
select select "8"
select select "2025"
select select "9"
select select "2025"
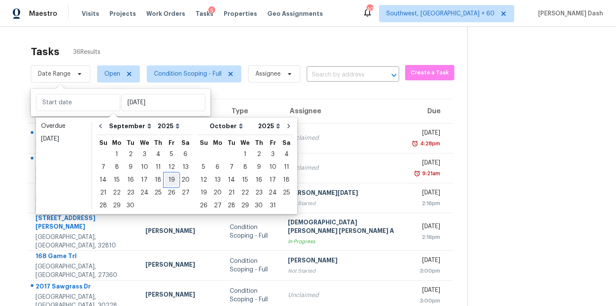
click at [165, 179] on div "19" at bounding box center [172, 180] width 14 height 12
type input "[DATE]"
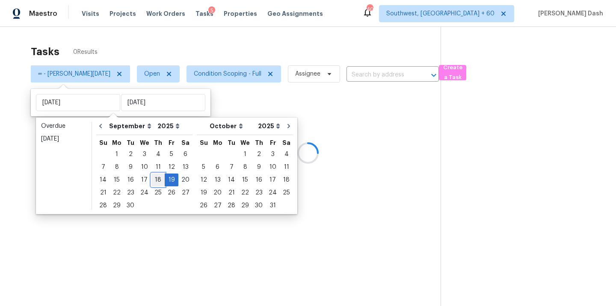
click at [157, 179] on div "18" at bounding box center [158, 180] width 13 height 12
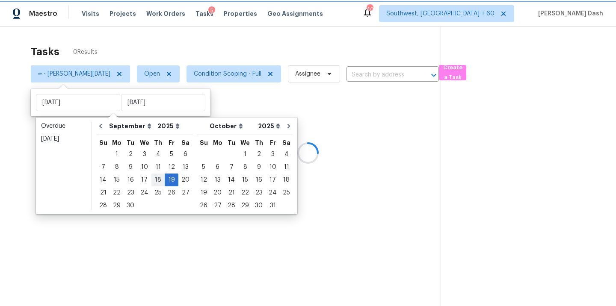
type input "Thu, Sep 18"
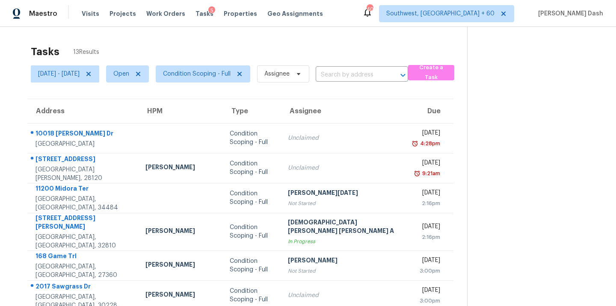
click at [112, 42] on div "Tasks 13 Results" at bounding box center [249, 52] width 437 height 22
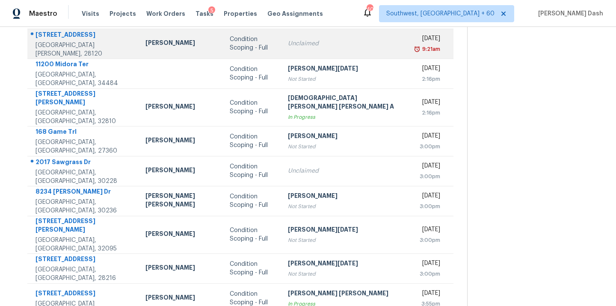
scroll to position [139, 0]
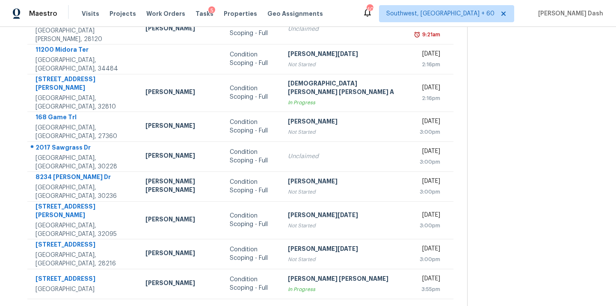
click at [261, 306] on icon at bounding box center [265, 310] width 8 height 8
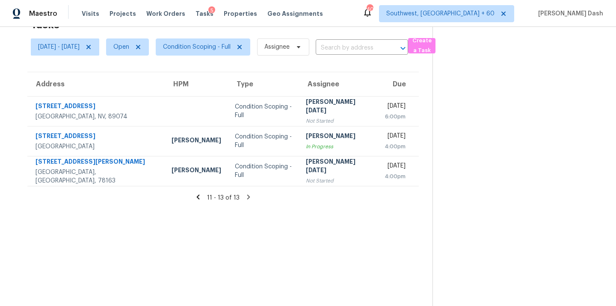
click at [201, 194] on icon at bounding box center [198, 197] width 8 height 8
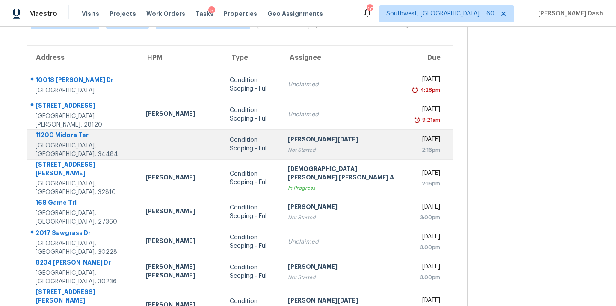
scroll to position [45, 0]
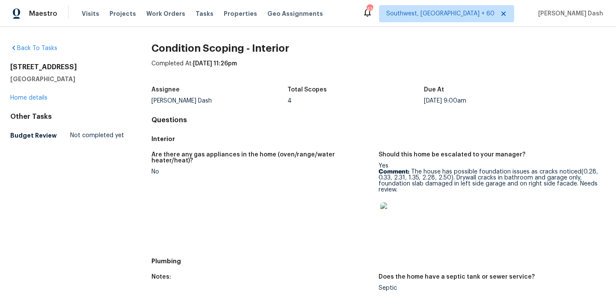
scroll to position [555, 0]
